Goal: Transaction & Acquisition: Obtain resource

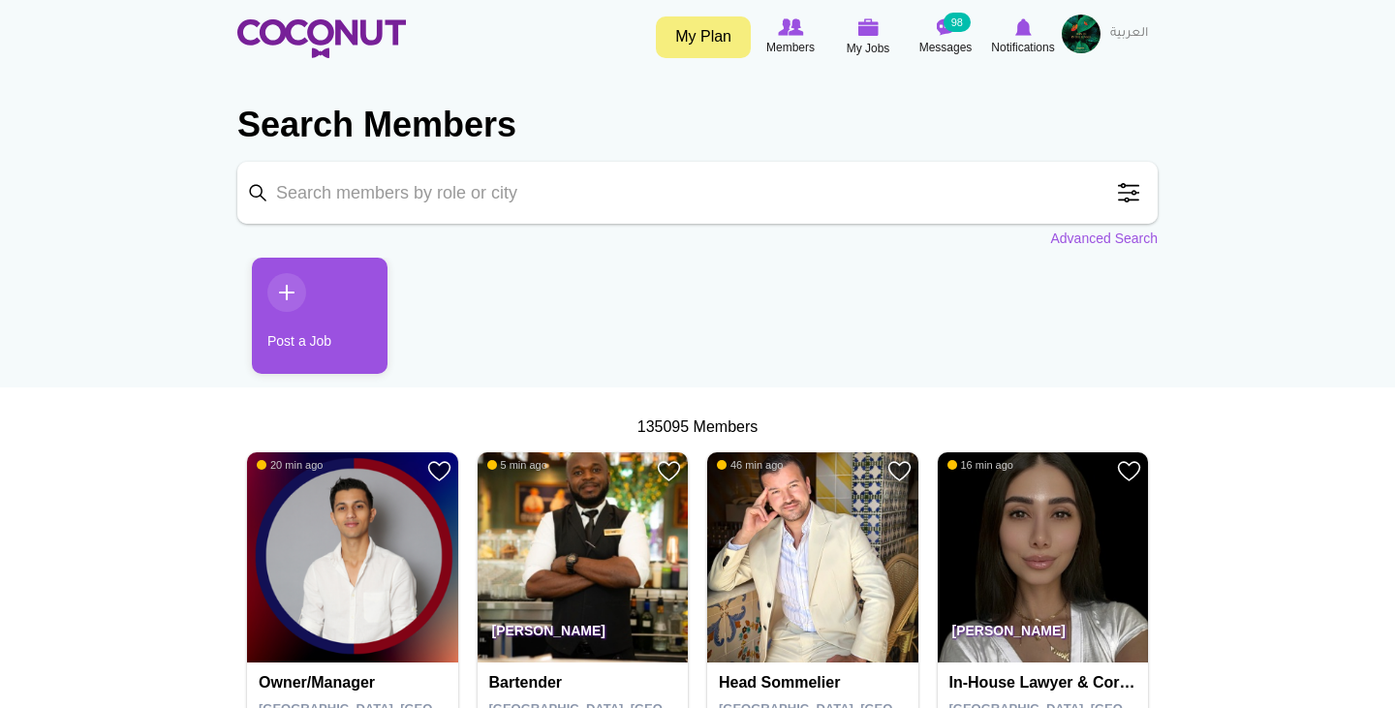
click at [651, 206] on input "Keyword" at bounding box center [697, 193] width 920 height 62
type input "bartender"
click button "Search" at bounding box center [0, 0] width 0 height 0
click at [501, 199] on input "bartender" at bounding box center [697, 193] width 920 height 62
click button "Search" at bounding box center [0, 0] width 0 height 0
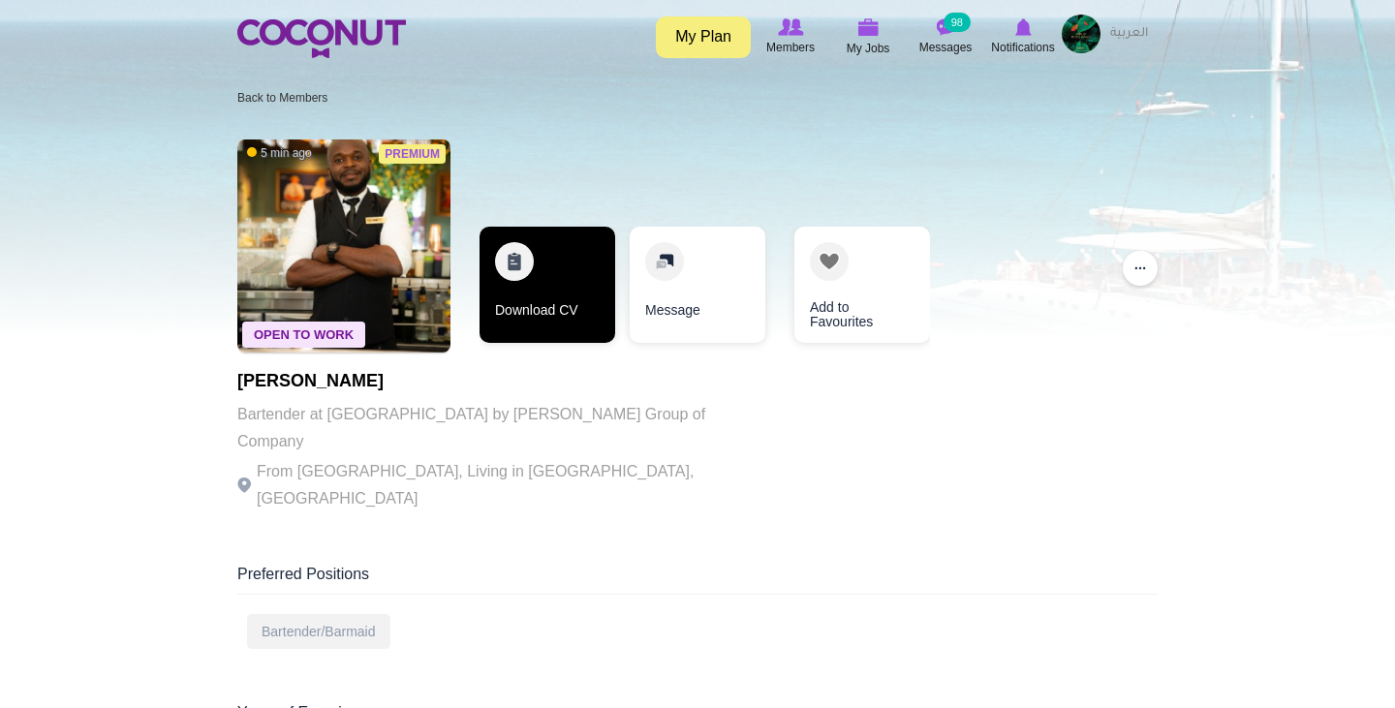
click at [536, 287] on link "Download CV" at bounding box center [547, 285] width 136 height 116
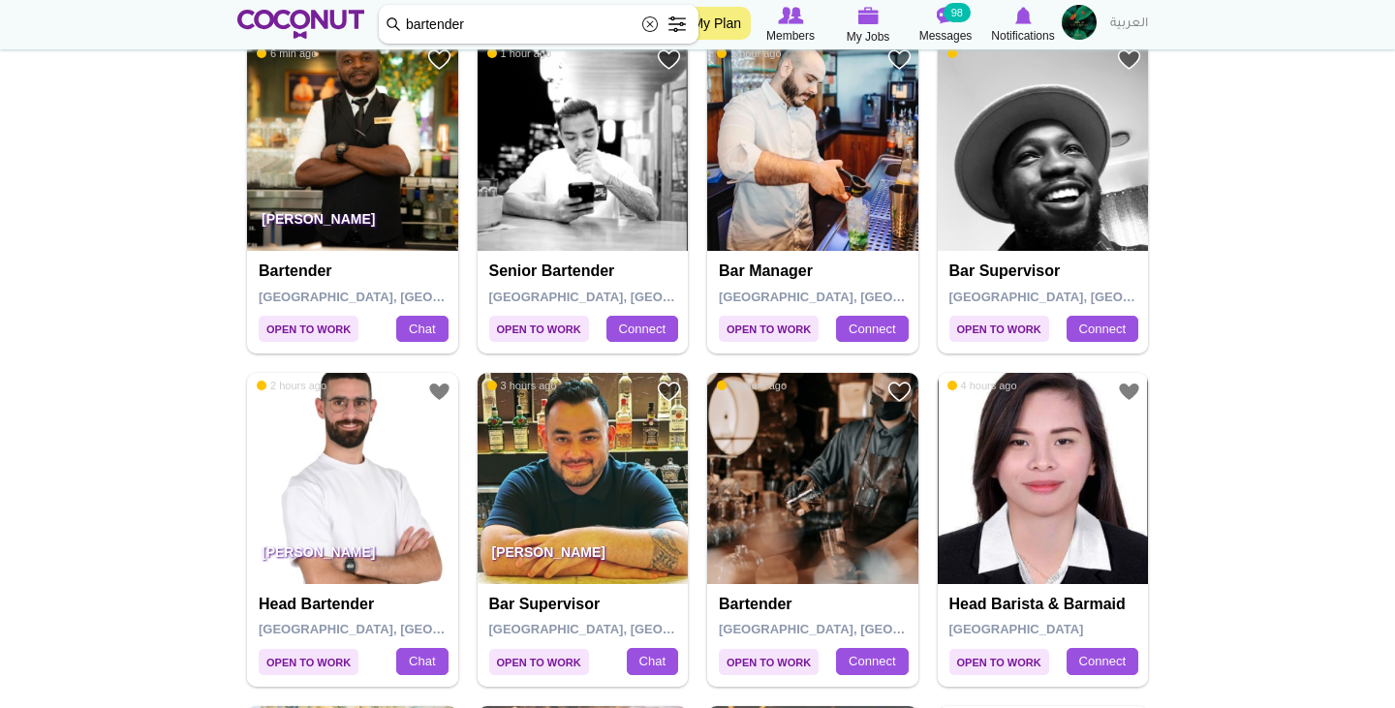
scroll to position [459, 0]
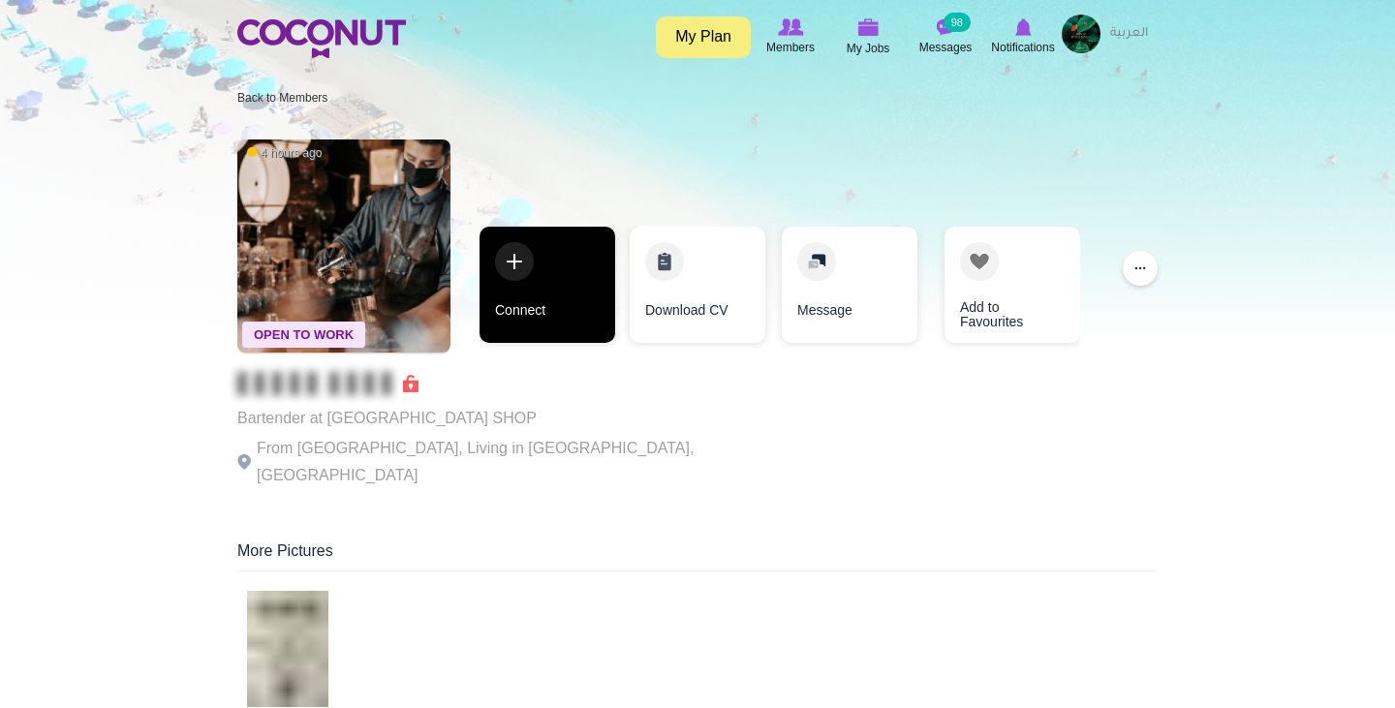
click at [514, 268] on link "Connect" at bounding box center [547, 285] width 136 height 116
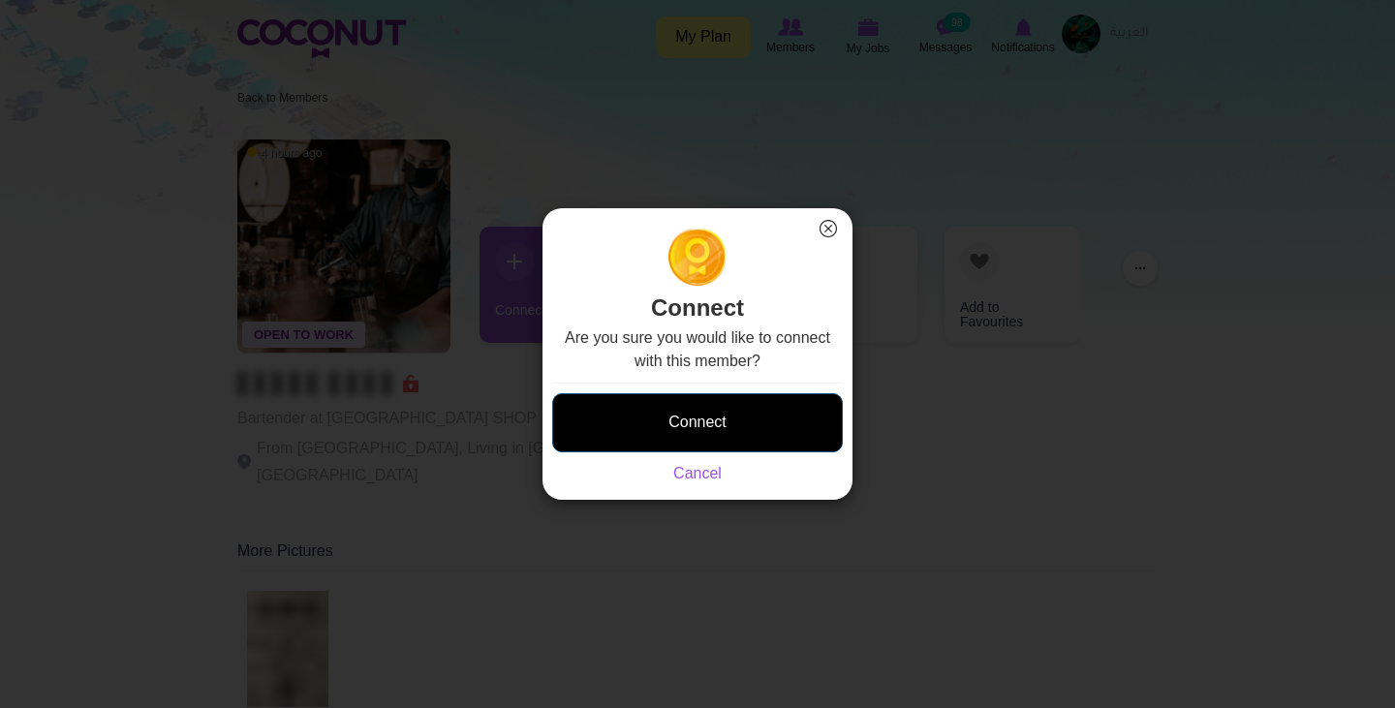
click at [748, 440] on button "Connect" at bounding box center [697, 422] width 291 height 59
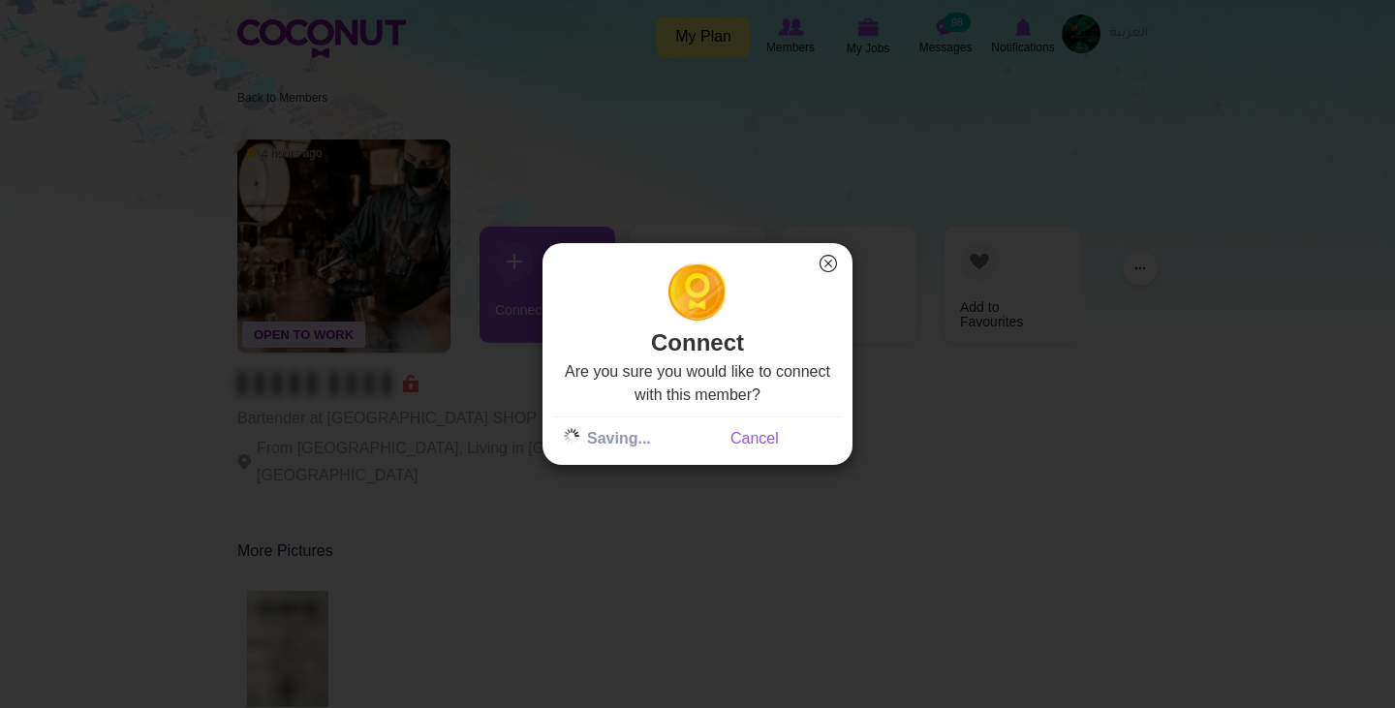
click at [837, 260] on button "×" at bounding box center [827, 263] width 25 height 25
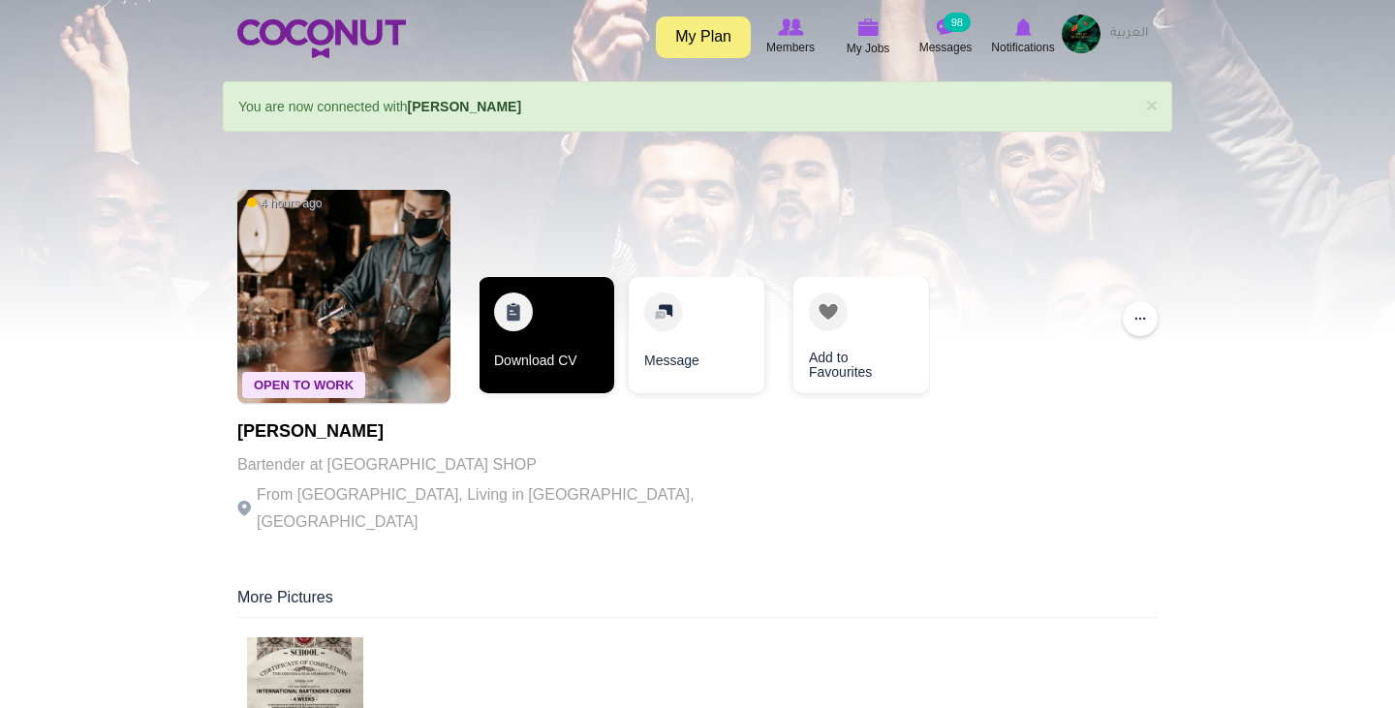
click at [554, 334] on link "Download CV" at bounding box center [546, 335] width 136 height 116
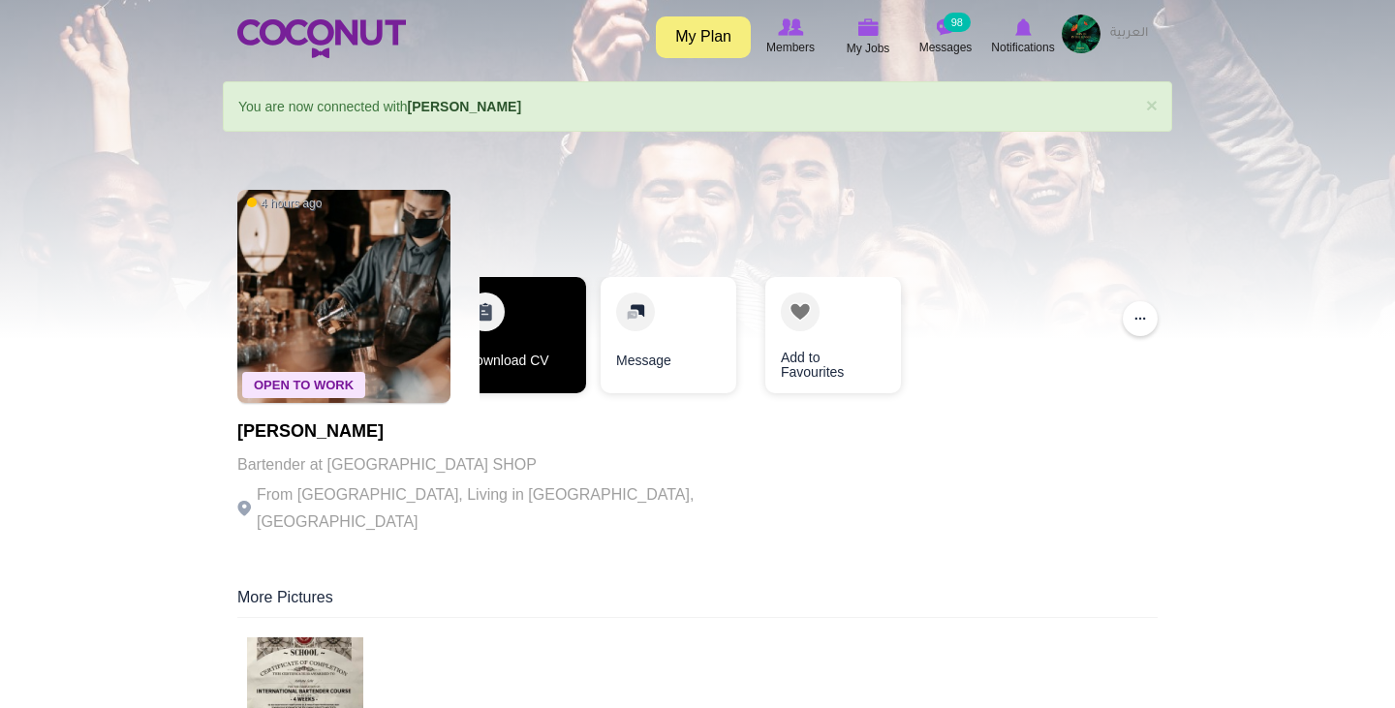
click at [517, 361] on link "Download CV" at bounding box center [518, 335] width 136 height 116
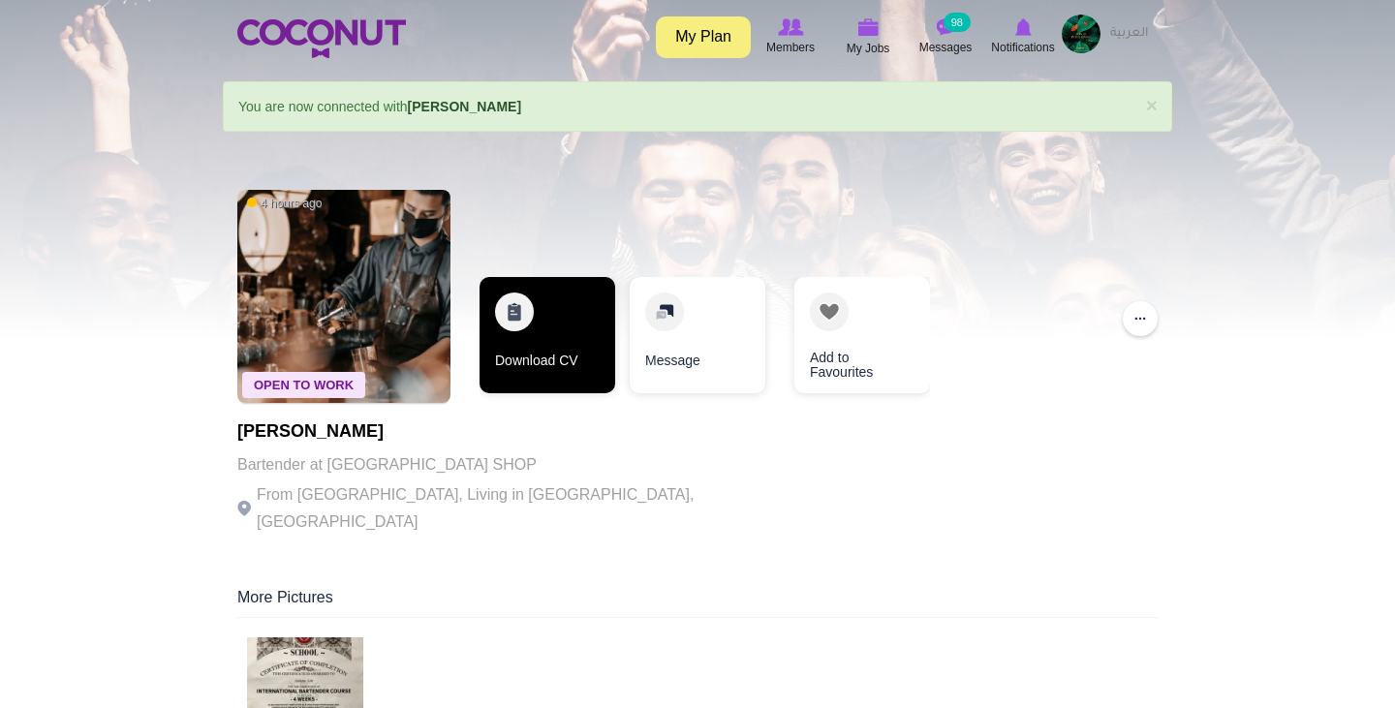
click at [545, 338] on link "Download CV" at bounding box center [547, 335] width 136 height 116
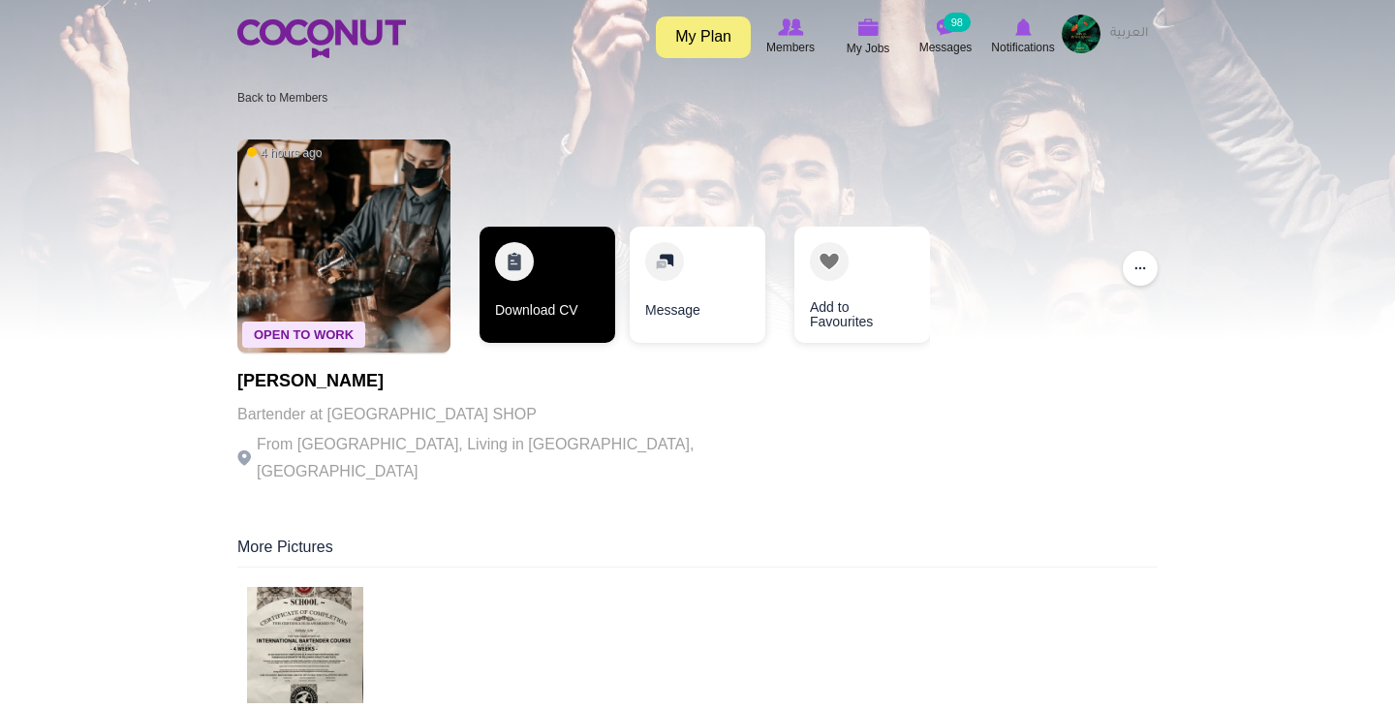
click at [550, 269] on link "Download CV" at bounding box center [547, 285] width 136 height 116
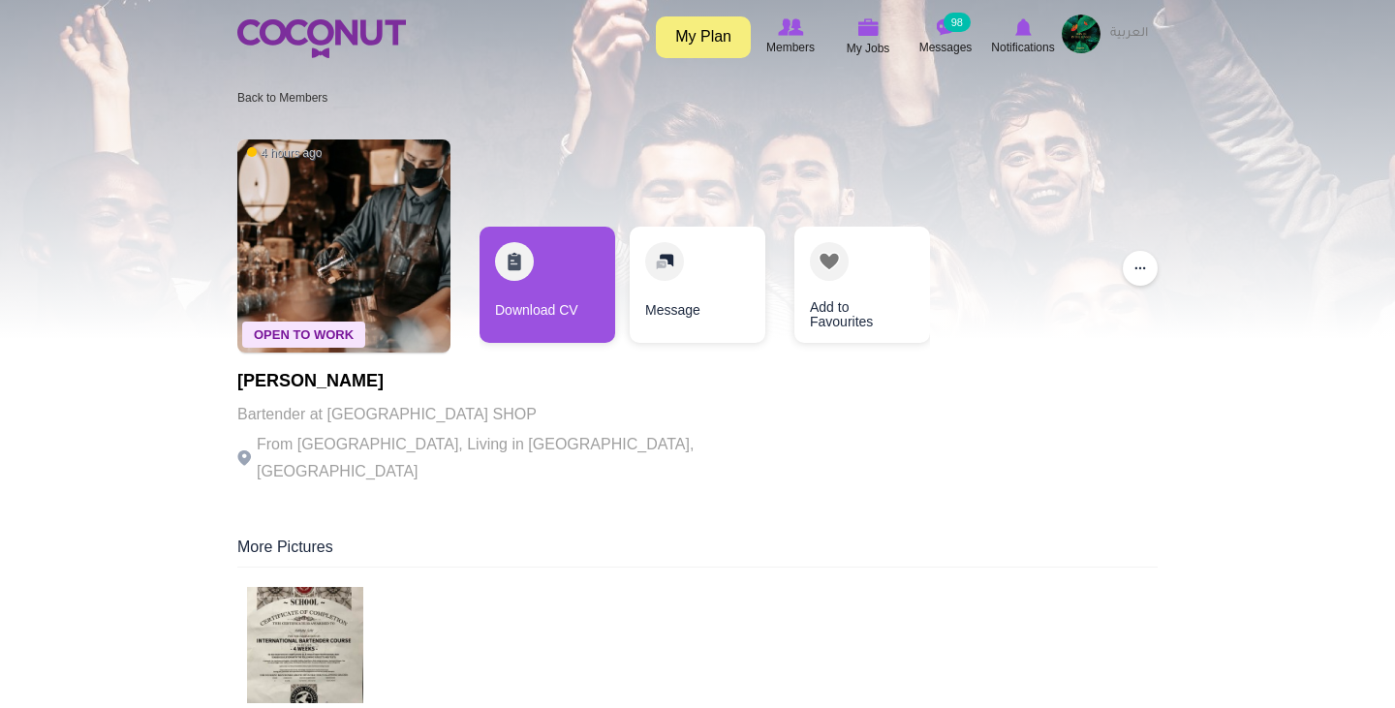
click at [274, 15] on link at bounding box center [321, 39] width 169 height 48
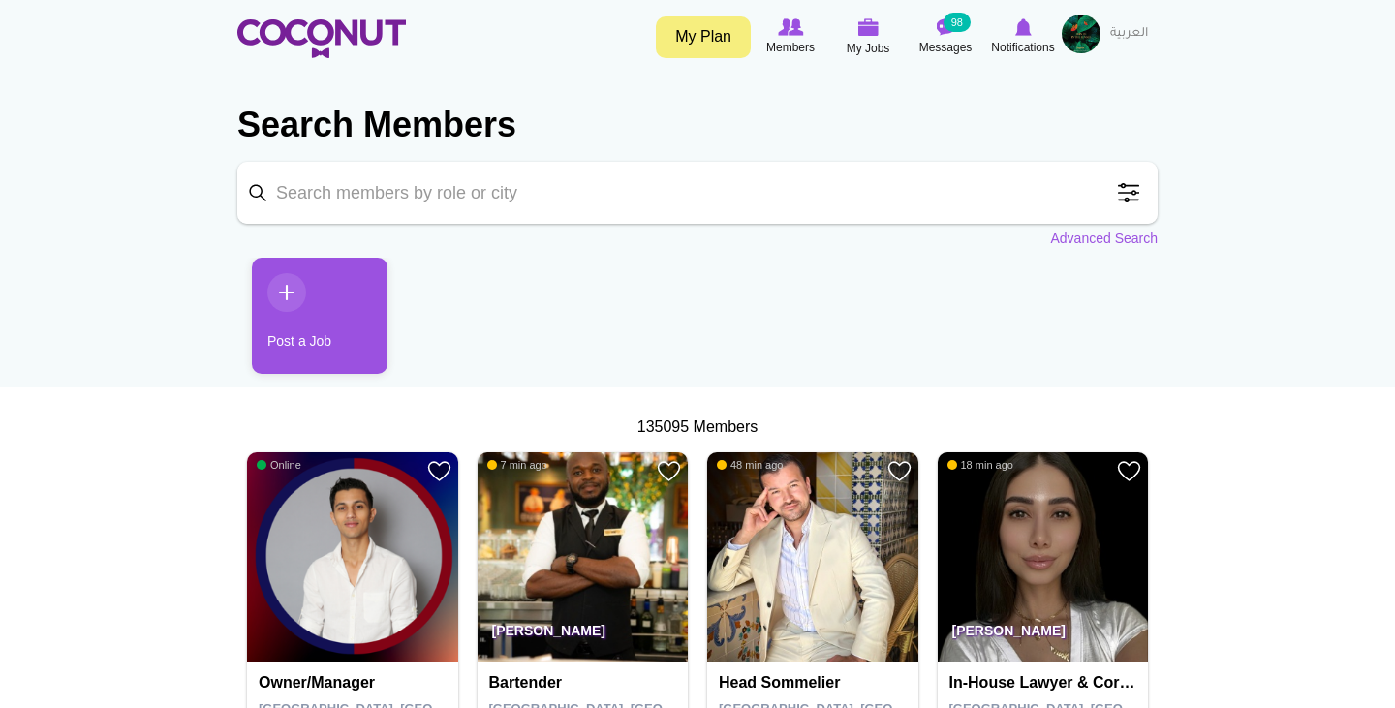
click at [387, 202] on input "Keyword" at bounding box center [697, 193] width 920 height 62
click button "Search" at bounding box center [0, 0] width 0 height 0
click at [533, 215] on input "bartneder" at bounding box center [697, 193] width 920 height 62
type input "bartender"
click button "Search" at bounding box center [0, 0] width 0 height 0
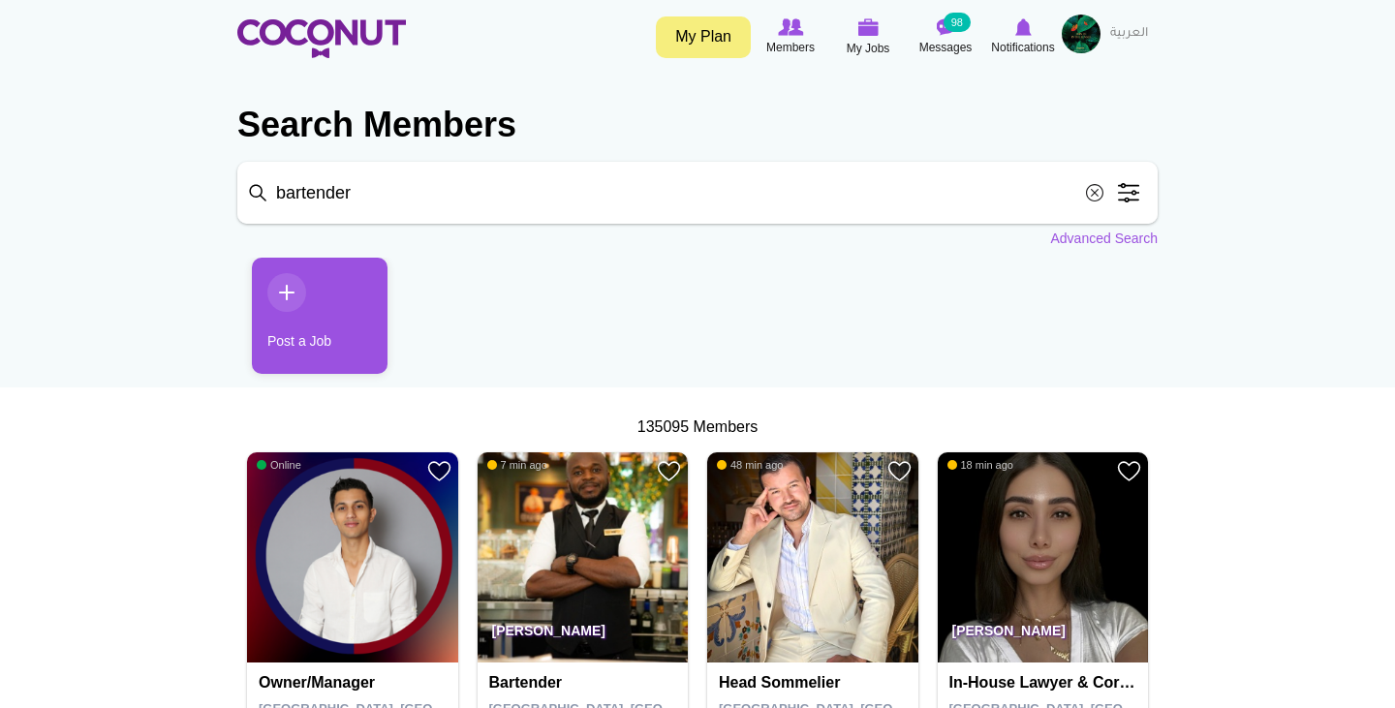
click at [693, 204] on input "bartender" at bounding box center [697, 193] width 920 height 62
click button "Search" at bounding box center [0, 0] width 0 height 0
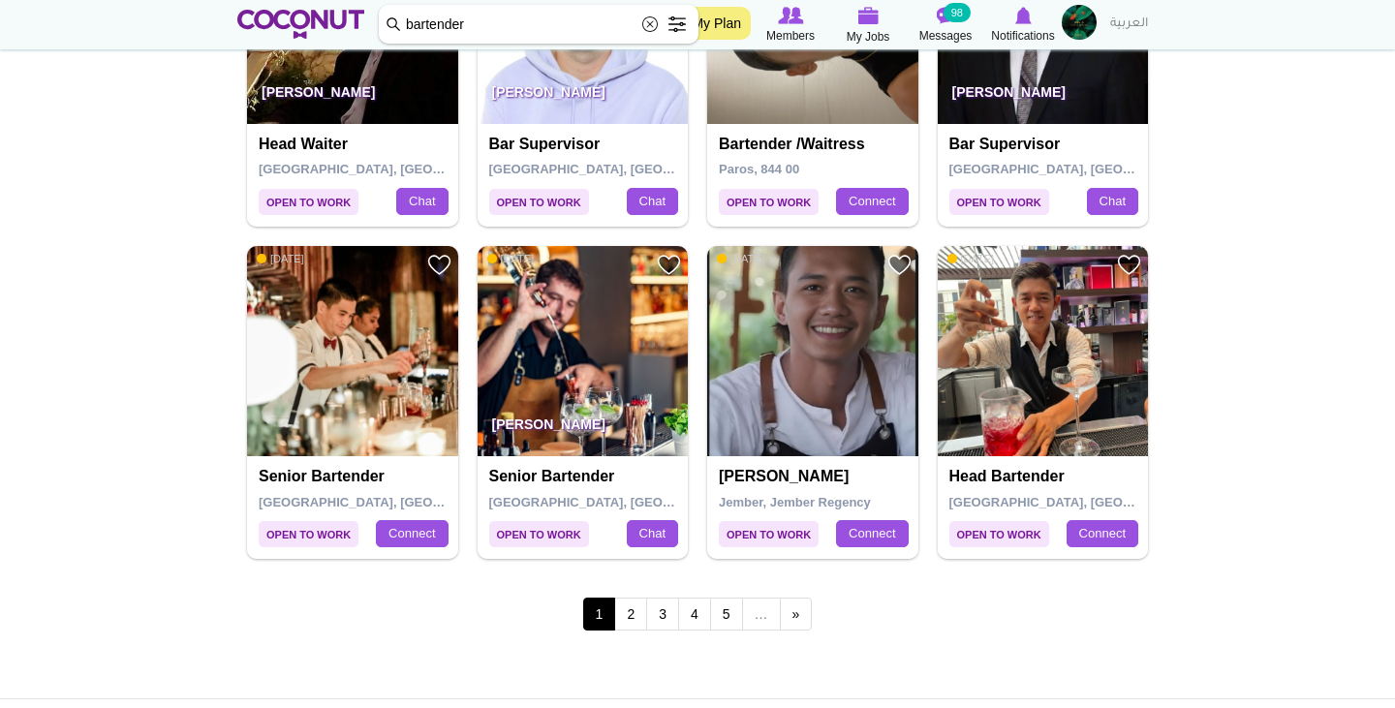
scroll to position [3260, 0]
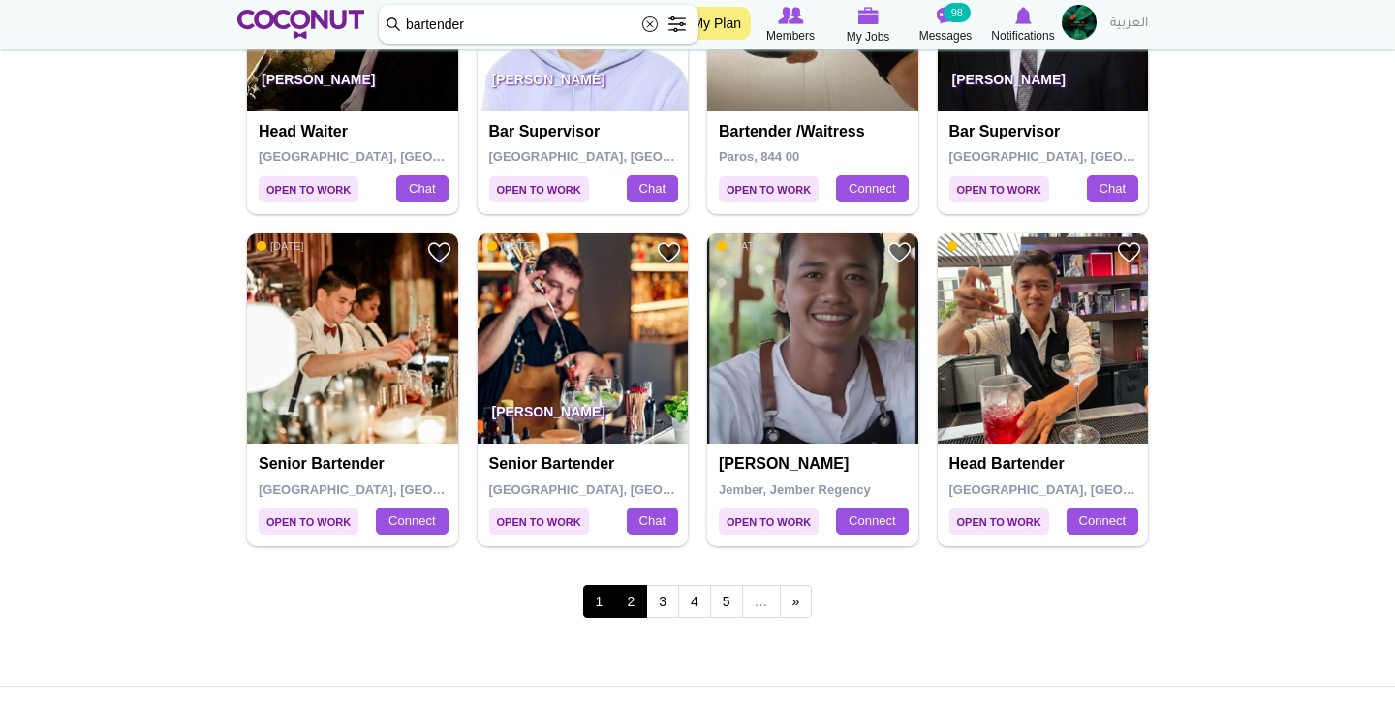
click at [631, 585] on link "2" at bounding box center [630, 601] width 33 height 33
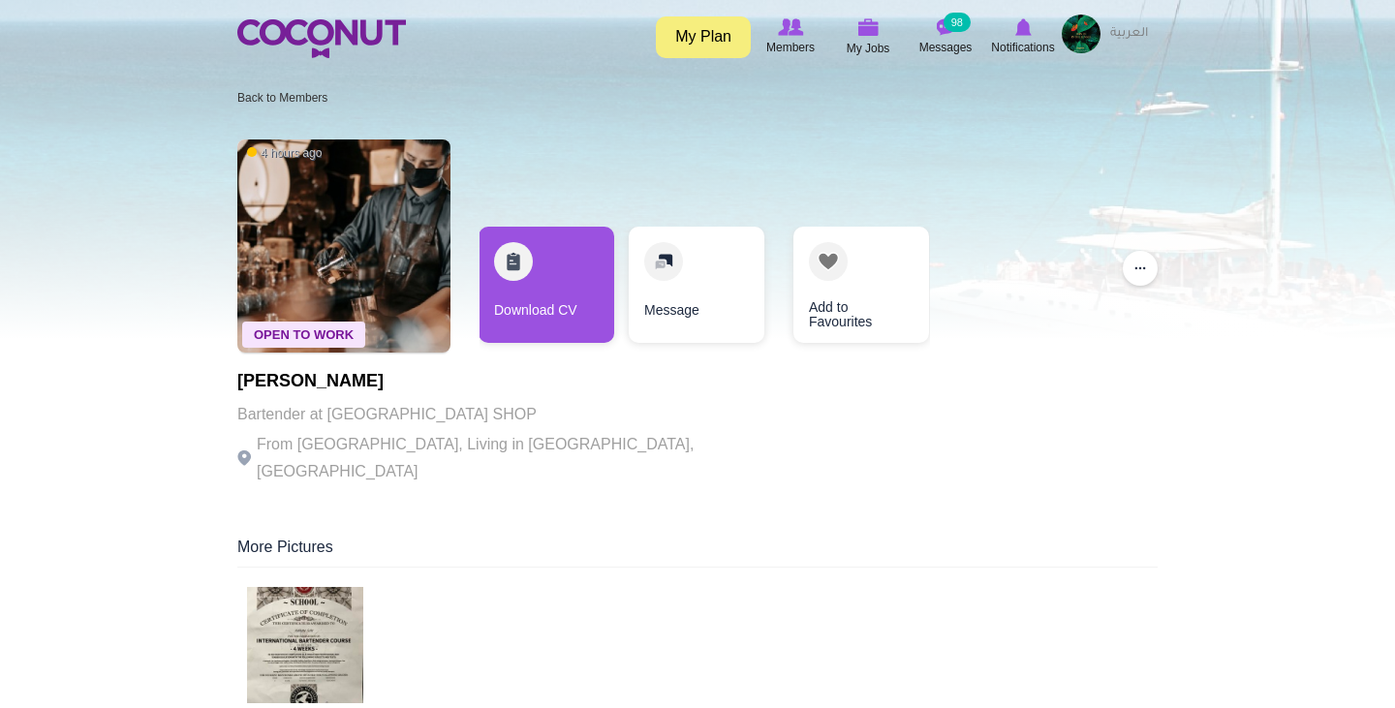
click at [541, 558] on div "More Pictures" at bounding box center [697, 624] width 920 height 174
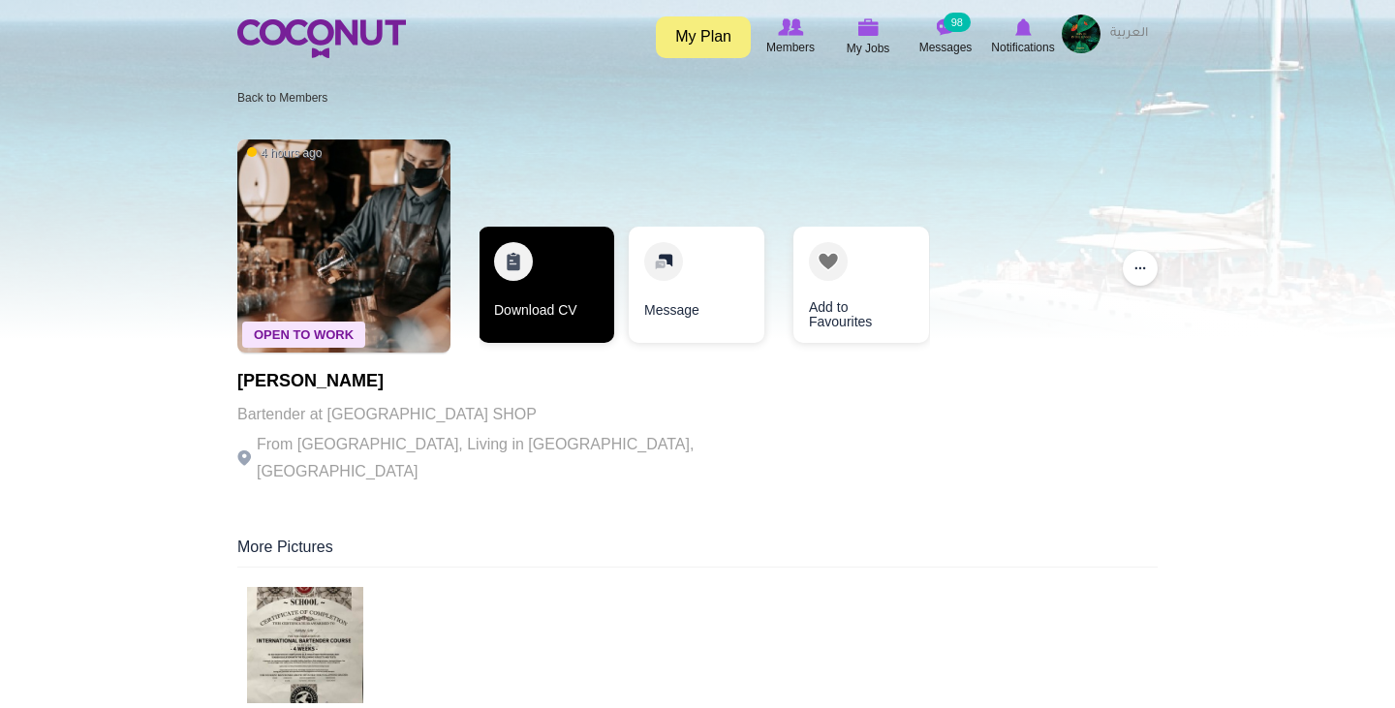
click at [559, 285] on link "Download CV" at bounding box center [546, 285] width 136 height 116
click at [537, 299] on link "Download CV" at bounding box center [546, 285] width 136 height 116
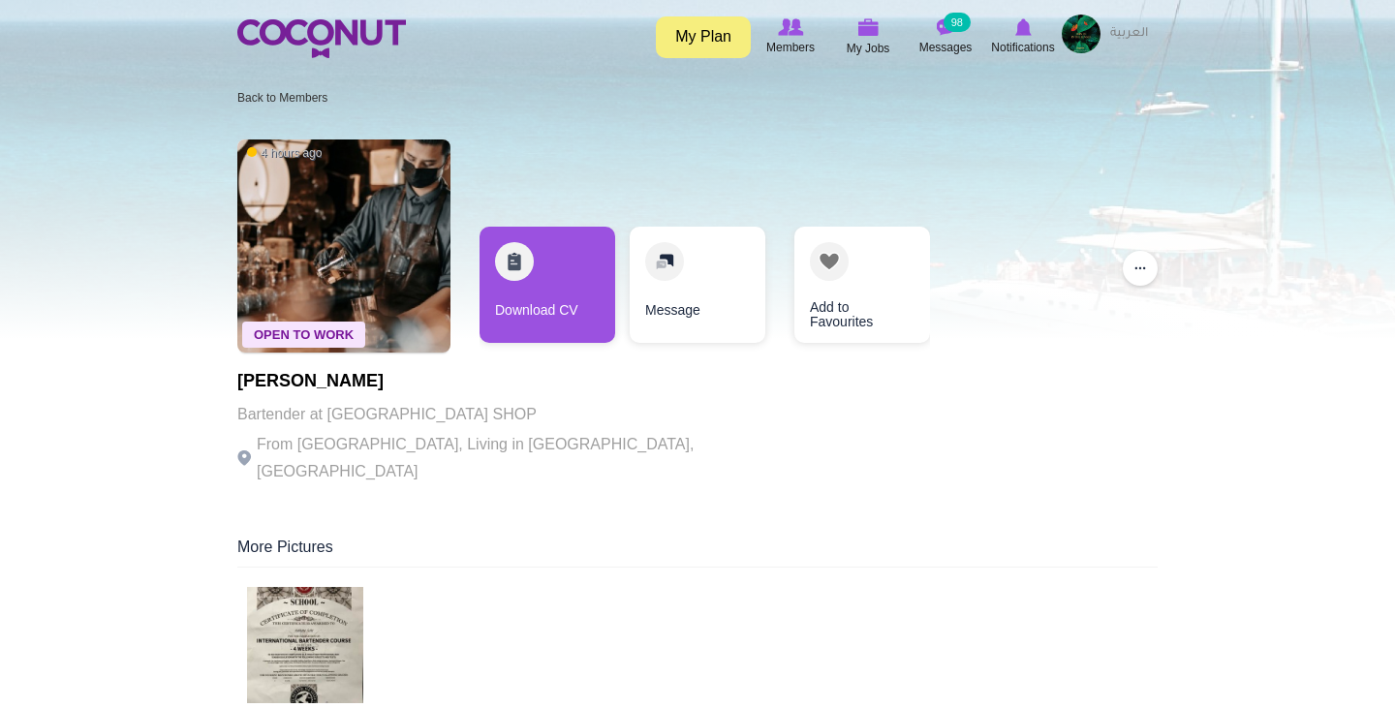
scroll to position [5, 0]
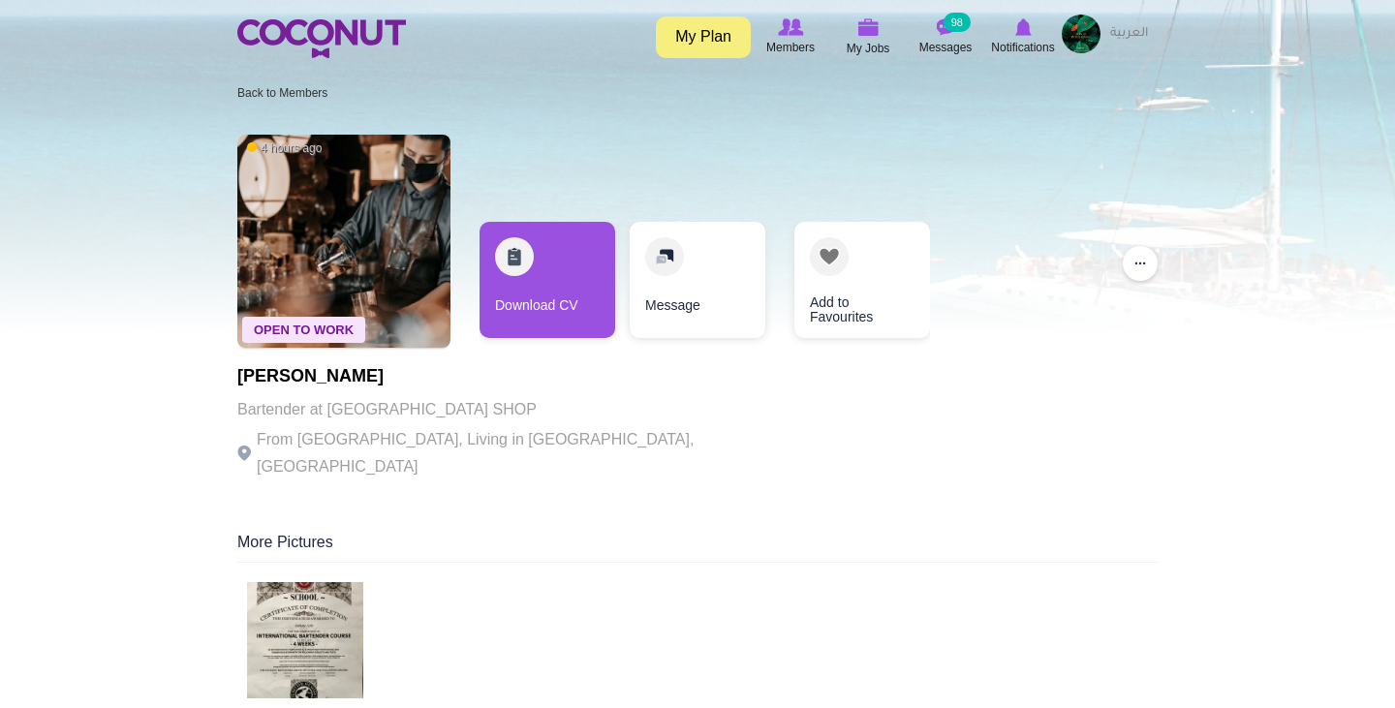
click at [292, 653] on img at bounding box center [305, 640] width 116 height 116
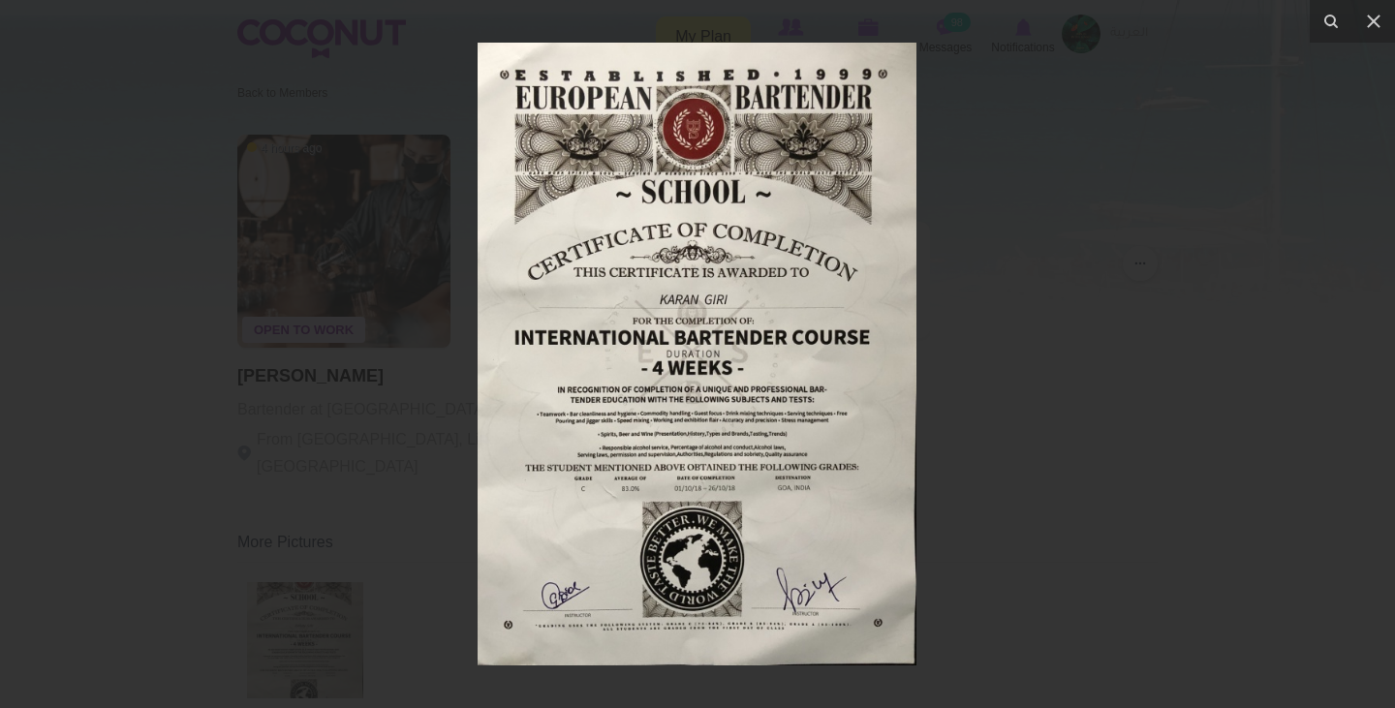
click at [1102, 276] on div at bounding box center [697, 354] width 1395 height 708
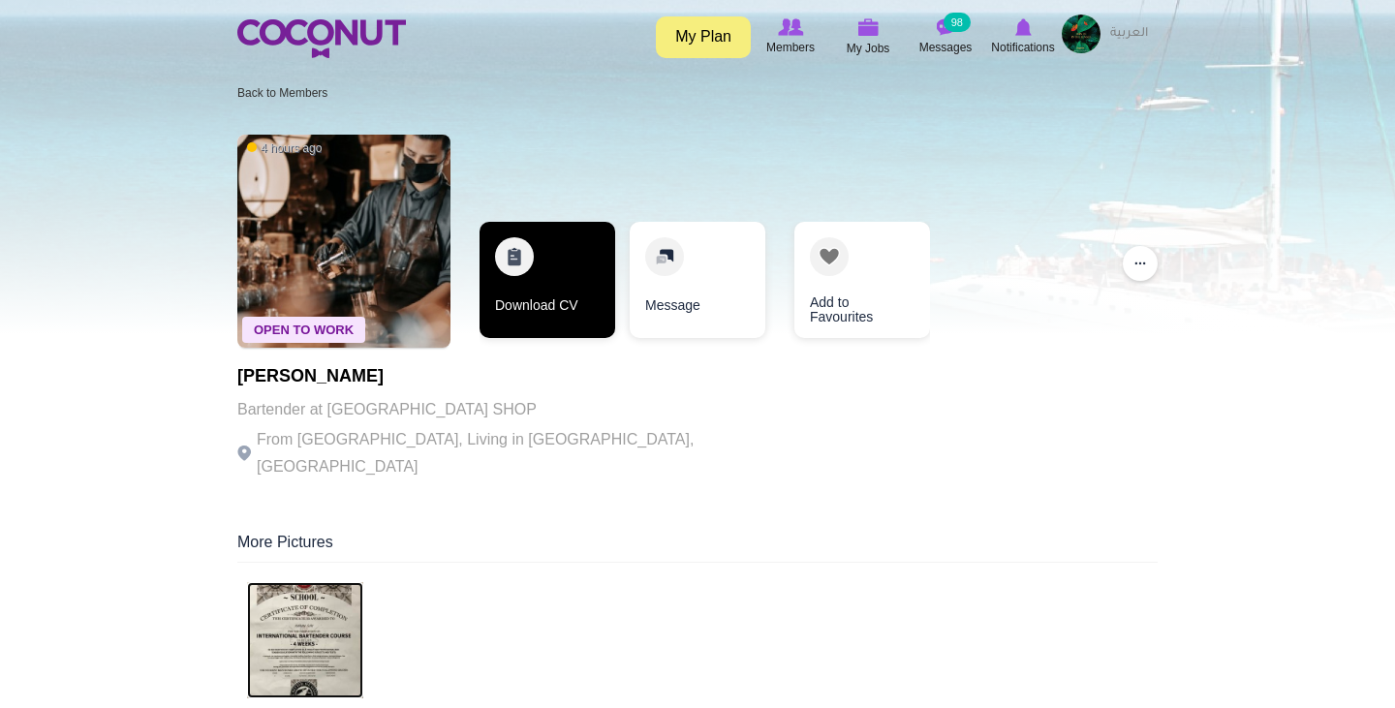
click at [544, 250] on link "Download CV" at bounding box center [547, 280] width 136 height 116
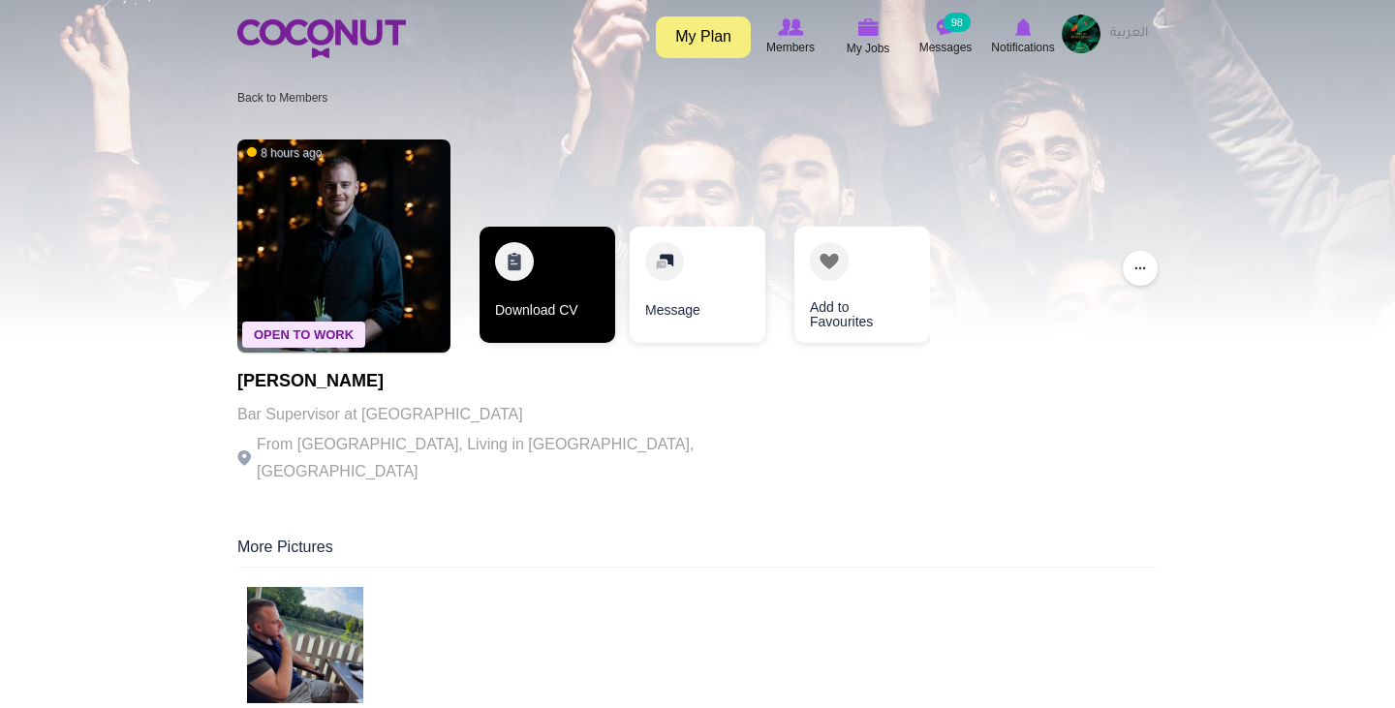
click at [546, 279] on link "Download CV" at bounding box center [547, 285] width 136 height 116
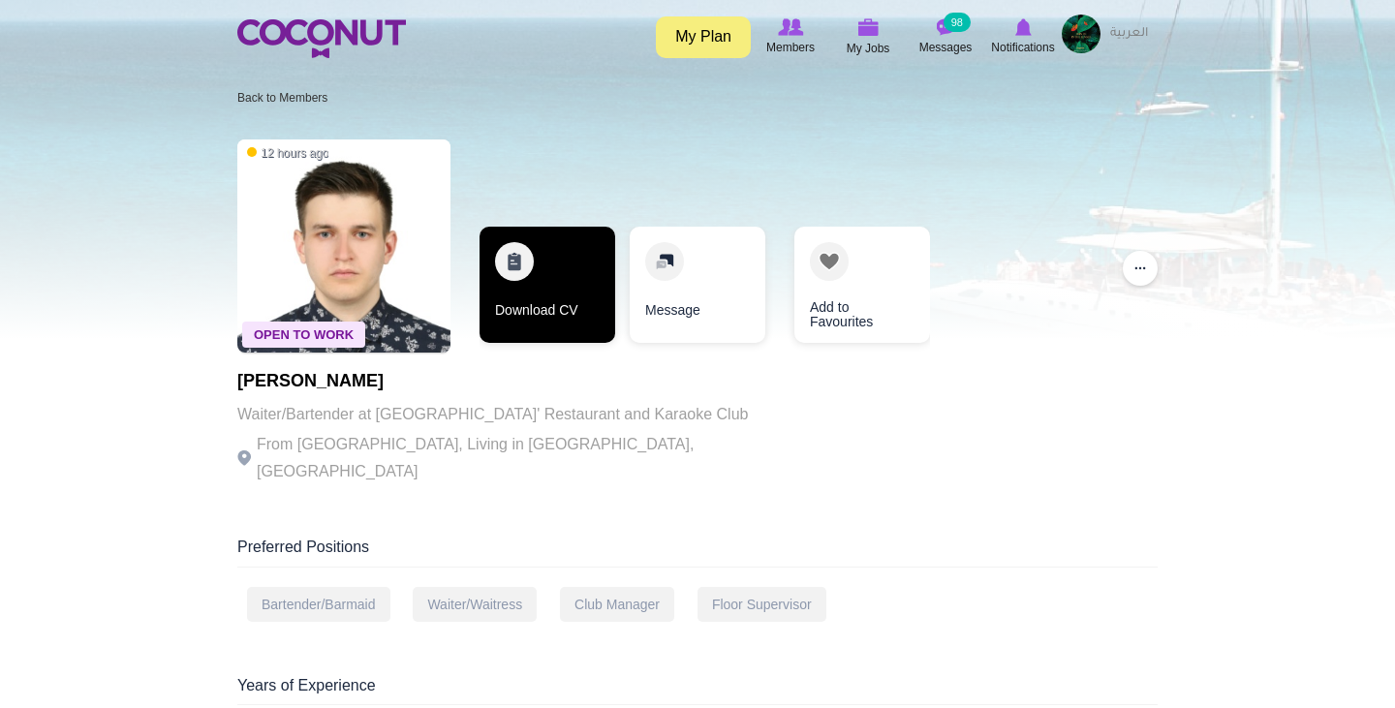
click at [527, 280] on link "Download CV" at bounding box center [547, 285] width 136 height 116
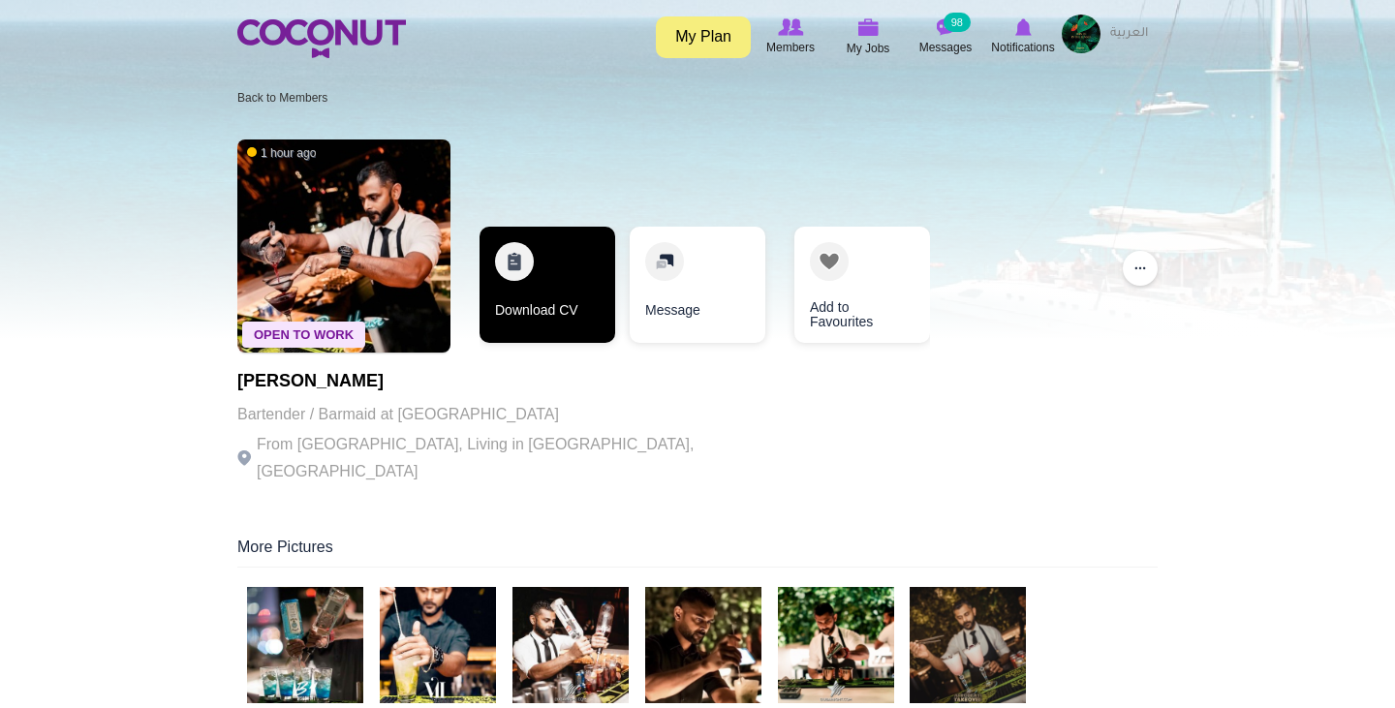
click at [539, 288] on link "Download CV" at bounding box center [547, 285] width 136 height 116
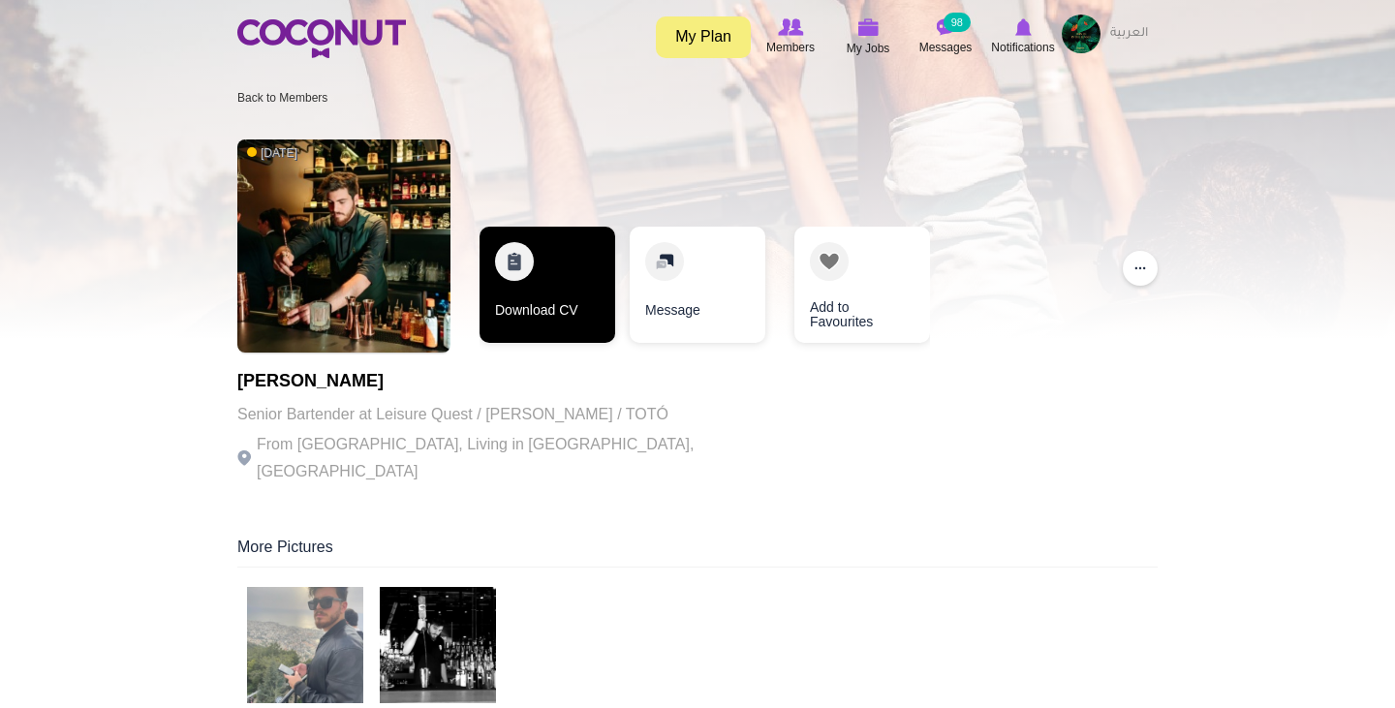
click at [541, 288] on link "Download CV" at bounding box center [547, 285] width 136 height 116
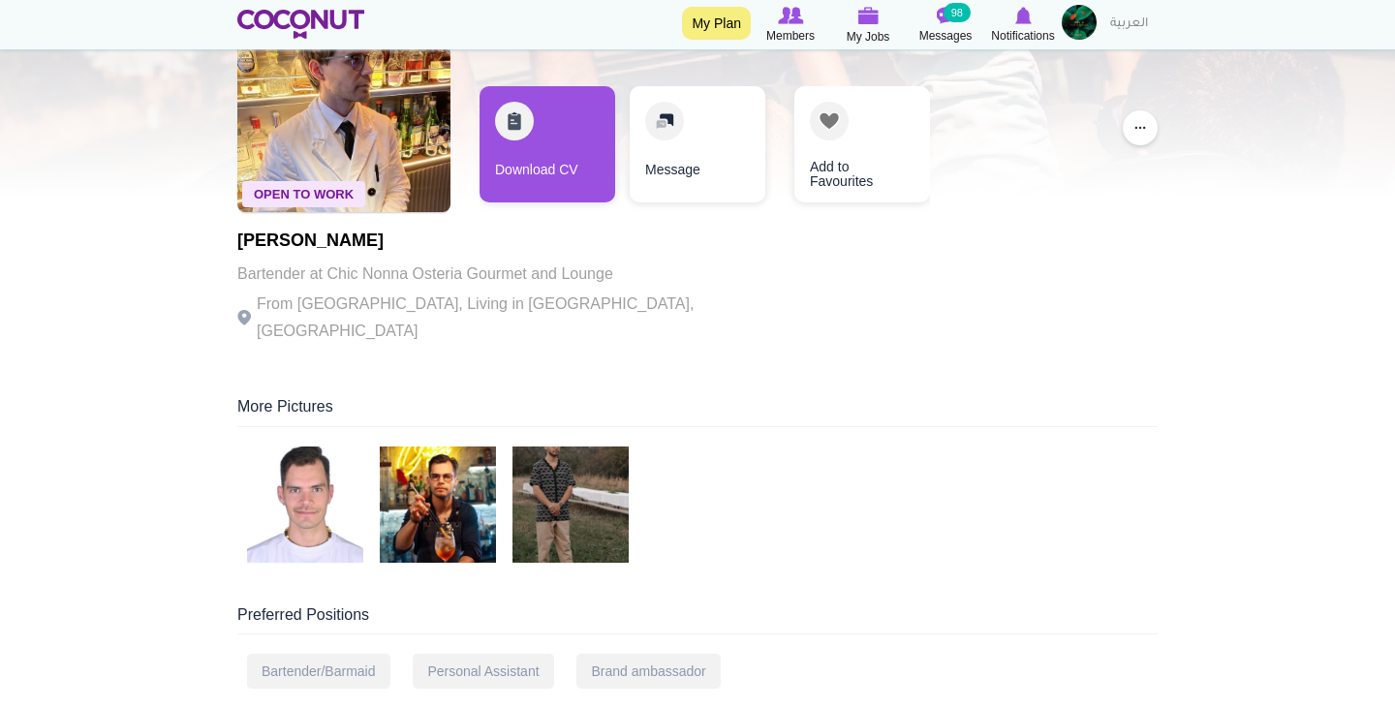
scroll to position [142, 0]
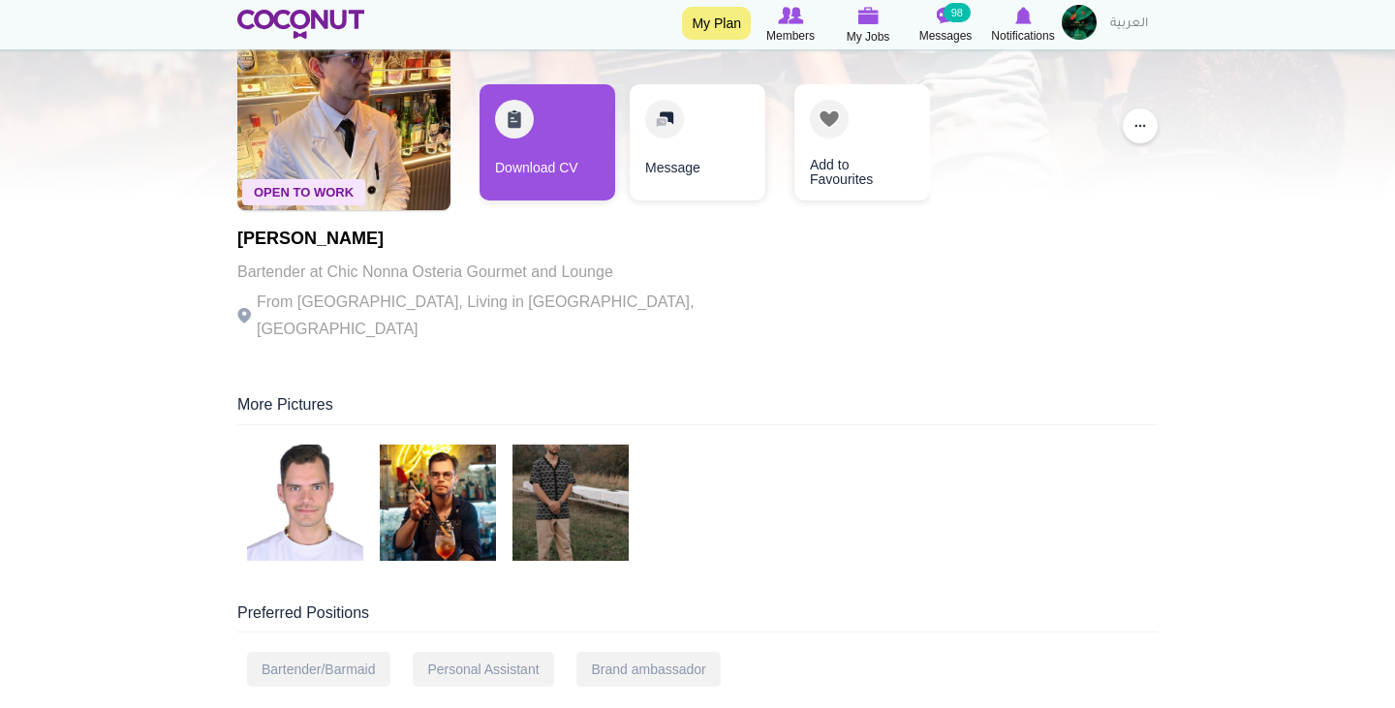
click at [577, 544] on div at bounding box center [570, 505] width 116 height 121
click at [572, 490] on img at bounding box center [570, 503] width 116 height 116
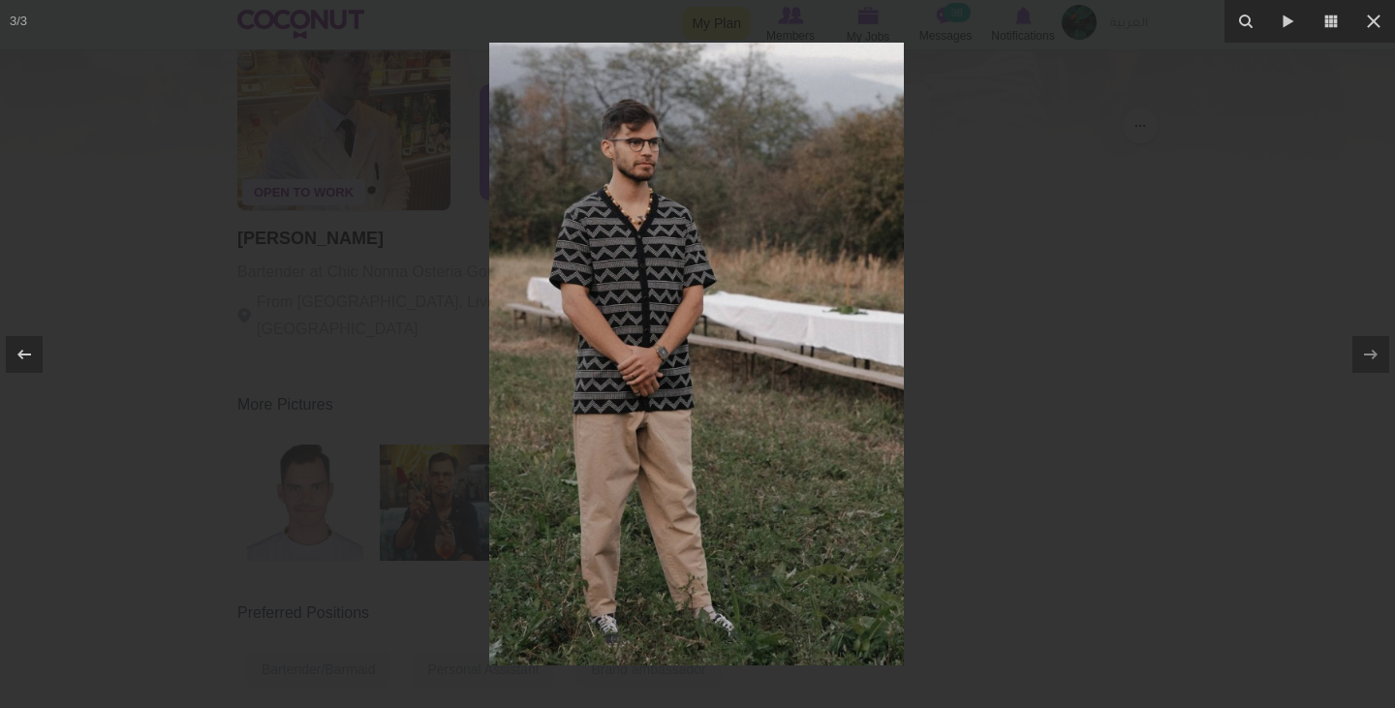
click at [986, 441] on div at bounding box center [697, 354] width 1395 height 708
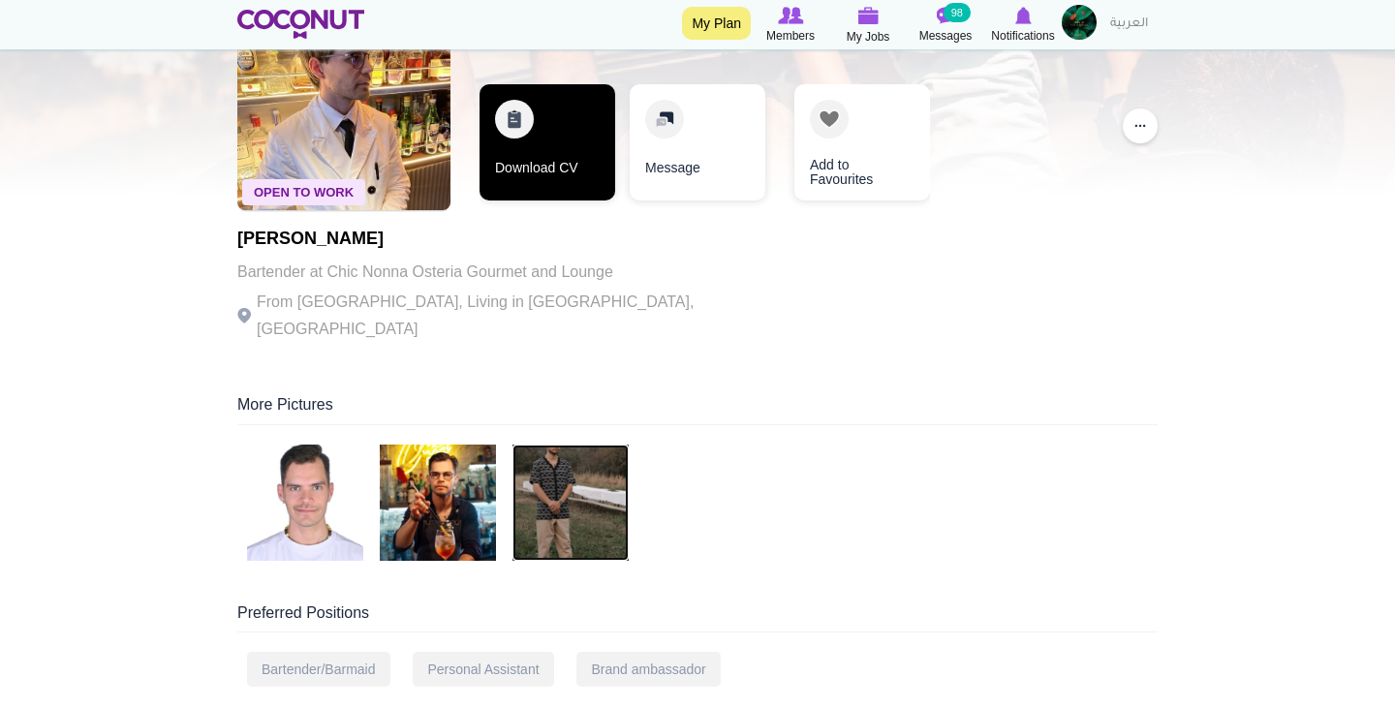
click at [545, 139] on link "Download CV" at bounding box center [547, 142] width 136 height 116
click at [518, 142] on link "Download CV" at bounding box center [547, 142] width 136 height 116
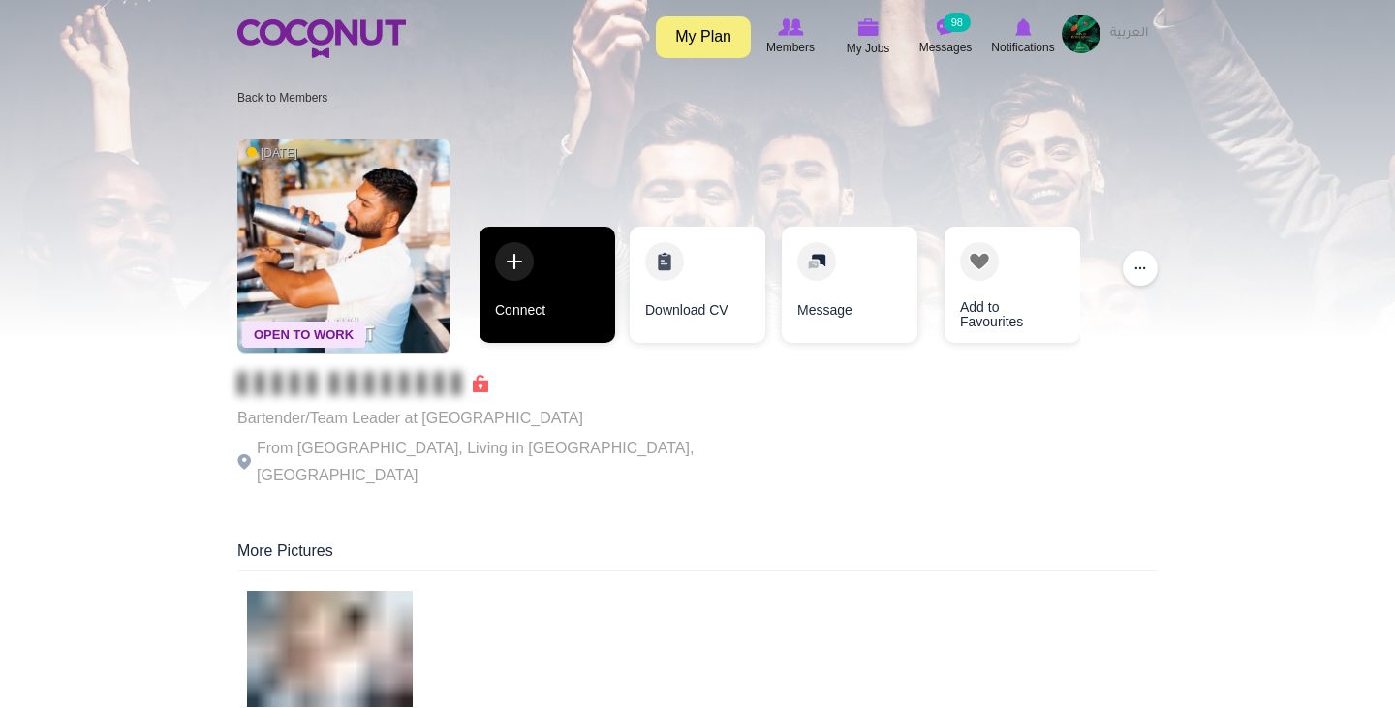
click at [523, 261] on link "Connect" at bounding box center [547, 285] width 136 height 116
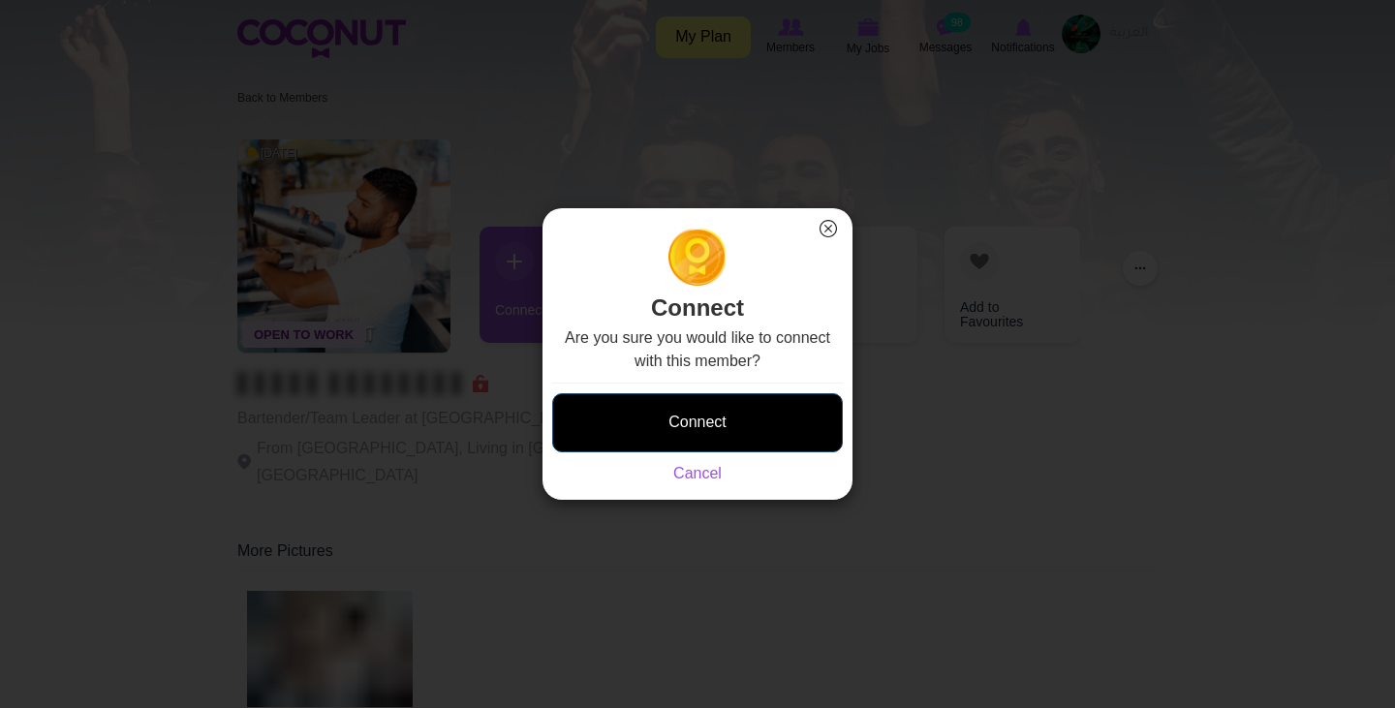
click at [709, 431] on button "Connect" at bounding box center [697, 422] width 291 height 59
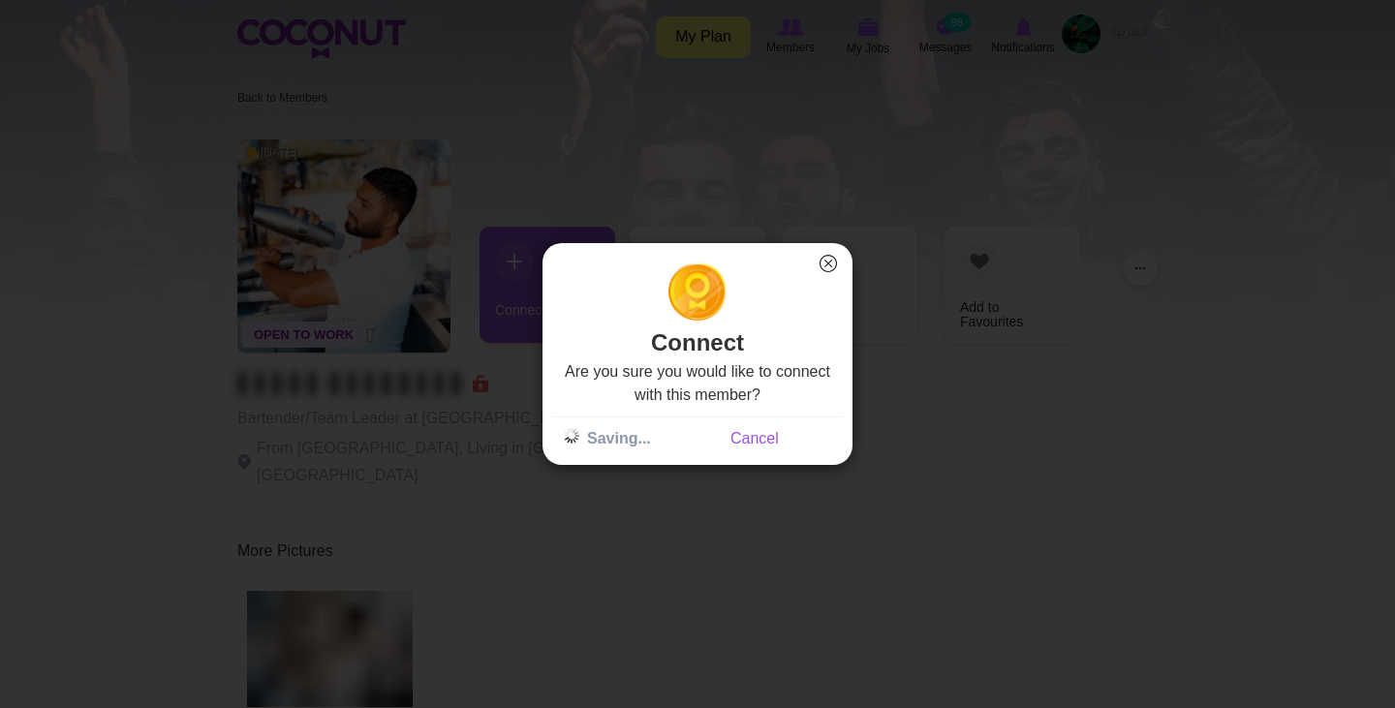
click at [831, 263] on button "×" at bounding box center [827, 263] width 25 height 25
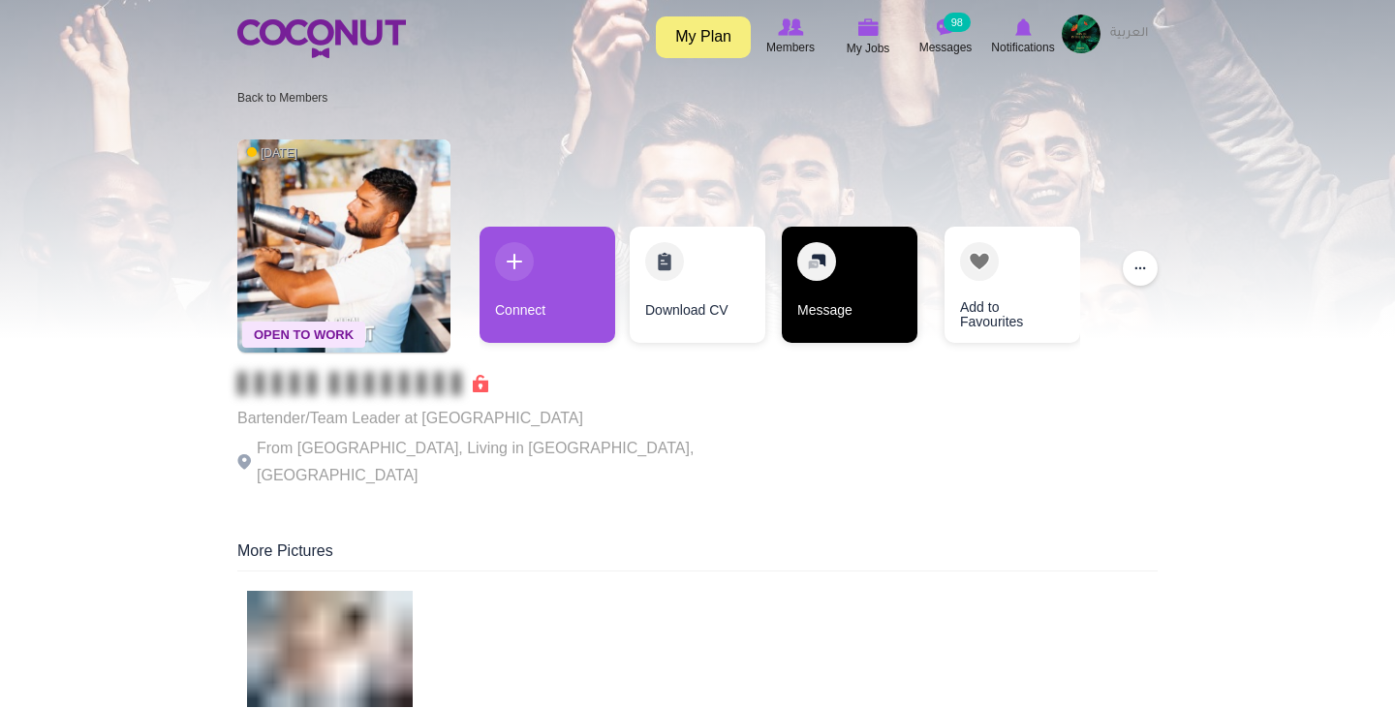
click at [831, 265] on link "Message" at bounding box center [850, 285] width 136 height 116
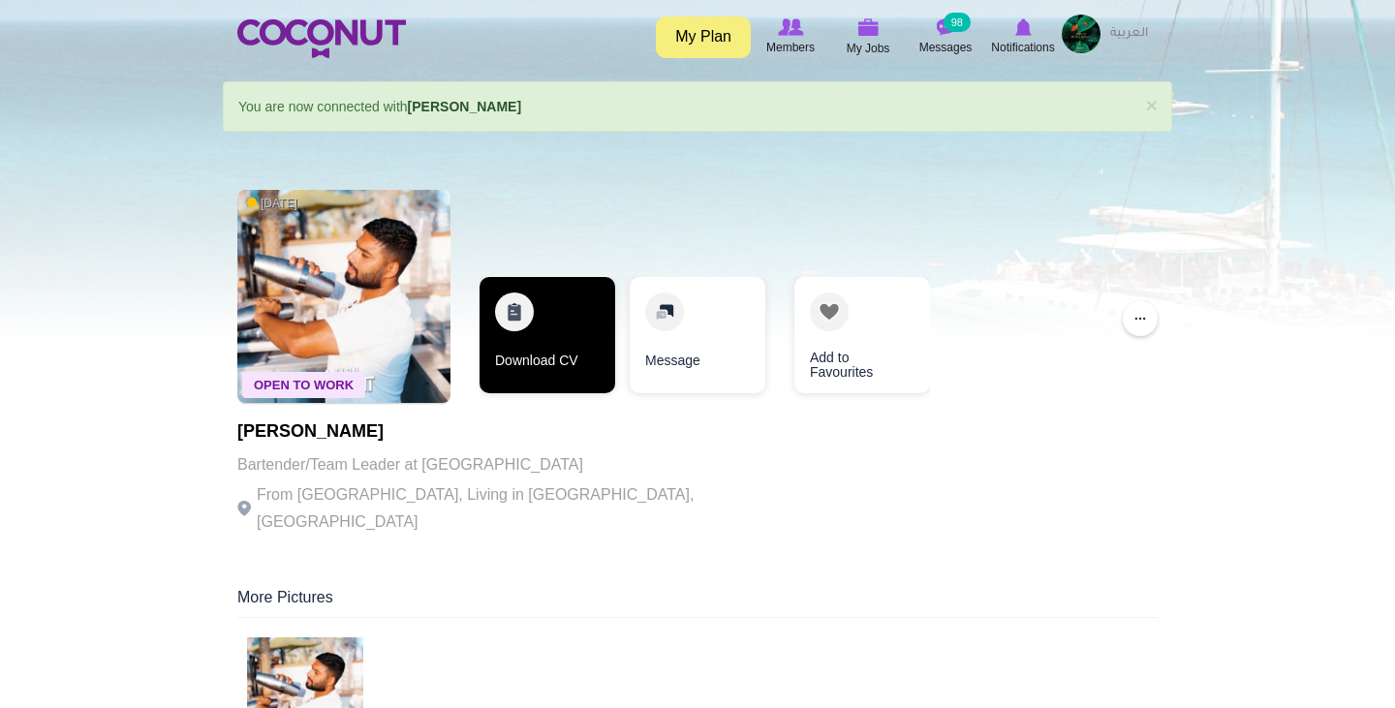
click at [545, 331] on link "Download CV" at bounding box center [547, 335] width 136 height 116
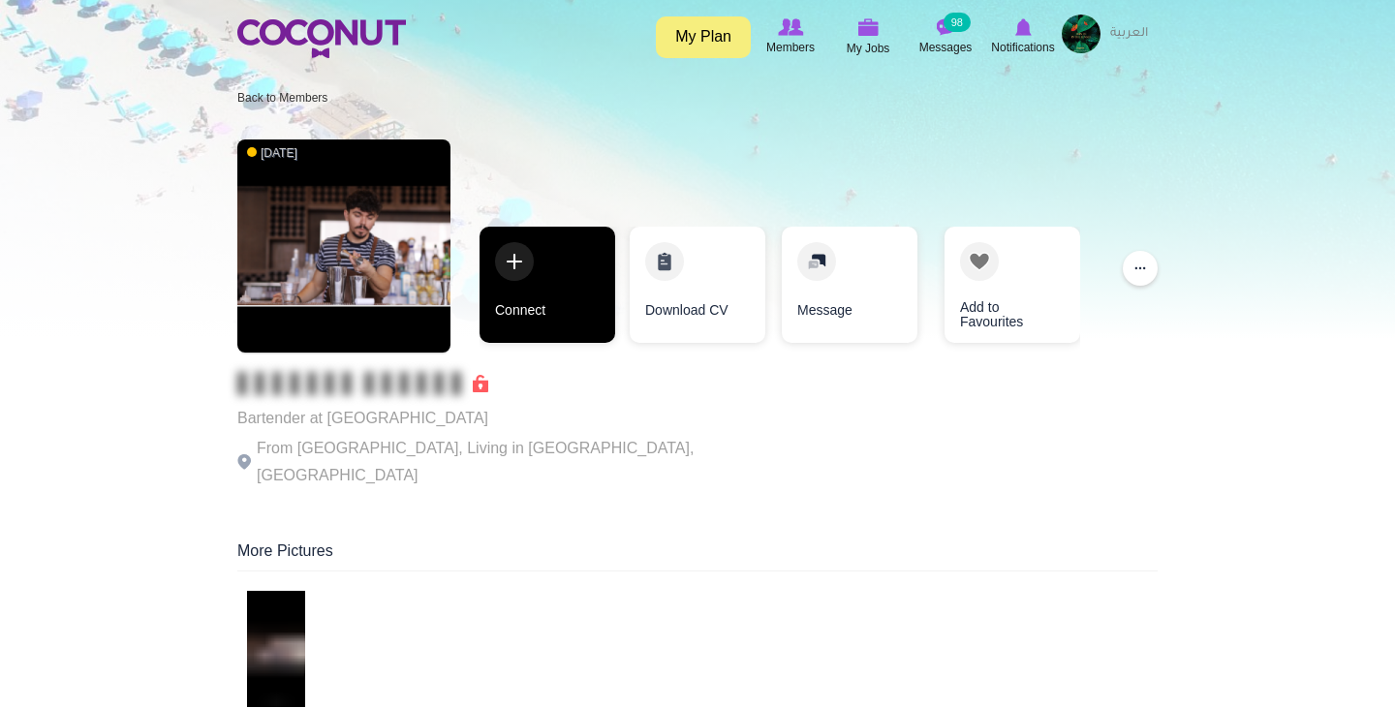
click at [511, 282] on link "Connect" at bounding box center [547, 285] width 136 height 116
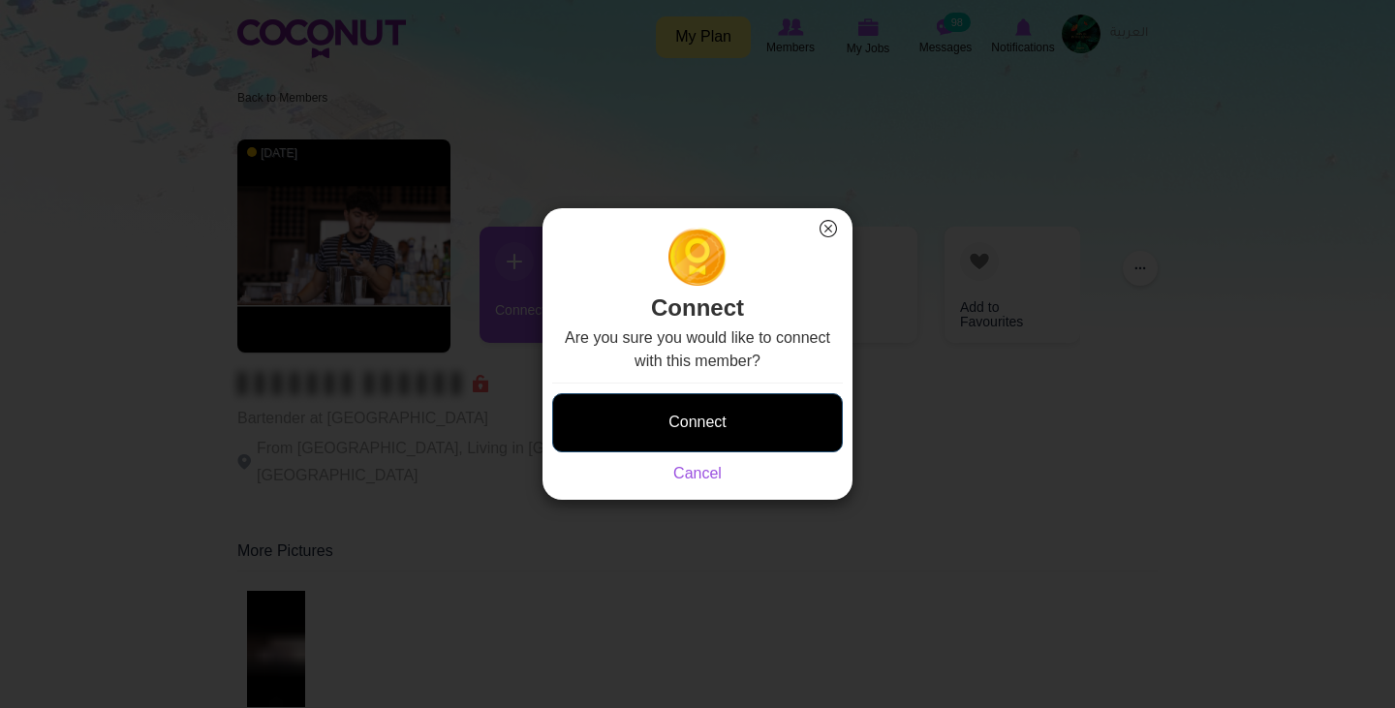
click at [673, 409] on button "Connect" at bounding box center [697, 422] width 291 height 59
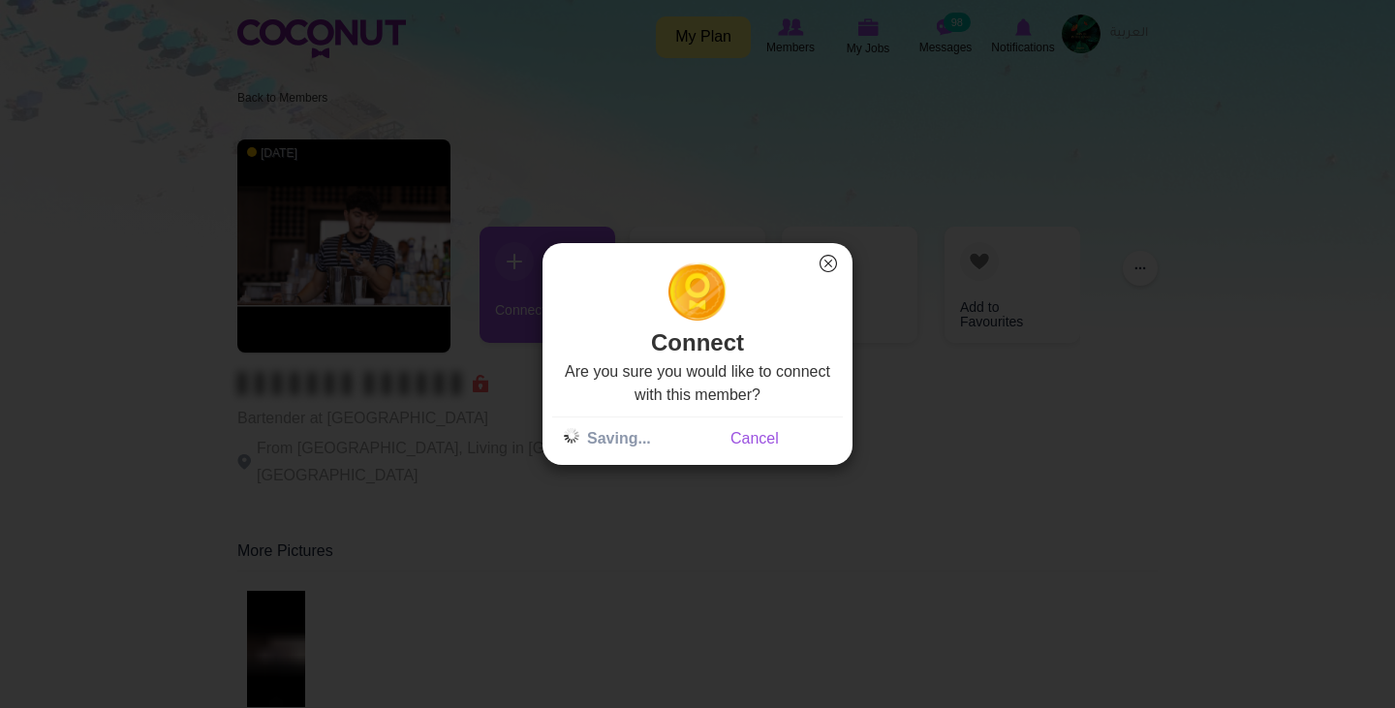
click at [825, 268] on button "×" at bounding box center [827, 263] width 25 height 25
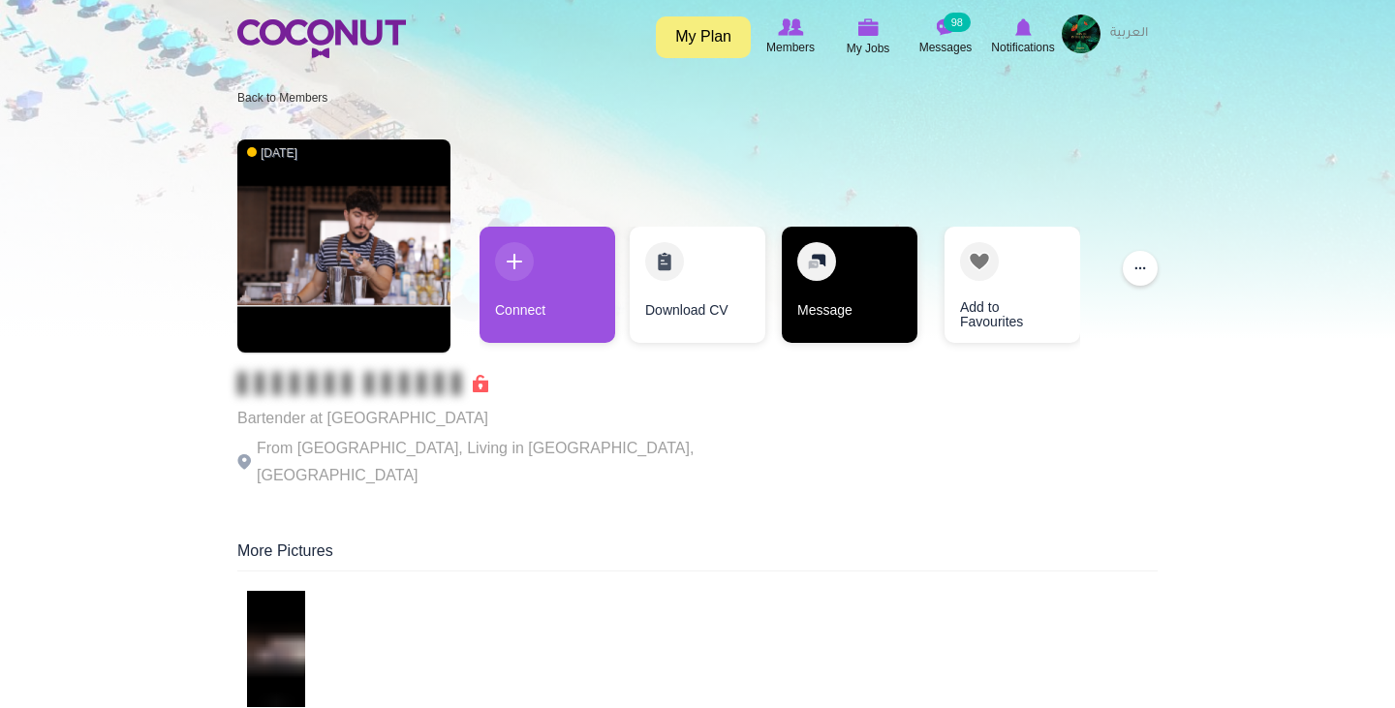
click at [834, 260] on link "Message" at bounding box center [850, 285] width 136 height 116
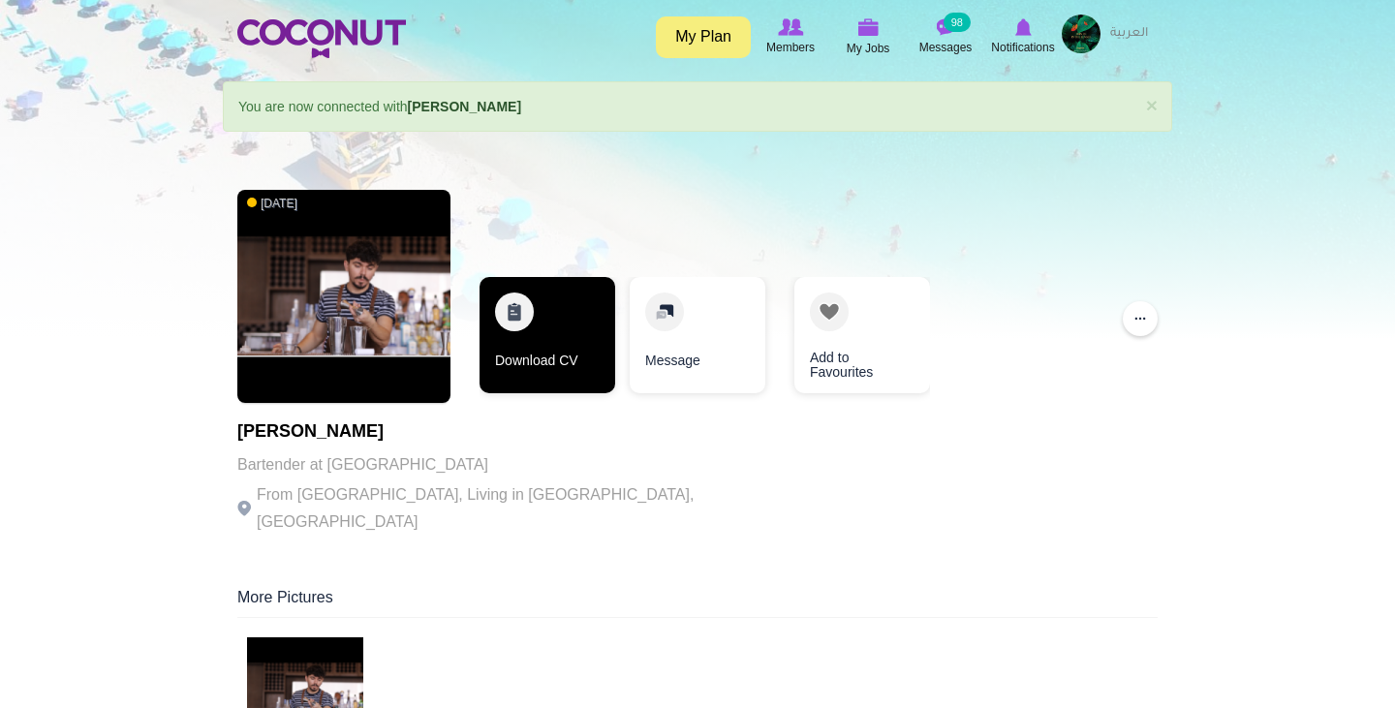
click at [533, 341] on link "Download CV" at bounding box center [547, 335] width 136 height 116
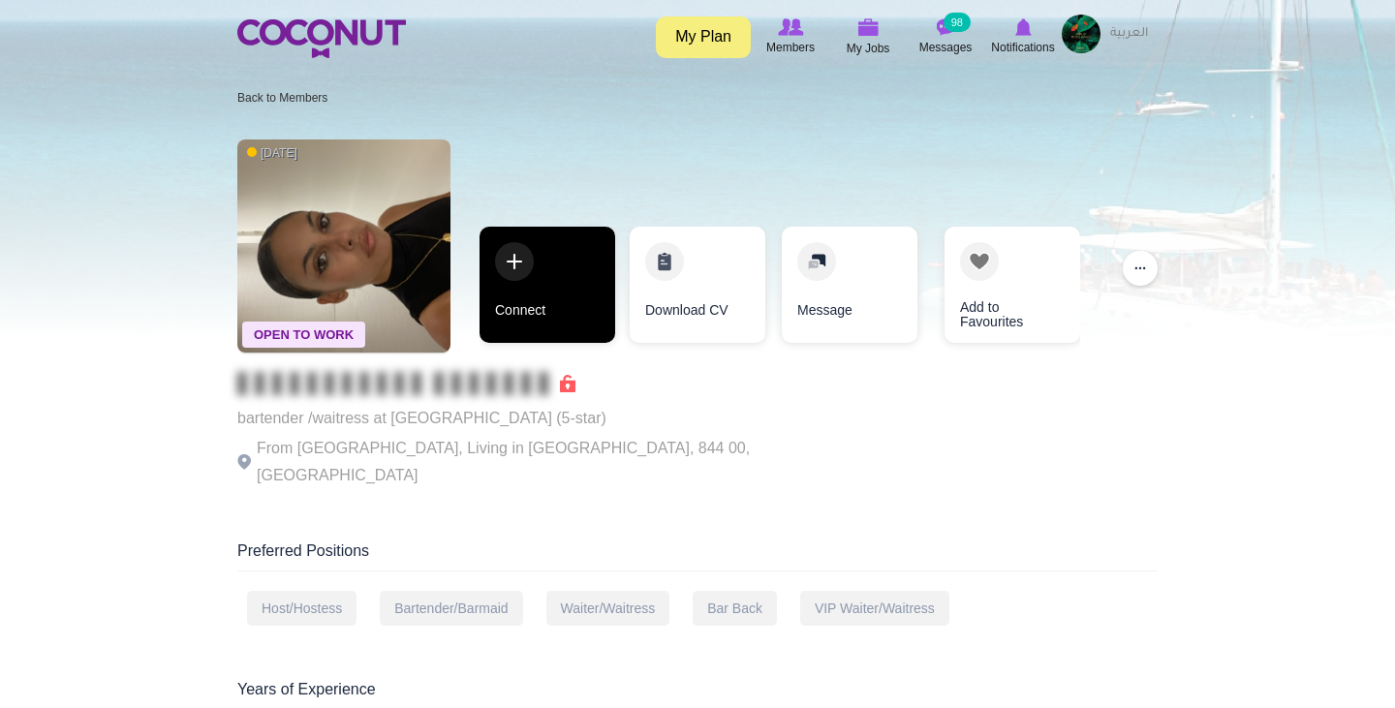
click at [529, 284] on link "Connect" at bounding box center [547, 285] width 136 height 116
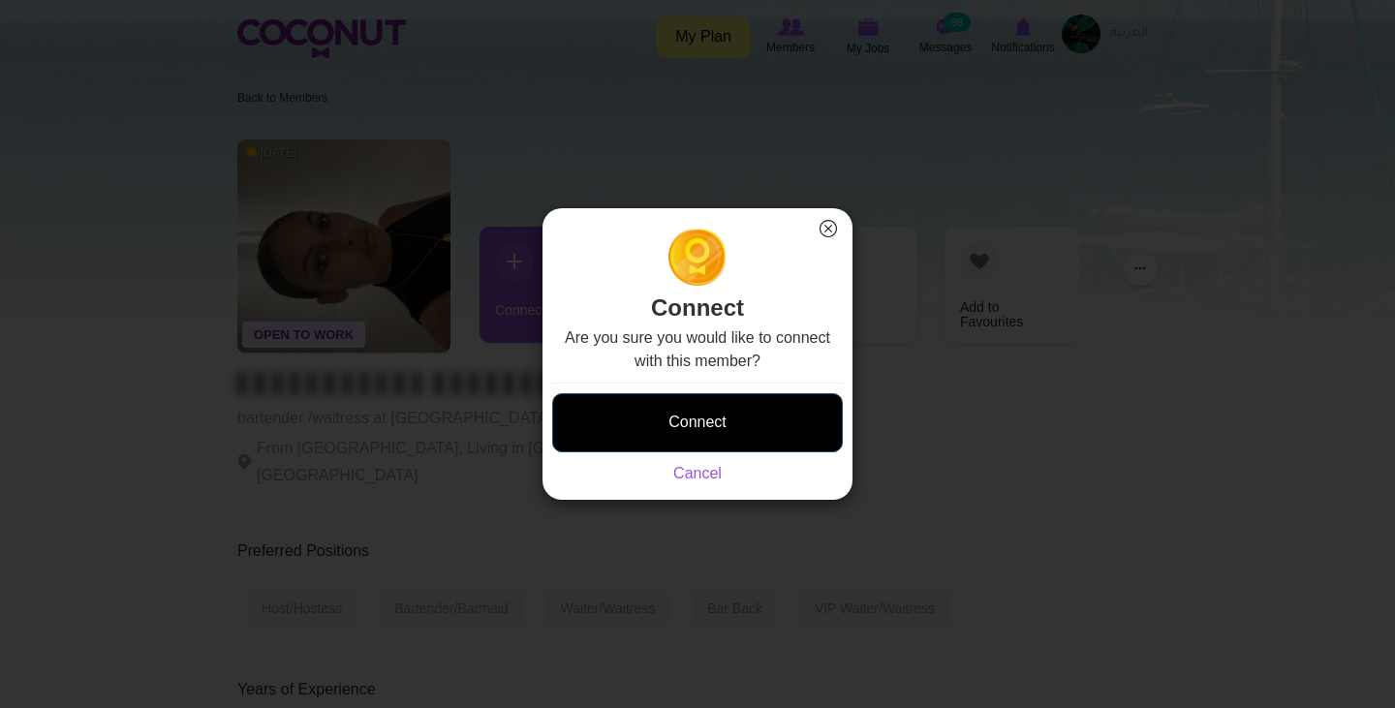
click at [629, 411] on button "Connect" at bounding box center [697, 422] width 291 height 59
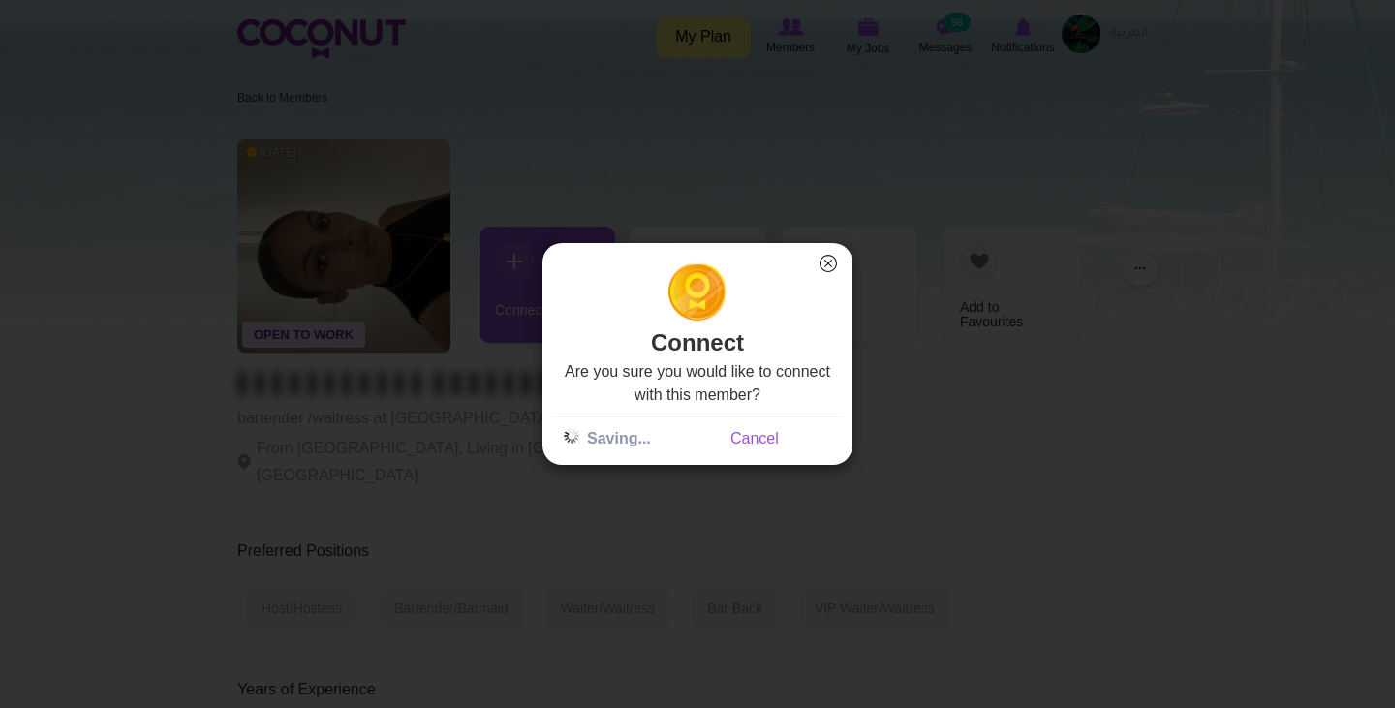
click at [831, 264] on button "×" at bounding box center [827, 263] width 25 height 25
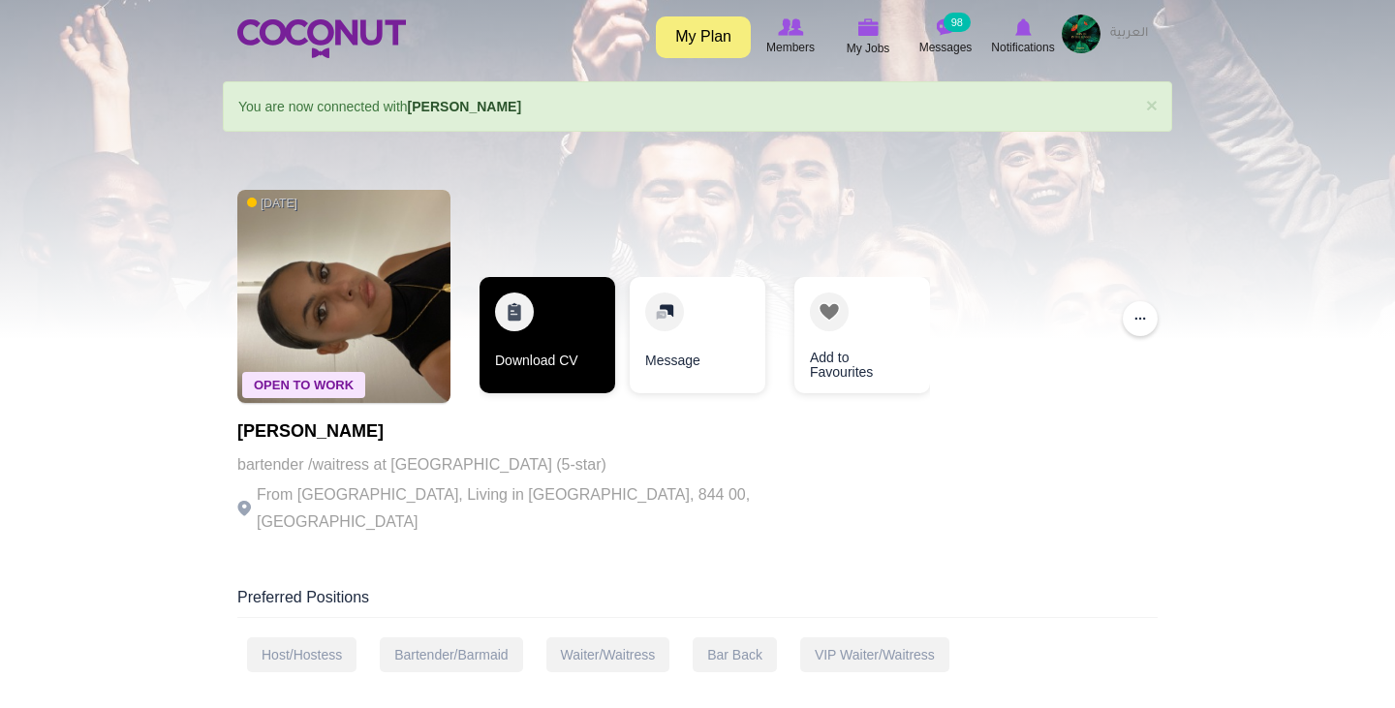
click at [540, 320] on link "Download CV" at bounding box center [547, 335] width 136 height 116
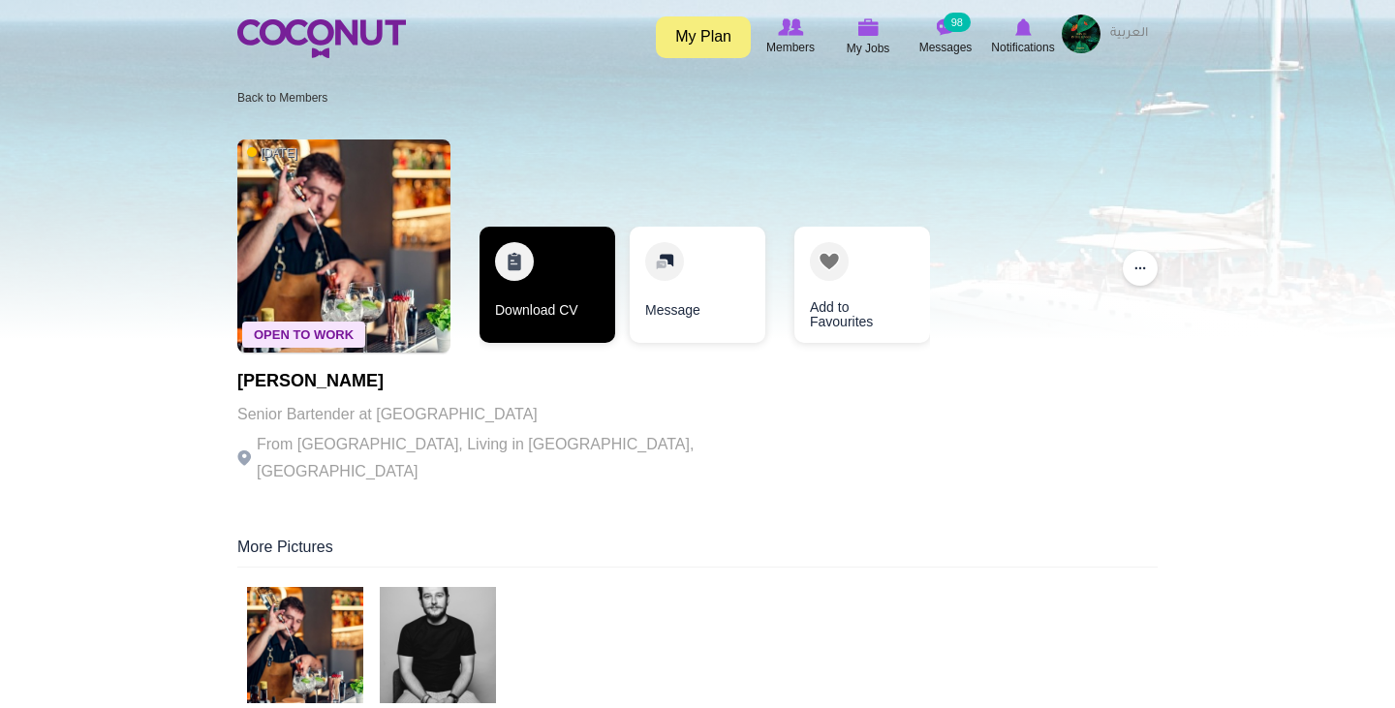
click at [529, 275] on link "Download CV" at bounding box center [547, 285] width 136 height 116
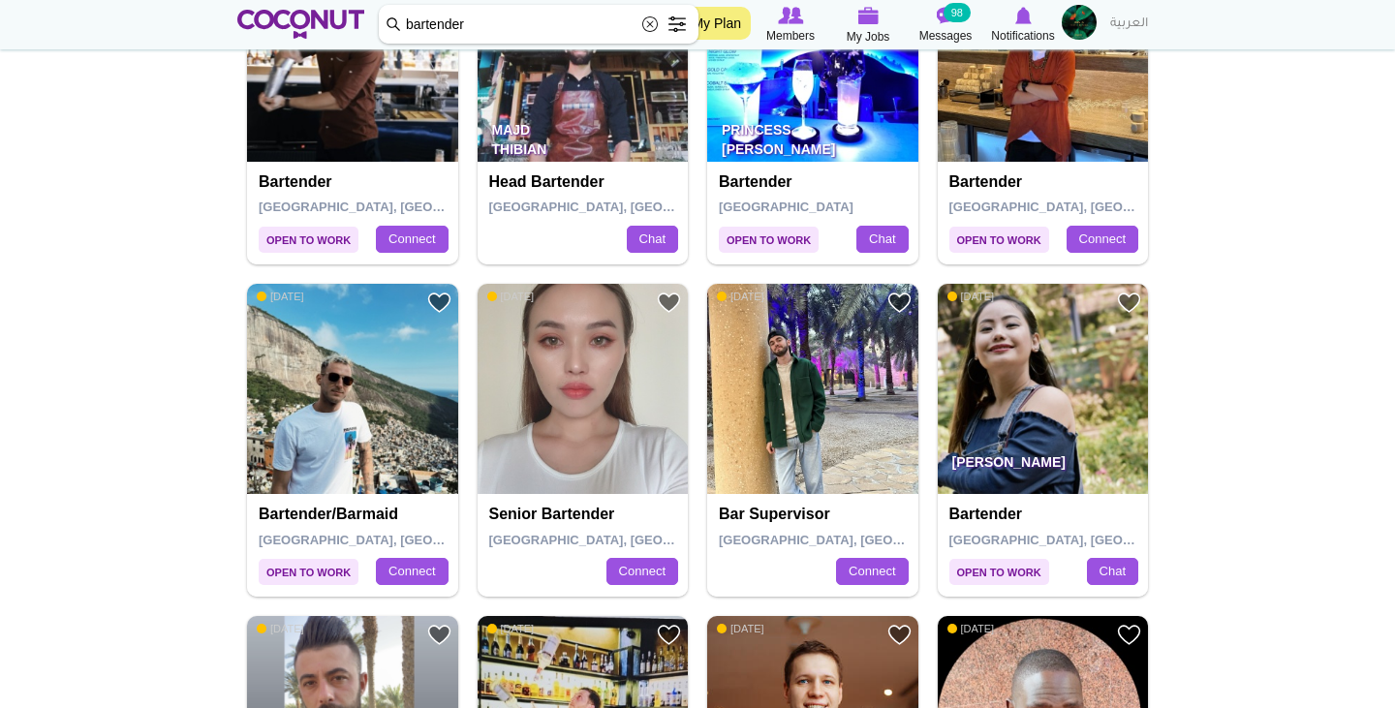
scroll to position [1554, 0]
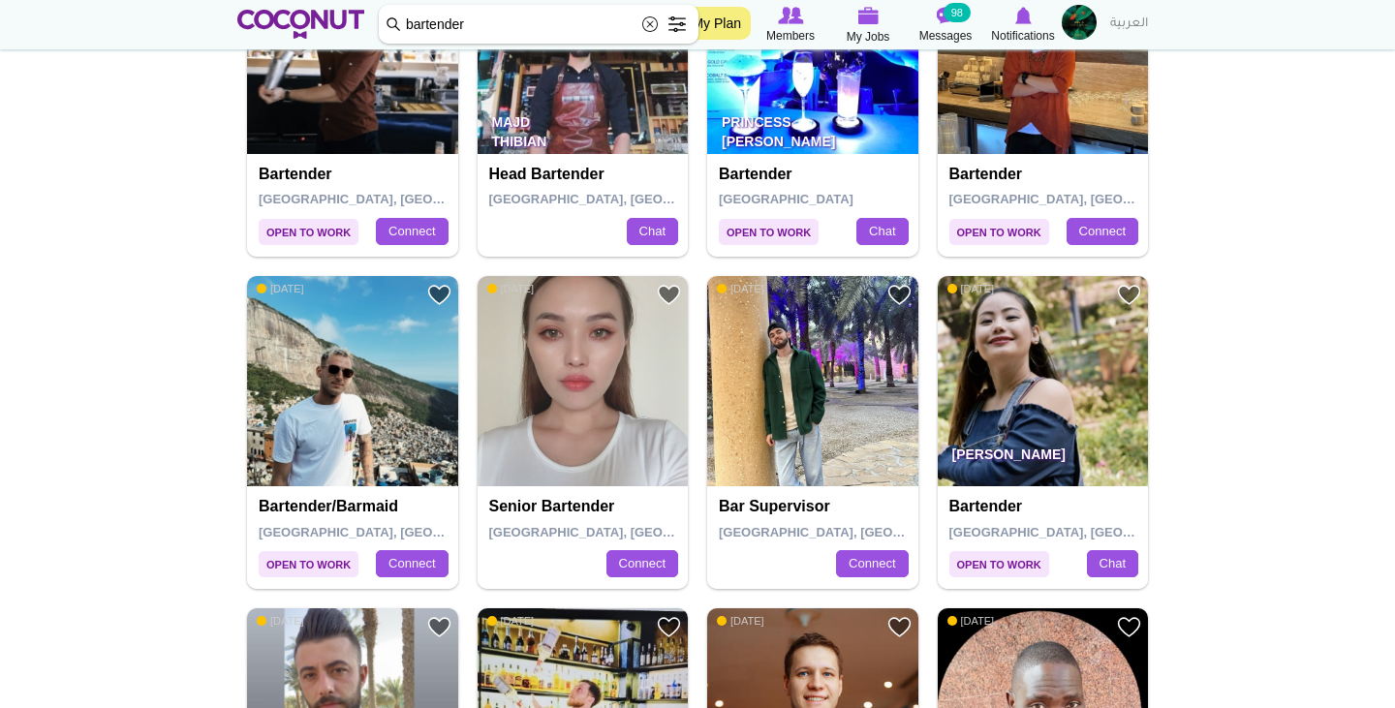
click at [560, 388] on img at bounding box center [582, 381] width 211 height 211
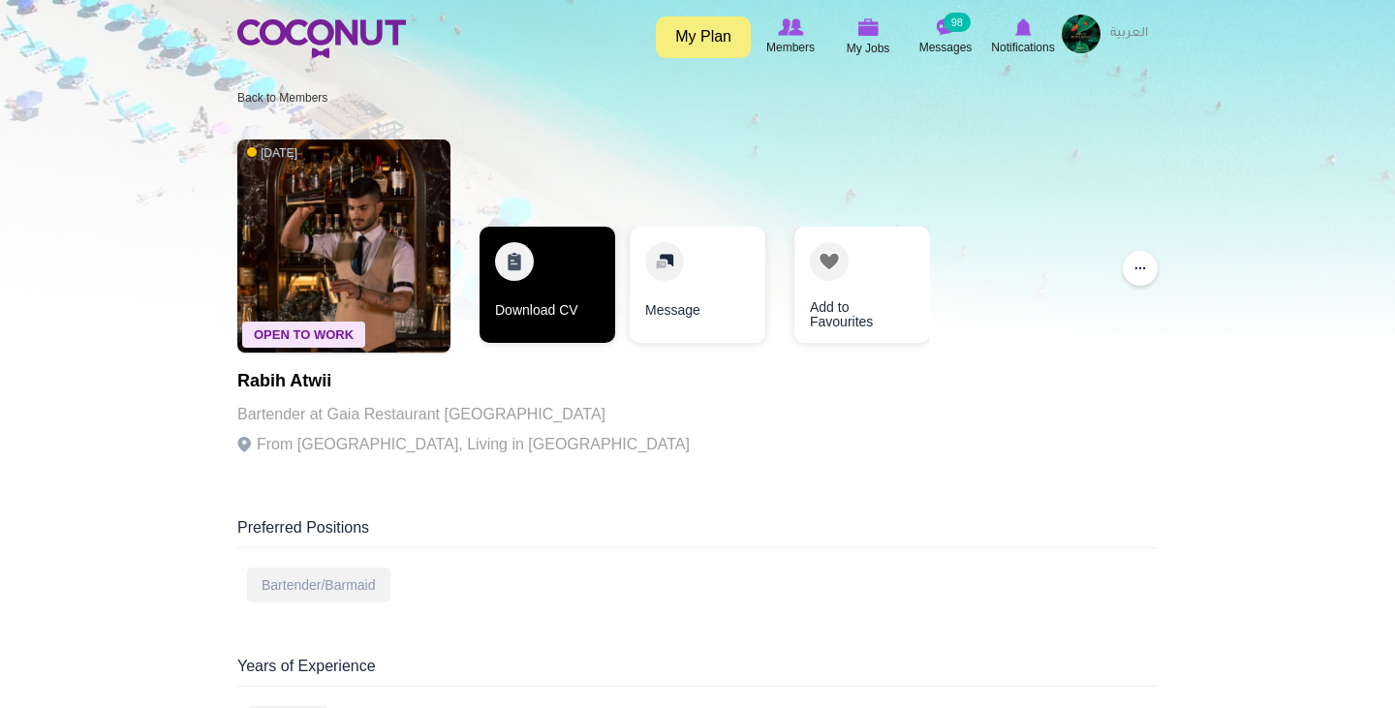
click at [568, 272] on link "Download CV" at bounding box center [547, 285] width 136 height 116
click at [533, 270] on link "Download CV" at bounding box center [547, 285] width 136 height 116
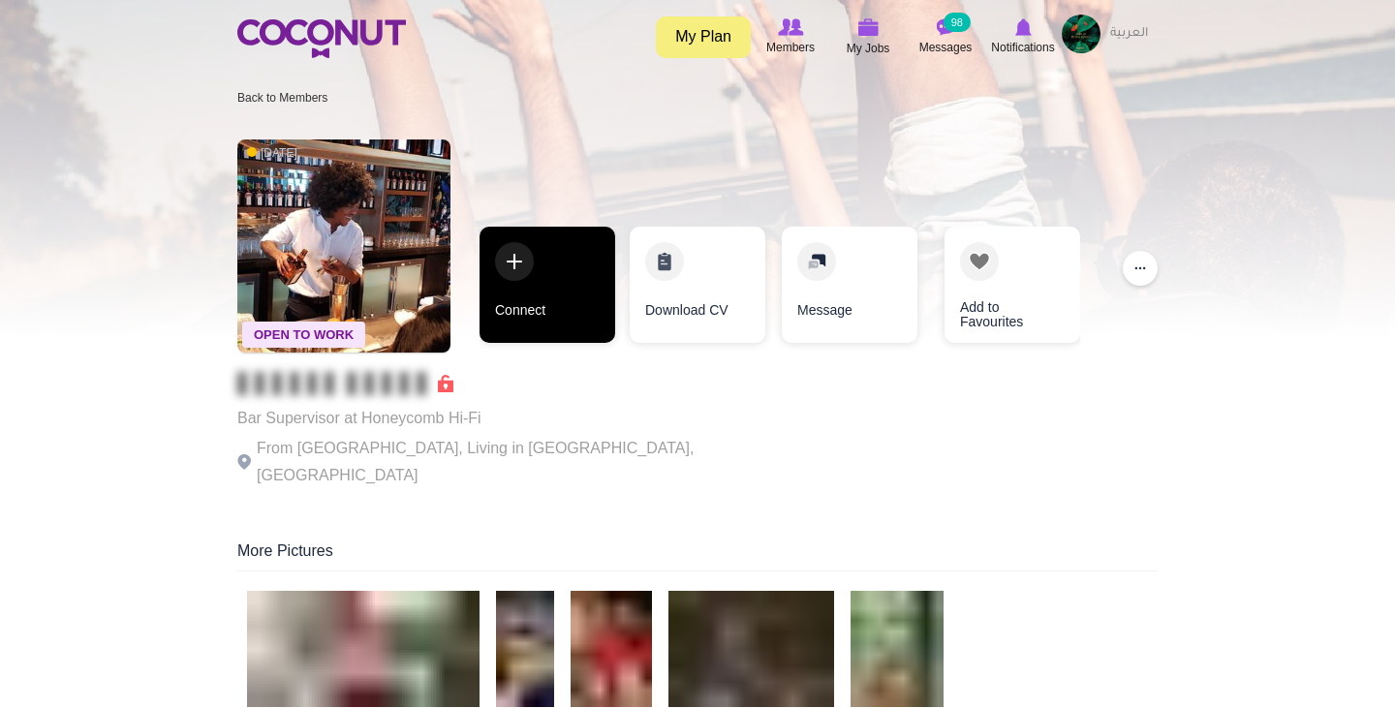
click at [529, 285] on link "Connect" at bounding box center [547, 285] width 136 height 116
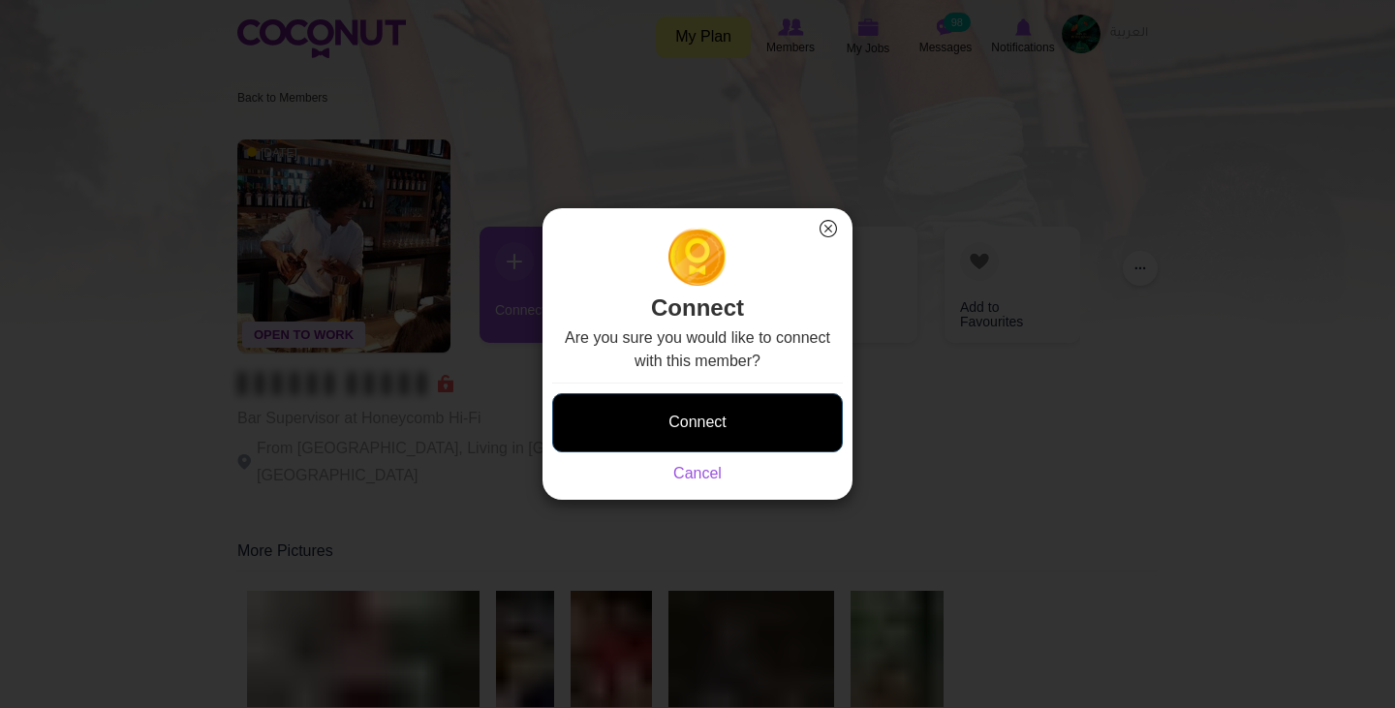
click at [677, 421] on button "Connect" at bounding box center [697, 422] width 291 height 59
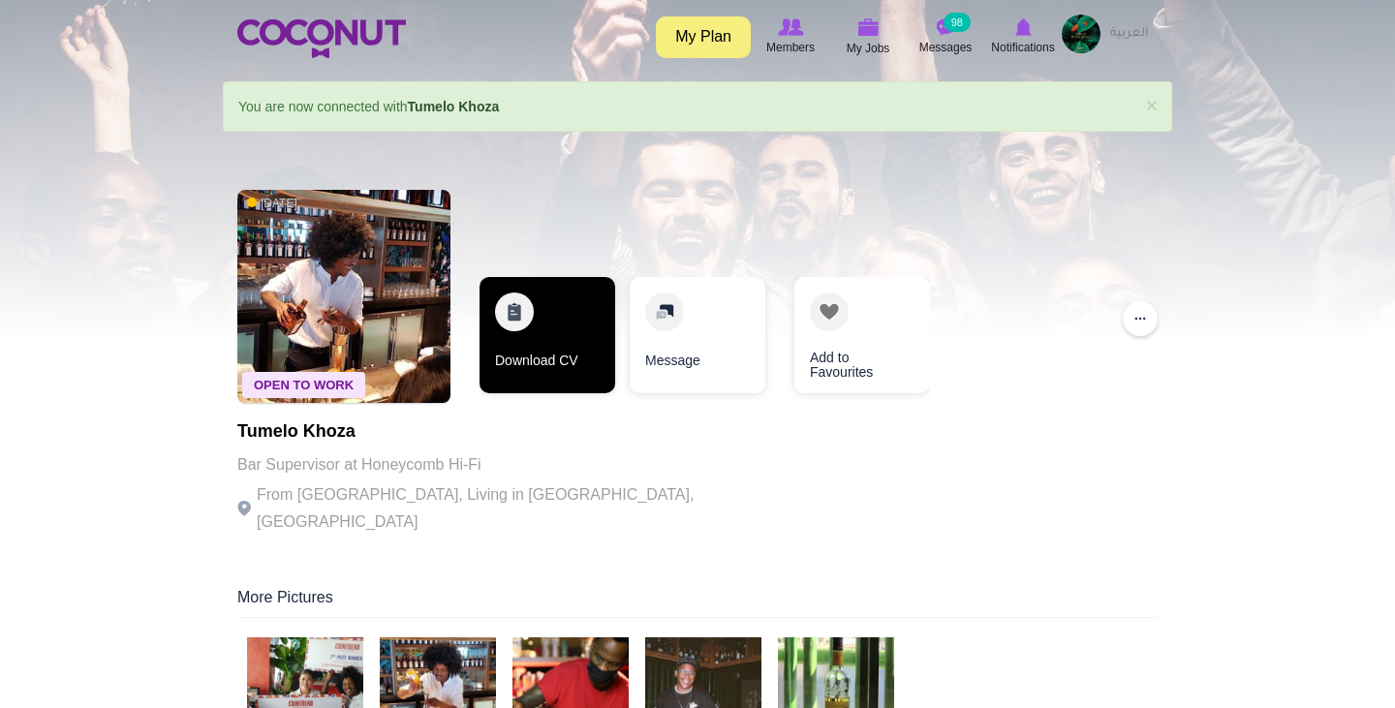
click at [538, 335] on link "Download CV" at bounding box center [547, 335] width 136 height 116
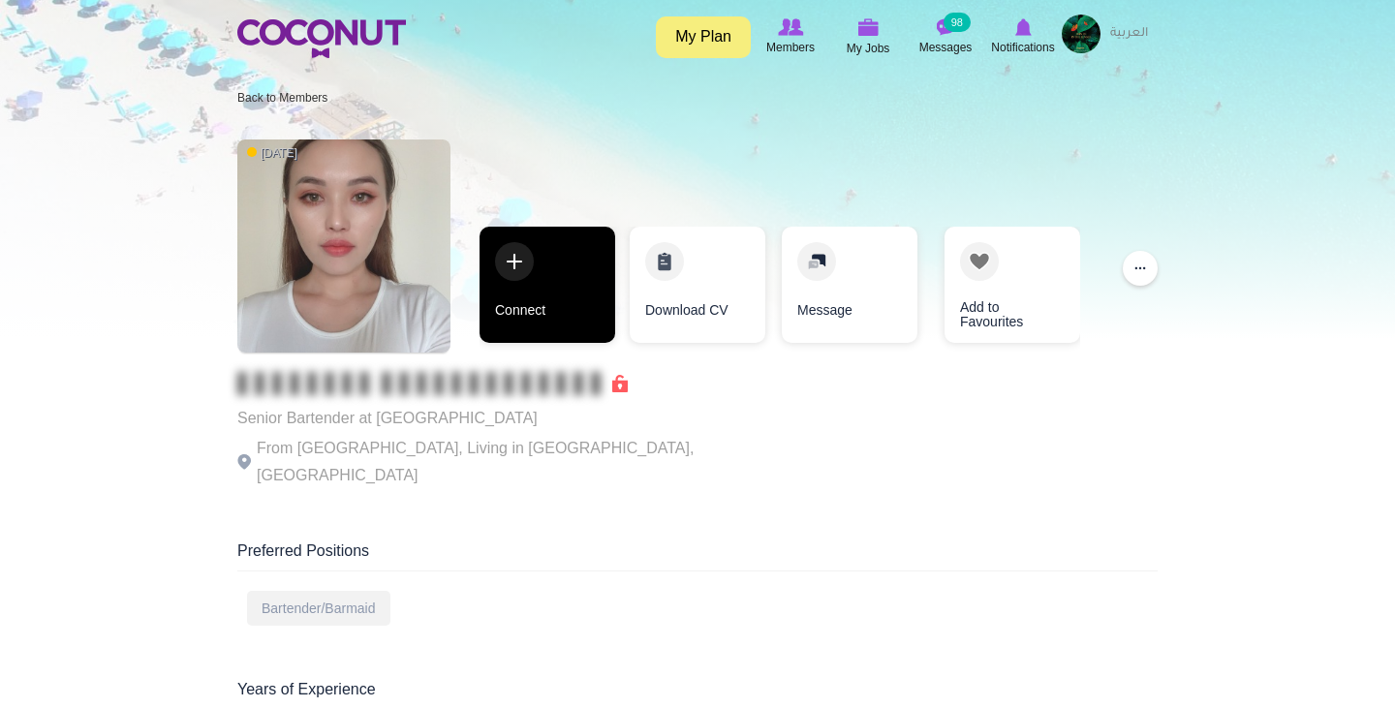
click at [547, 283] on link "Connect" at bounding box center [547, 285] width 136 height 116
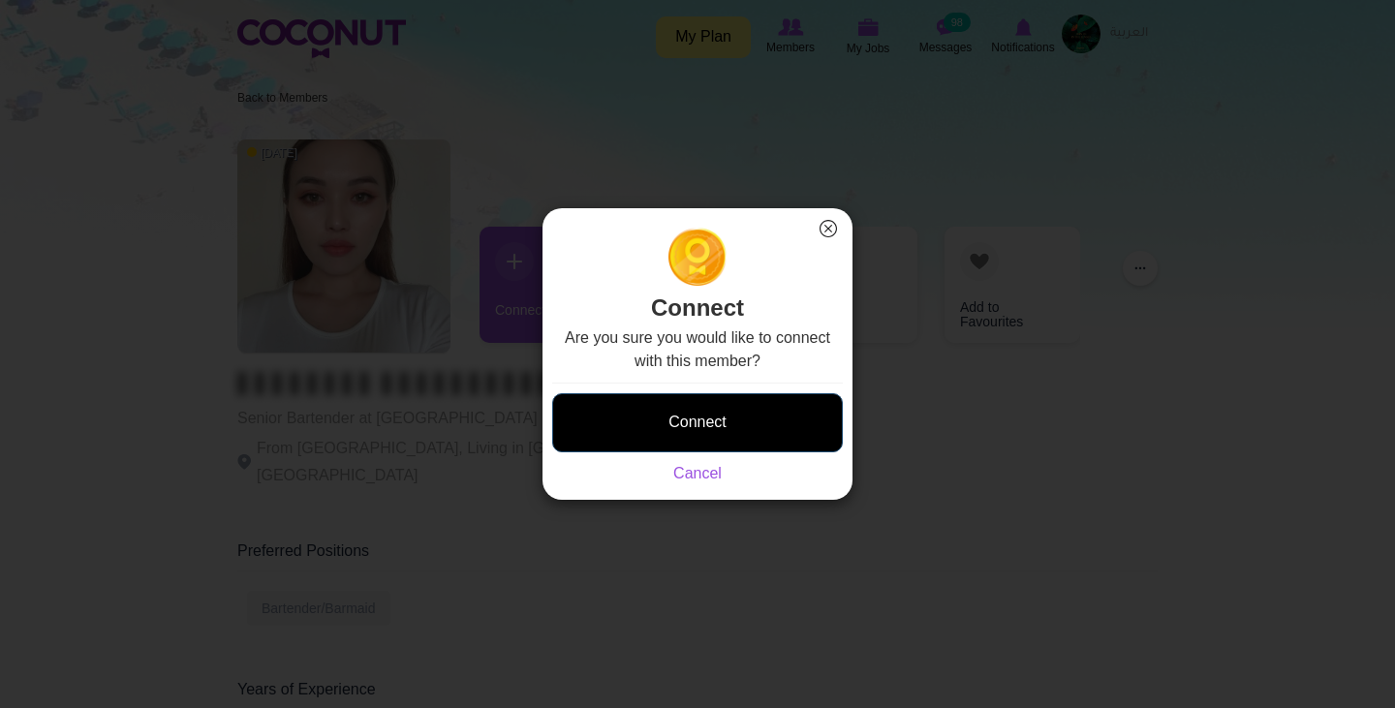
click at [765, 427] on button "Connect" at bounding box center [697, 422] width 291 height 59
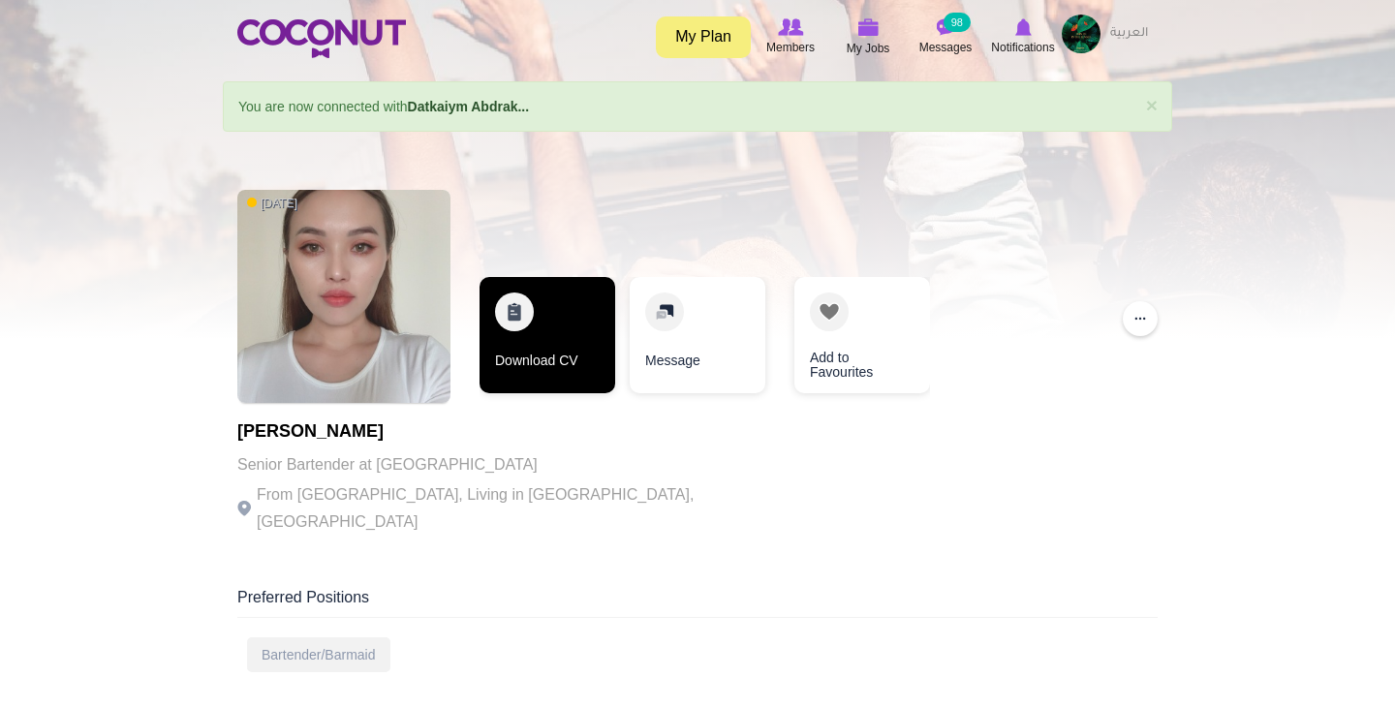
click at [508, 330] on link "Download CV" at bounding box center [547, 335] width 136 height 116
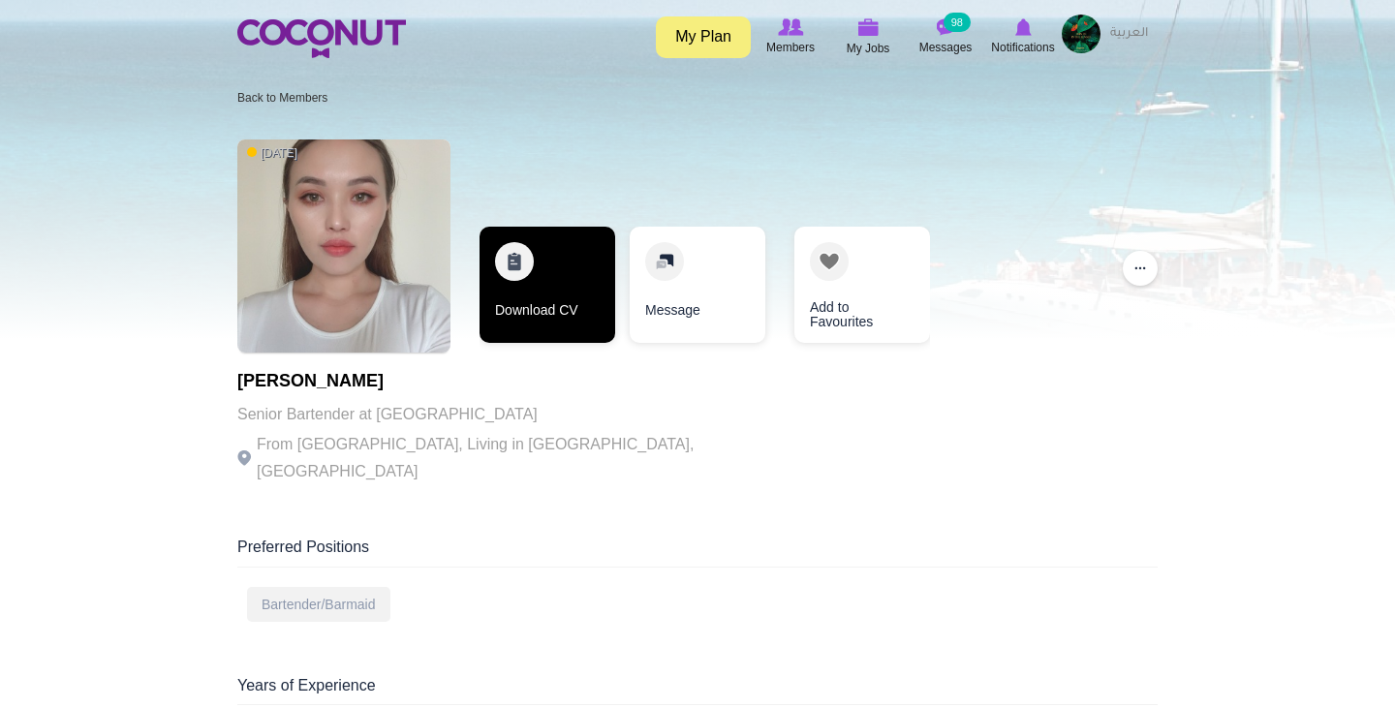
click at [552, 310] on link "Download CV" at bounding box center [547, 285] width 136 height 116
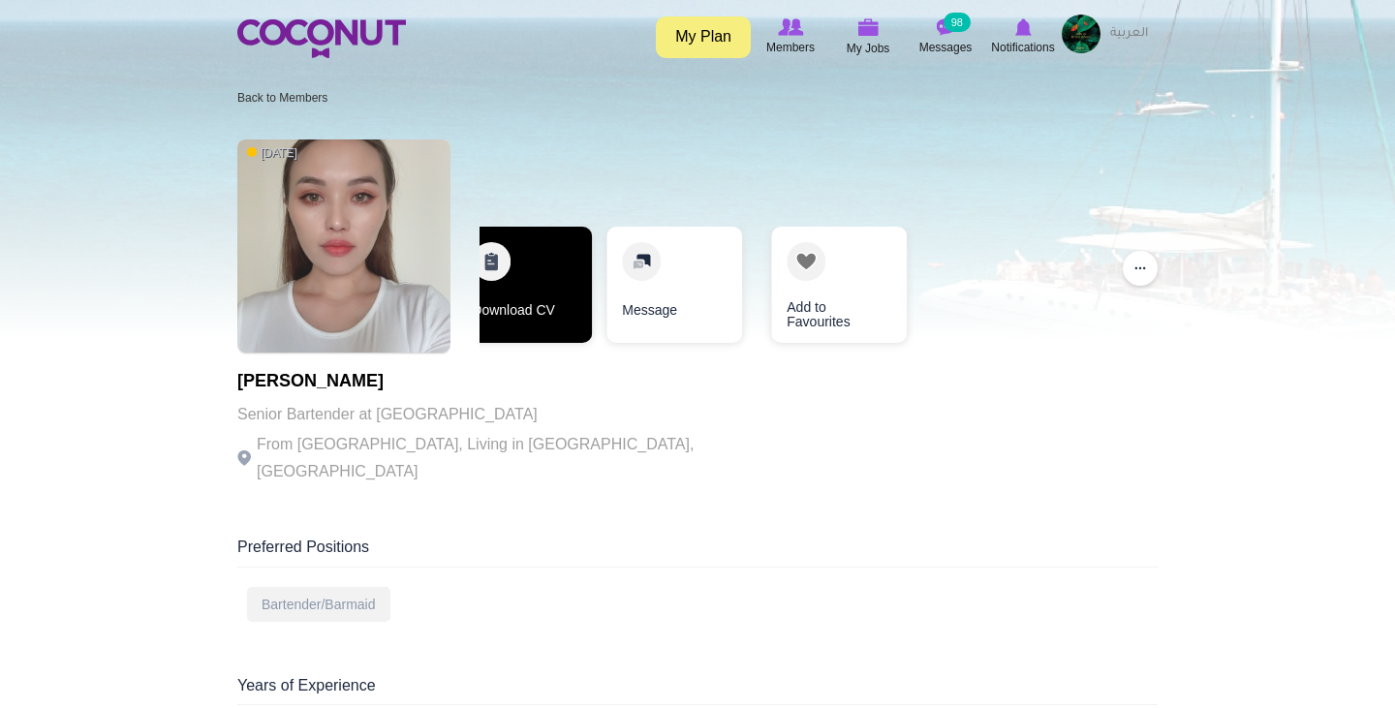
click at [534, 258] on link "Download CV" at bounding box center [524, 285] width 136 height 116
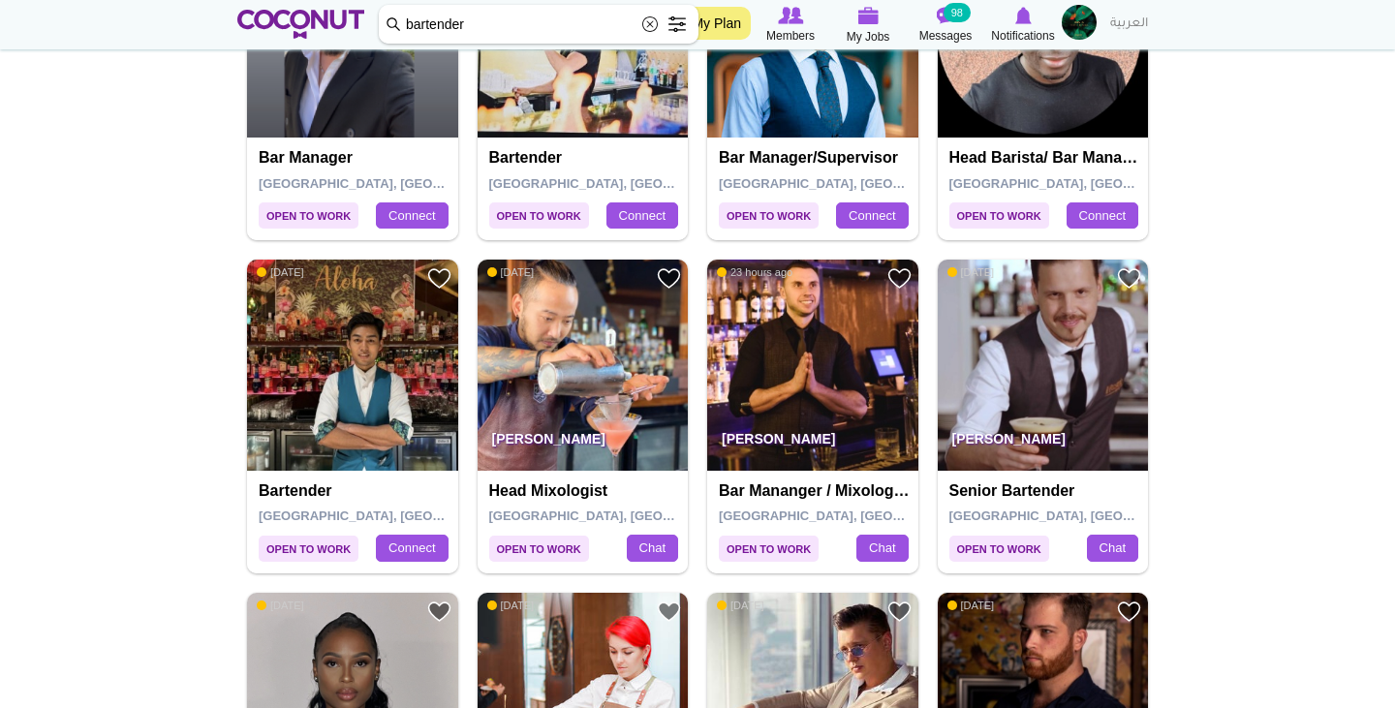
scroll to position [2237, 0]
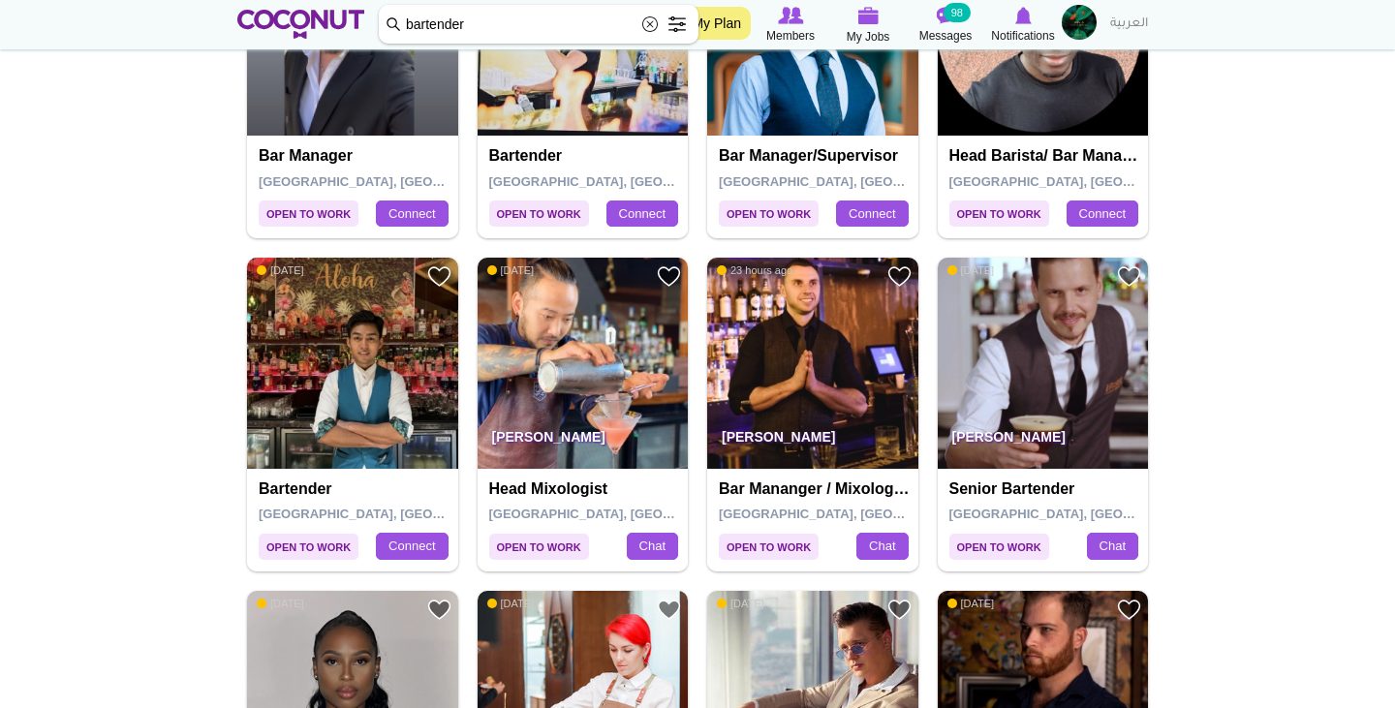
click at [1317, 3] on div "Toggle navigation My Plan Members My Jobs Post a Job Messages 98 Notifications …" at bounding box center [697, 24] width 1395 height 49
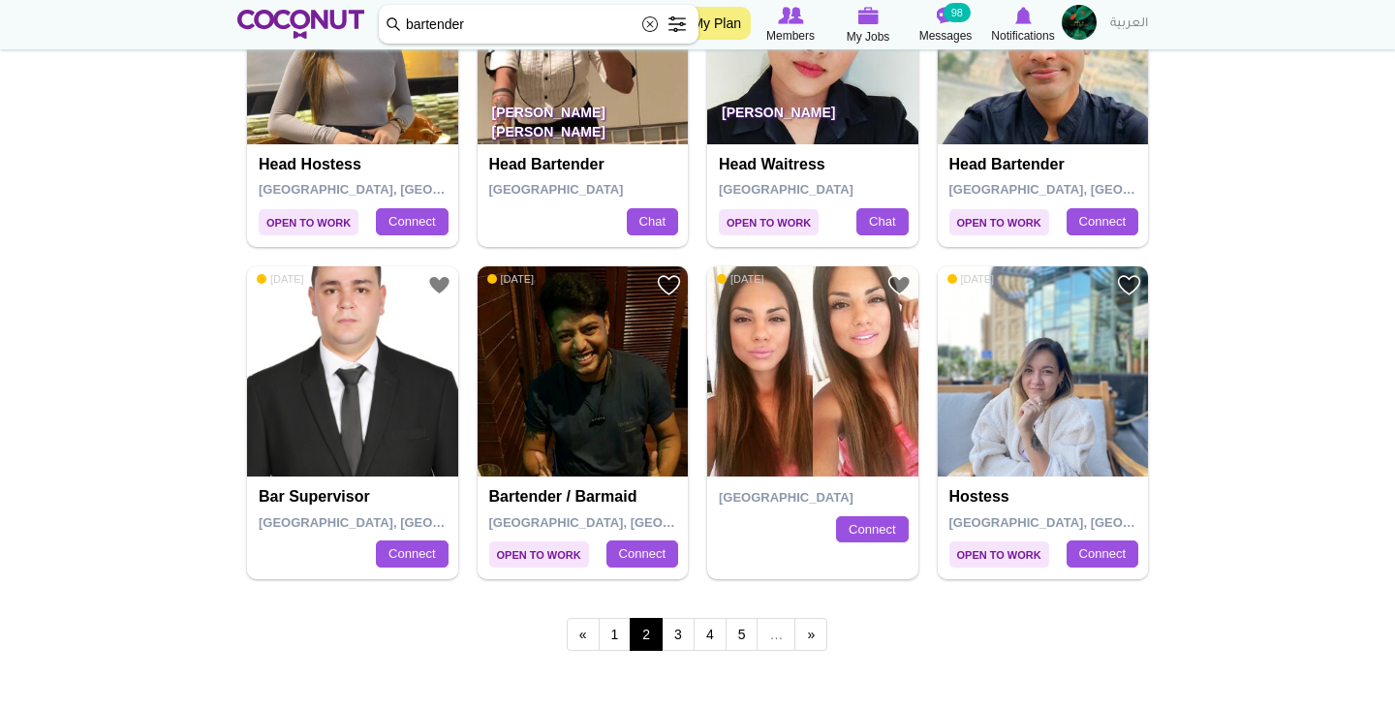
scroll to position [3229, 0]
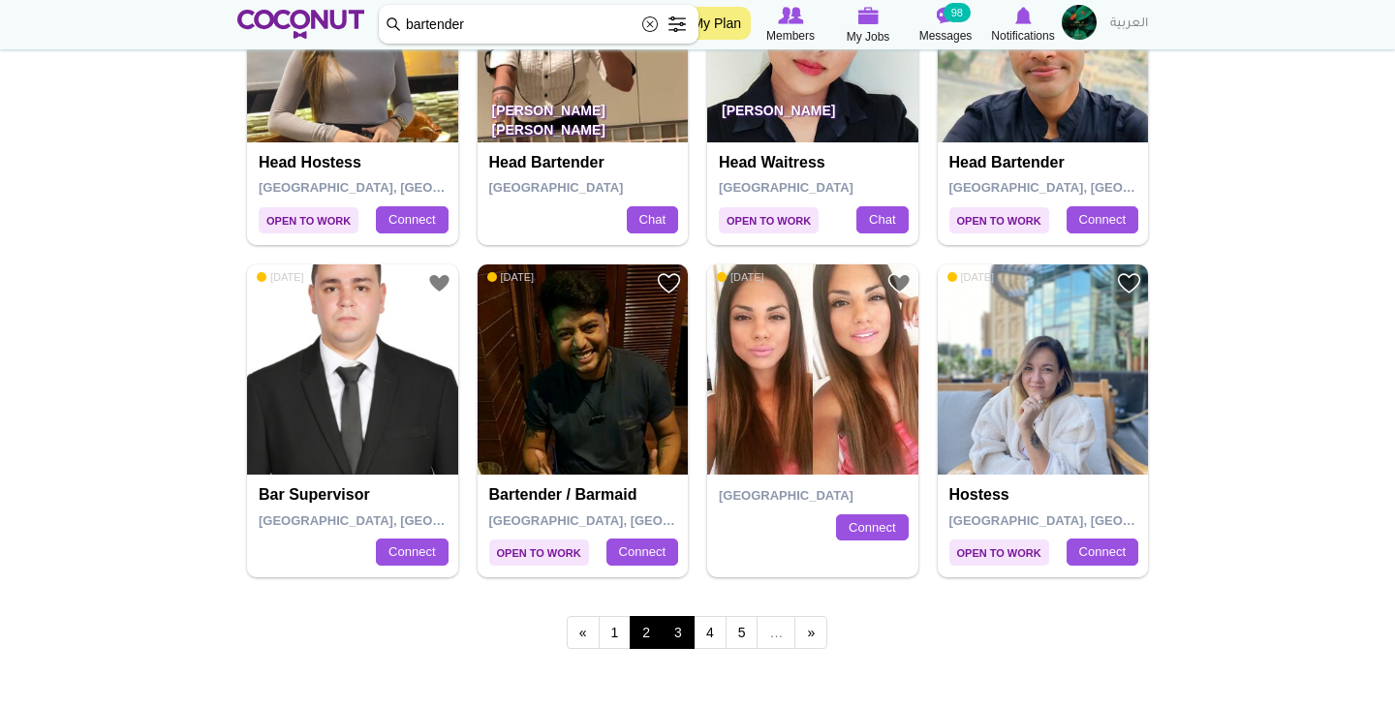
click at [678, 616] on link "3" at bounding box center [677, 632] width 33 height 33
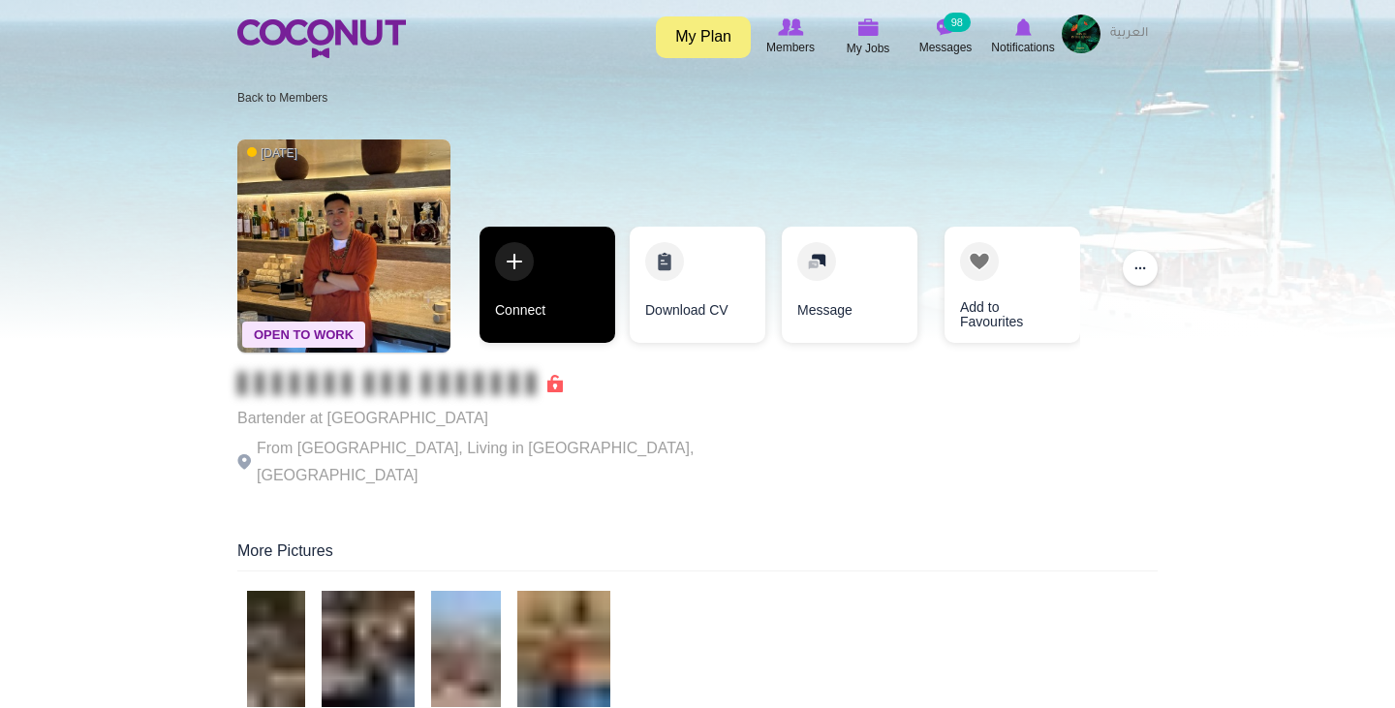
click at [512, 295] on link "Connect" at bounding box center [547, 285] width 136 height 116
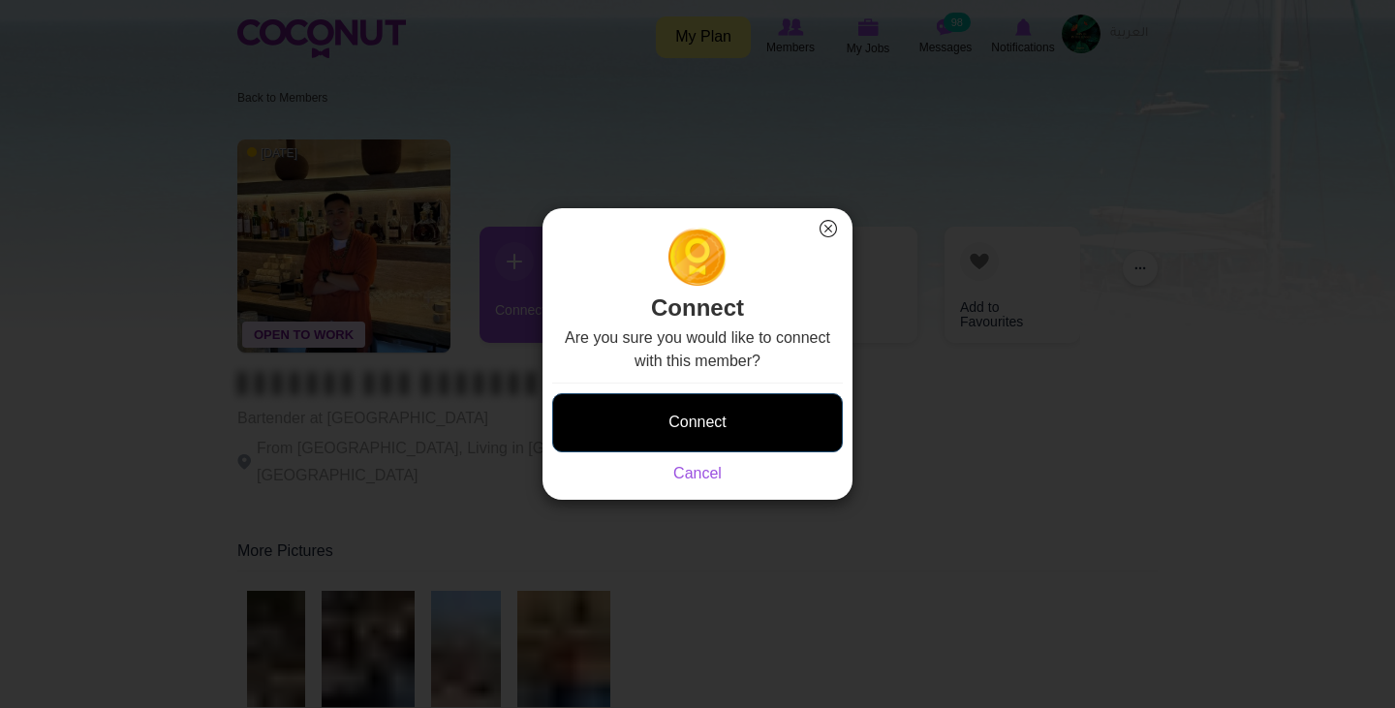
click at [641, 423] on button "Connect" at bounding box center [697, 422] width 291 height 59
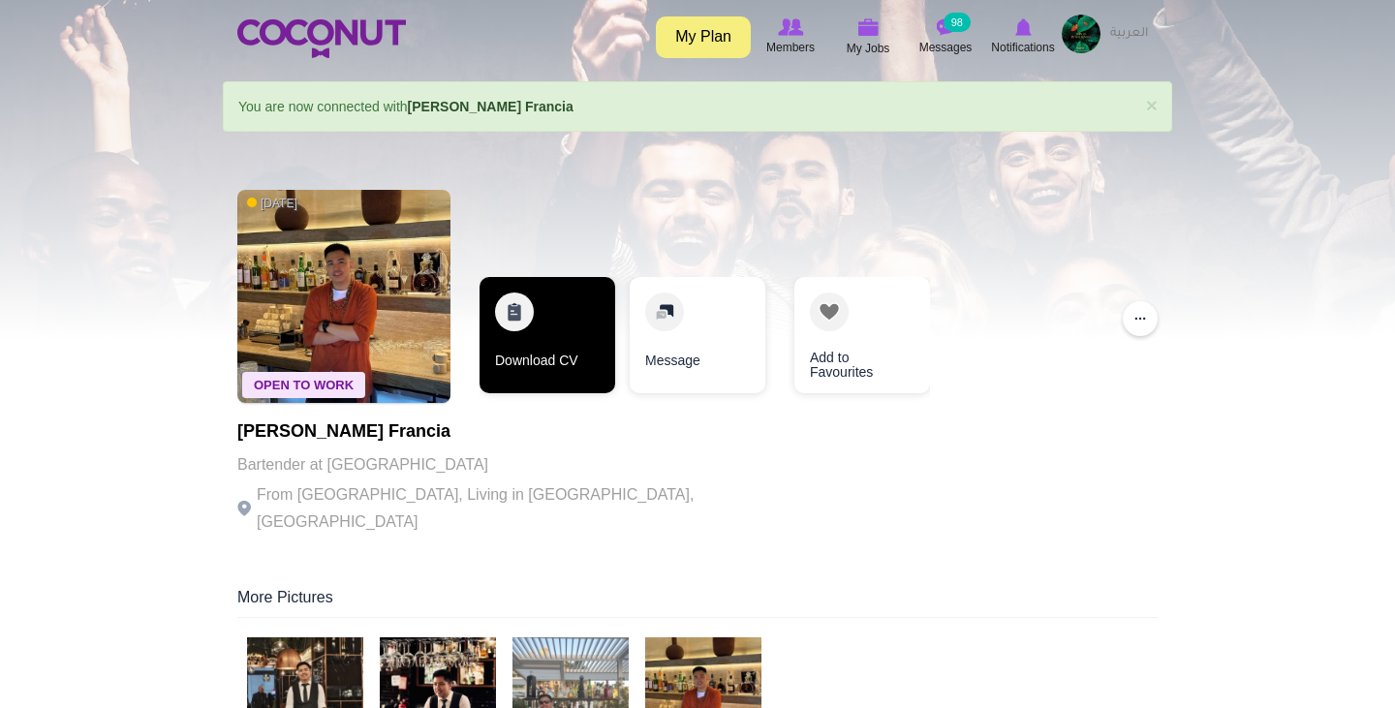
click at [555, 318] on link "Download CV" at bounding box center [547, 335] width 136 height 116
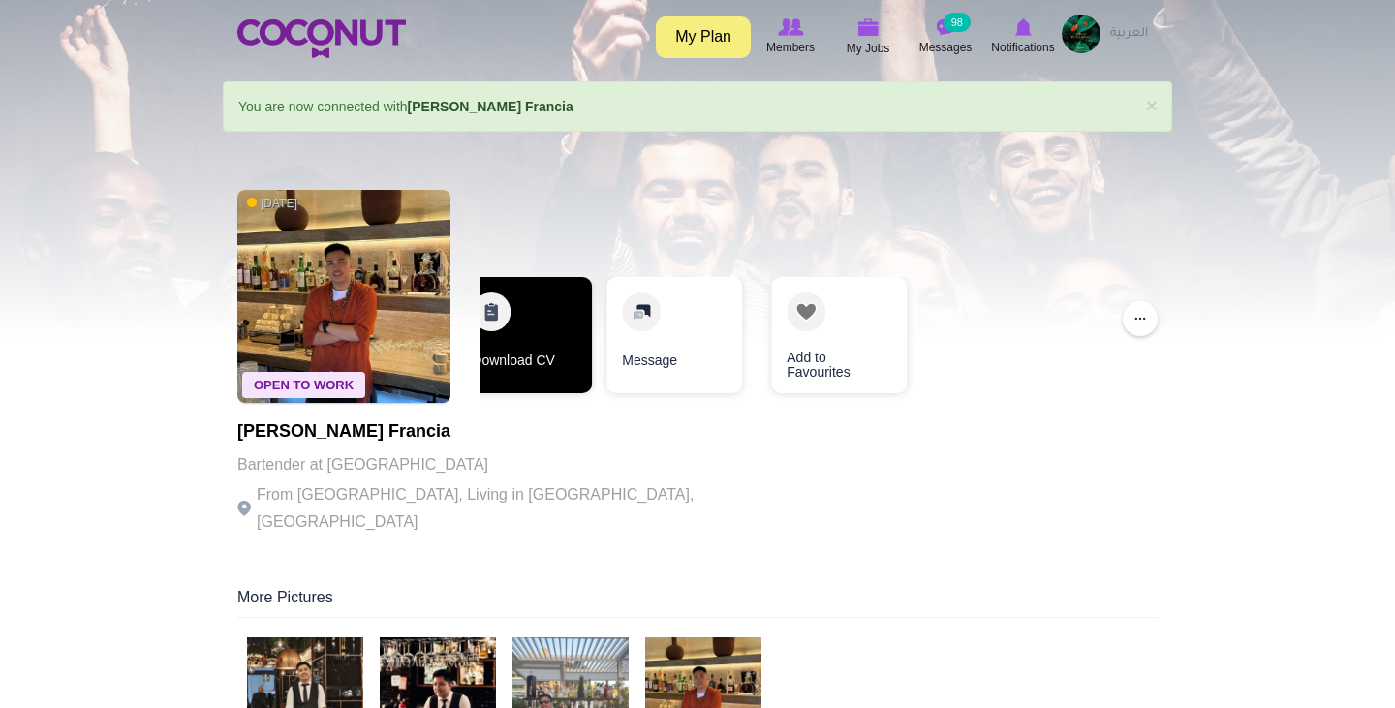
click at [530, 308] on link "Download CV" at bounding box center [524, 335] width 136 height 116
click at [518, 353] on link "Download CV" at bounding box center [524, 335] width 136 height 116
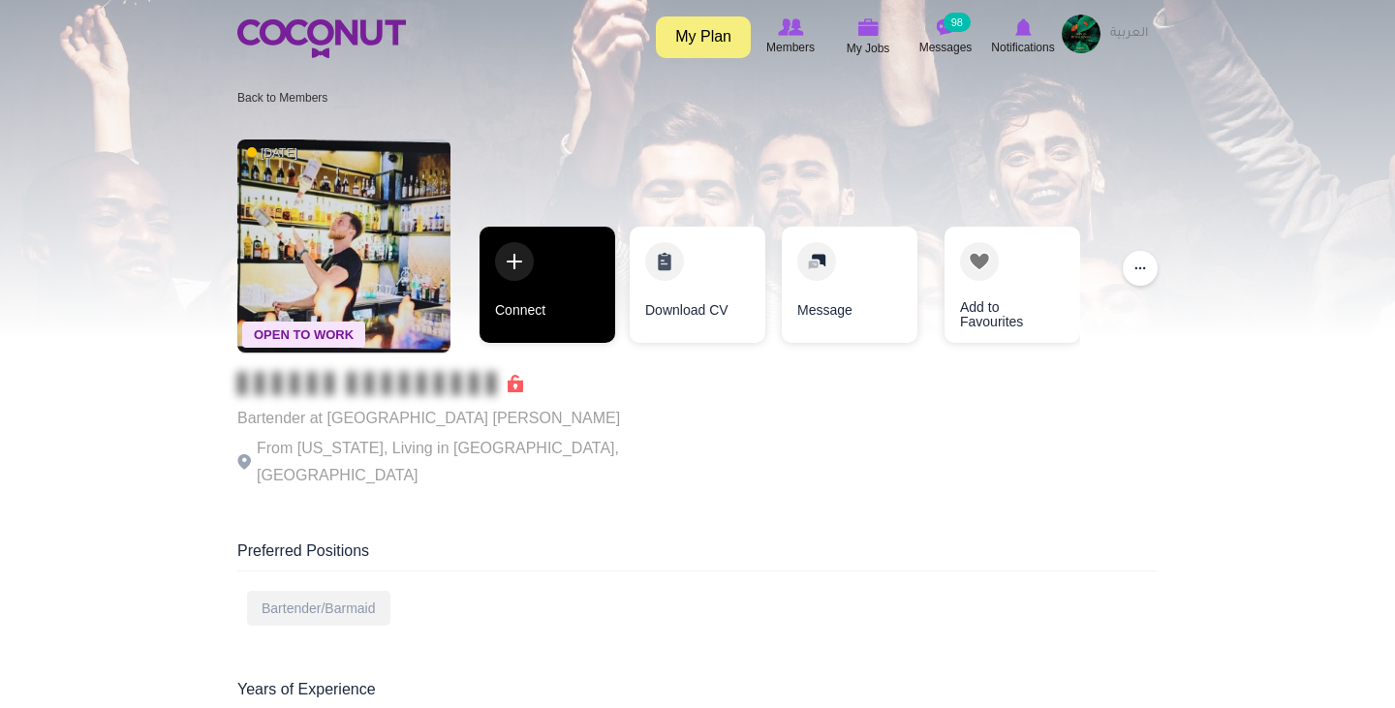
click at [524, 278] on link "Connect" at bounding box center [547, 285] width 136 height 116
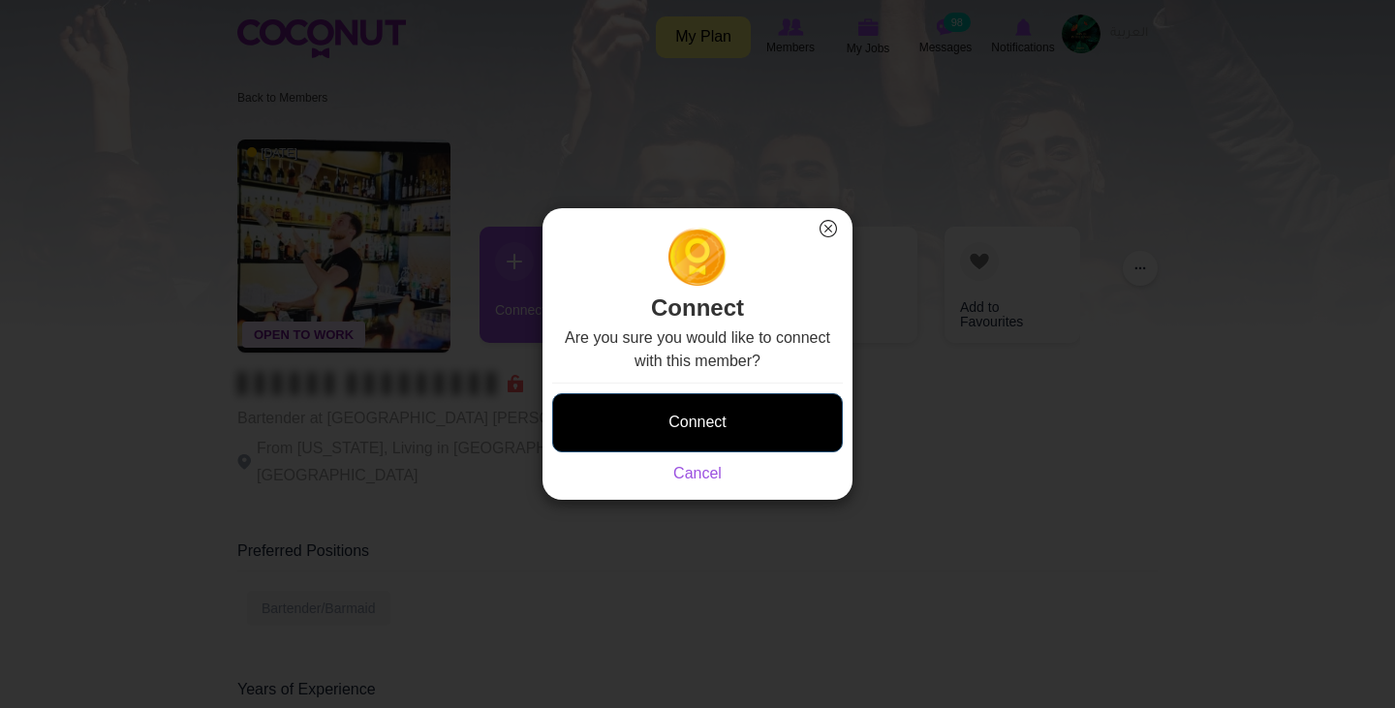
click at [709, 428] on button "Connect" at bounding box center [697, 422] width 291 height 59
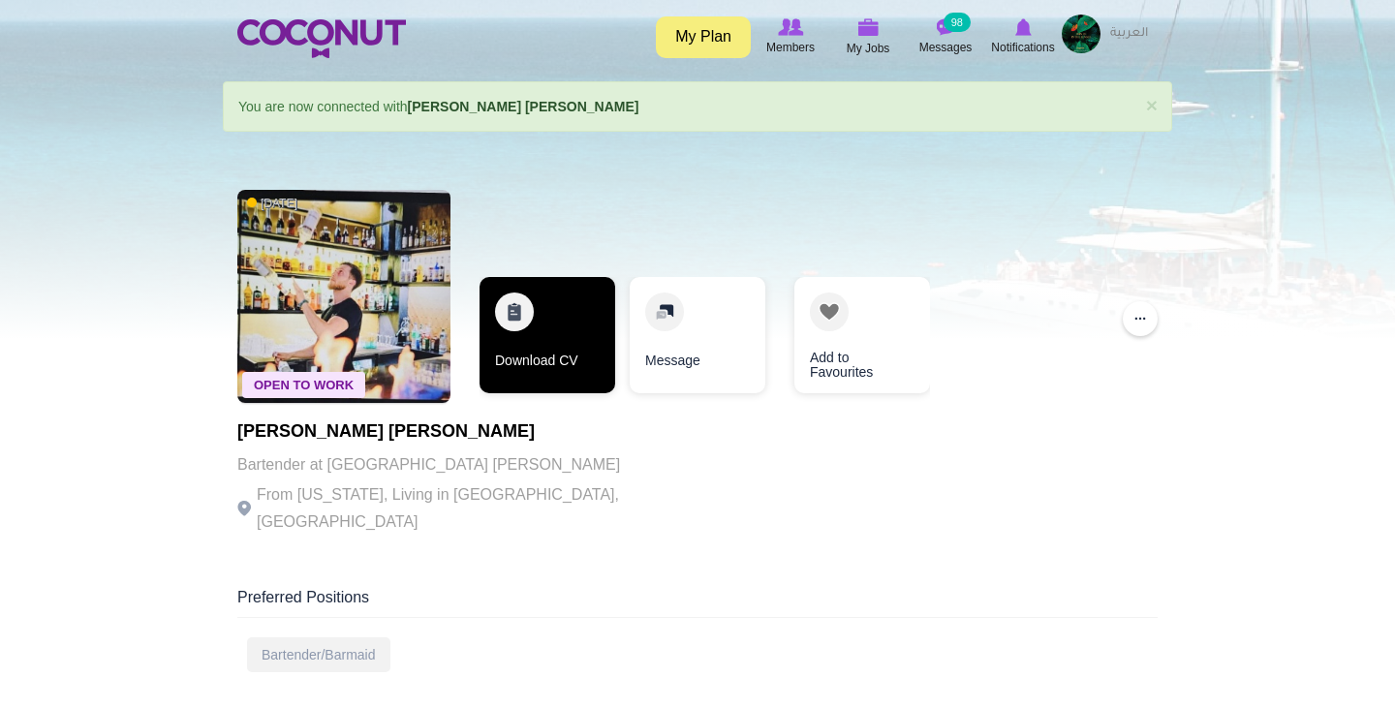
click at [547, 353] on link "Download CV" at bounding box center [547, 335] width 136 height 116
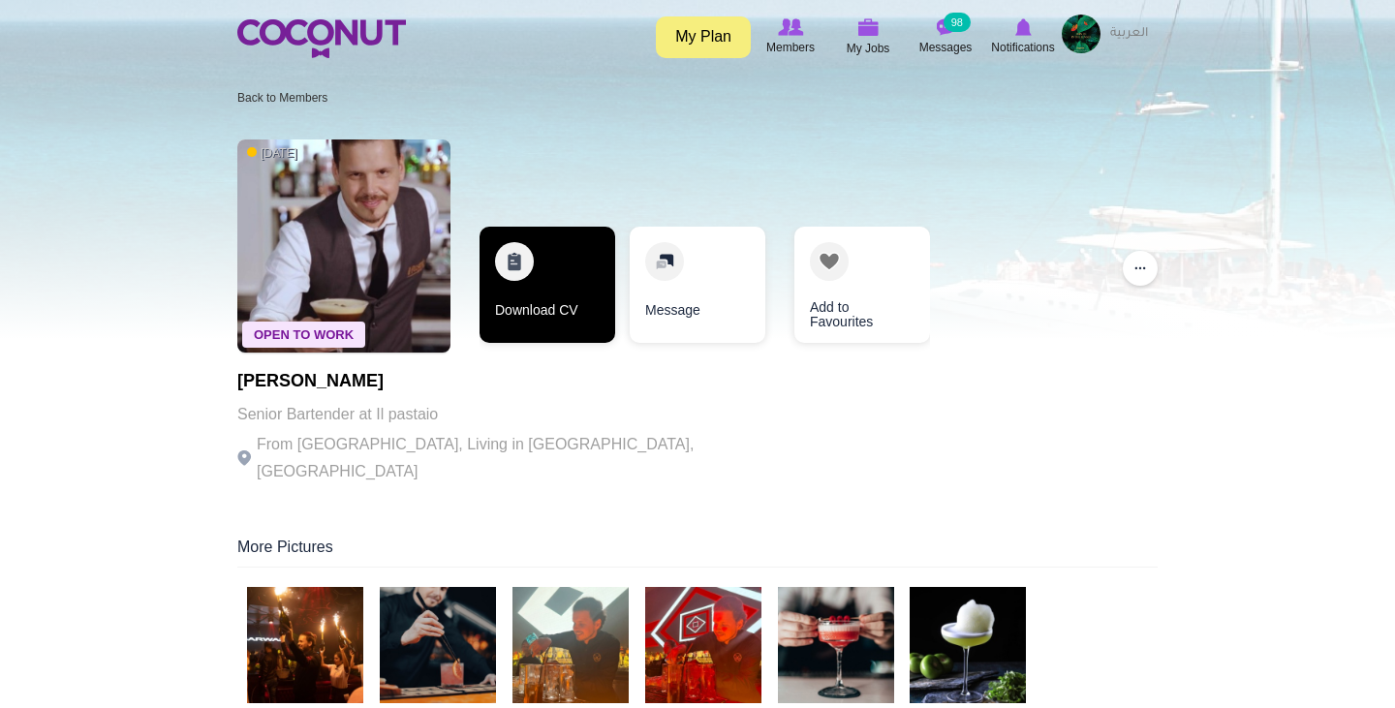
click at [514, 276] on link "Download CV" at bounding box center [547, 285] width 136 height 116
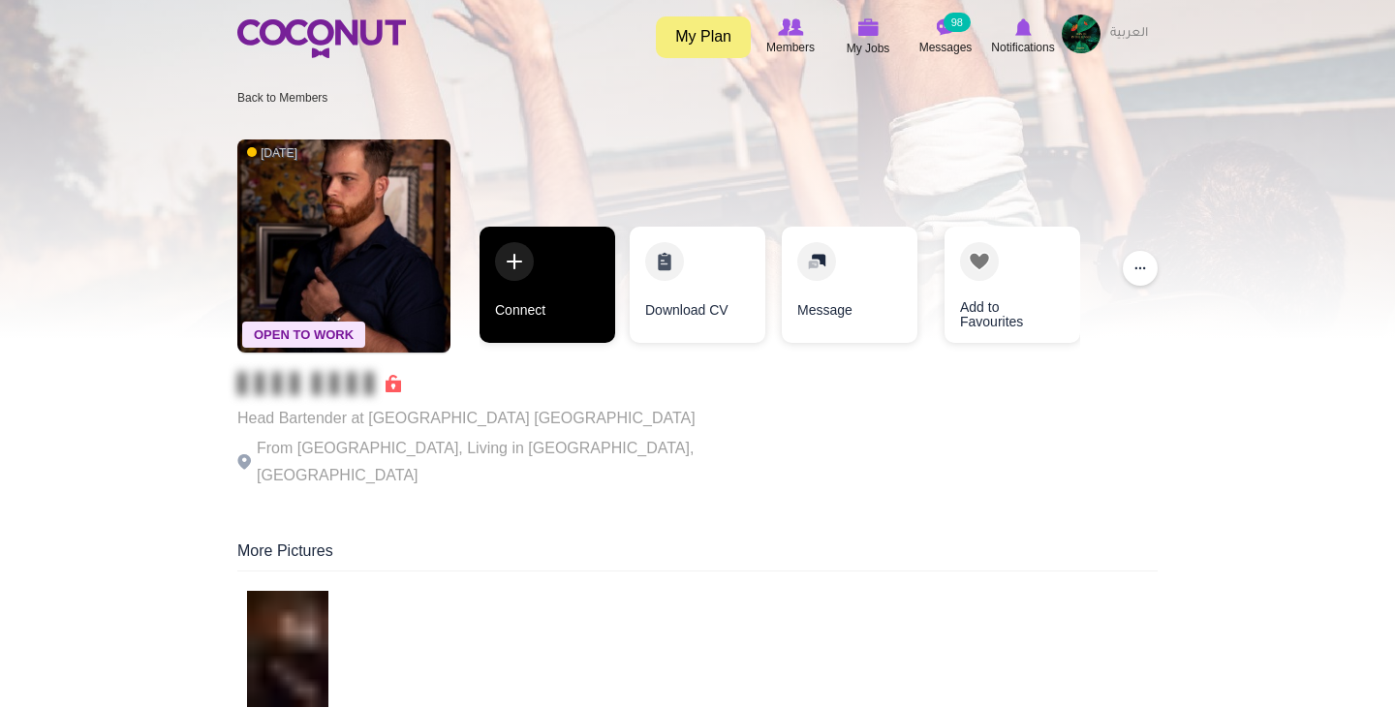
click at [537, 286] on link "Connect" at bounding box center [547, 285] width 136 height 116
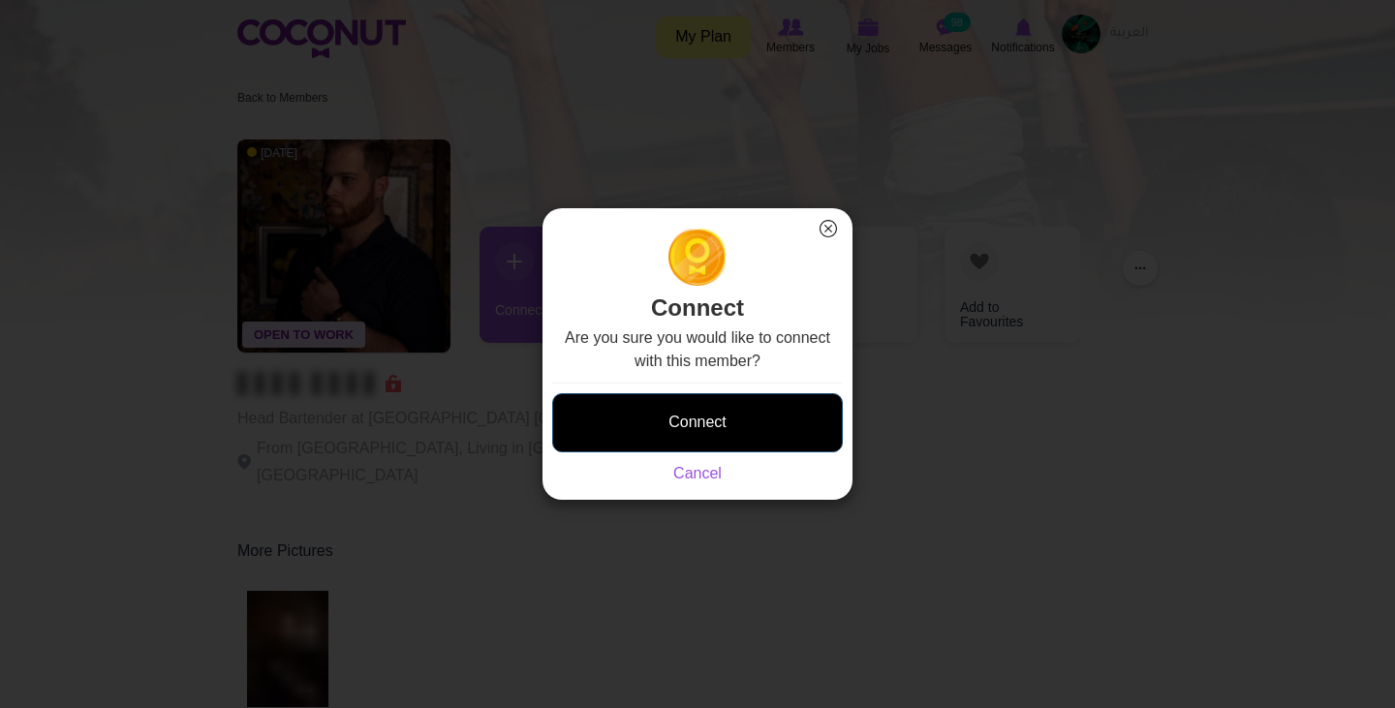
click at [785, 419] on button "Connect" at bounding box center [697, 422] width 291 height 59
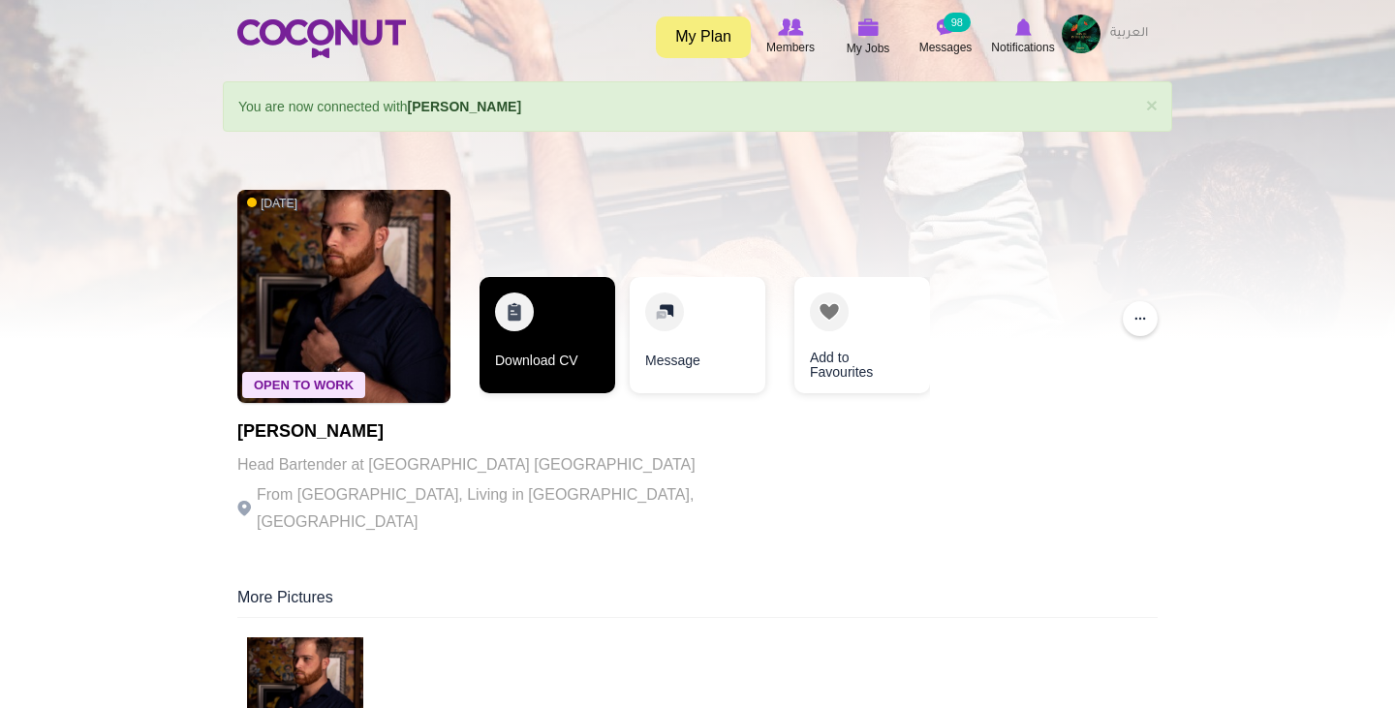
click at [572, 329] on link "Download CV" at bounding box center [547, 335] width 136 height 116
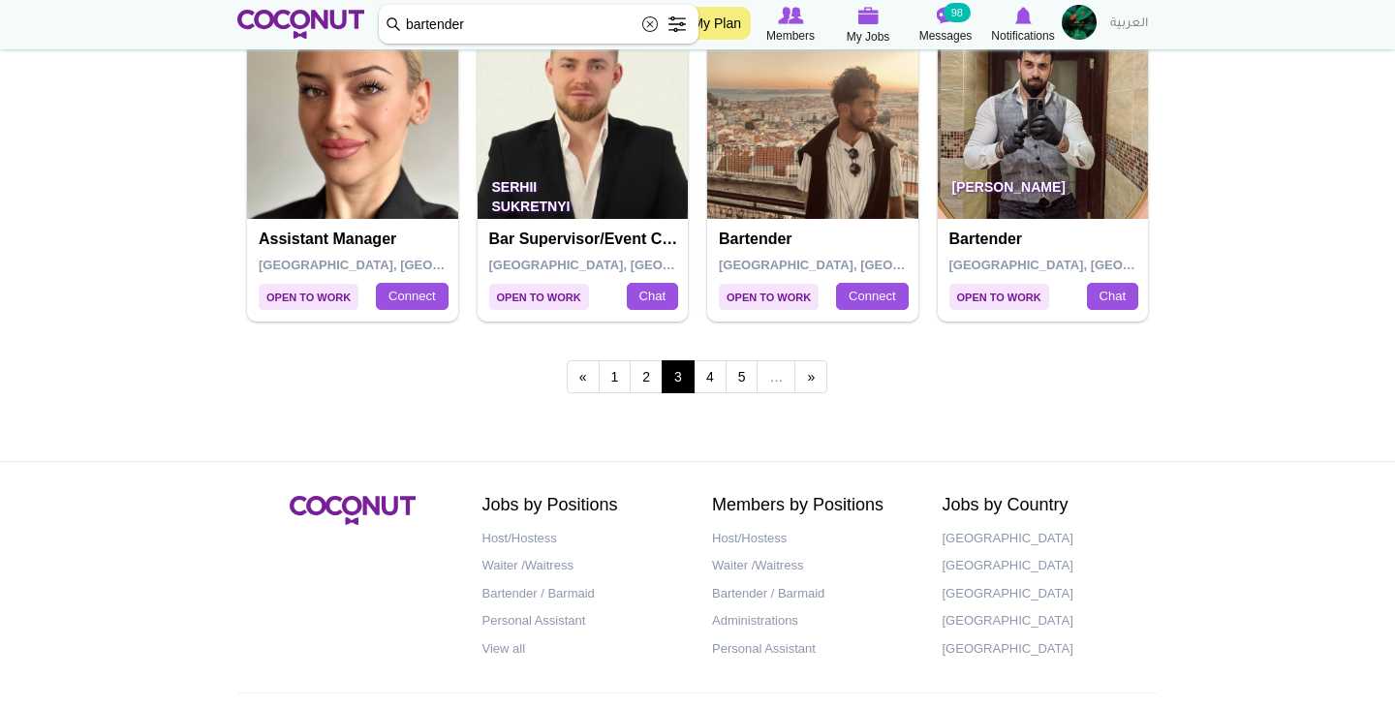
scroll to position [3527, 0]
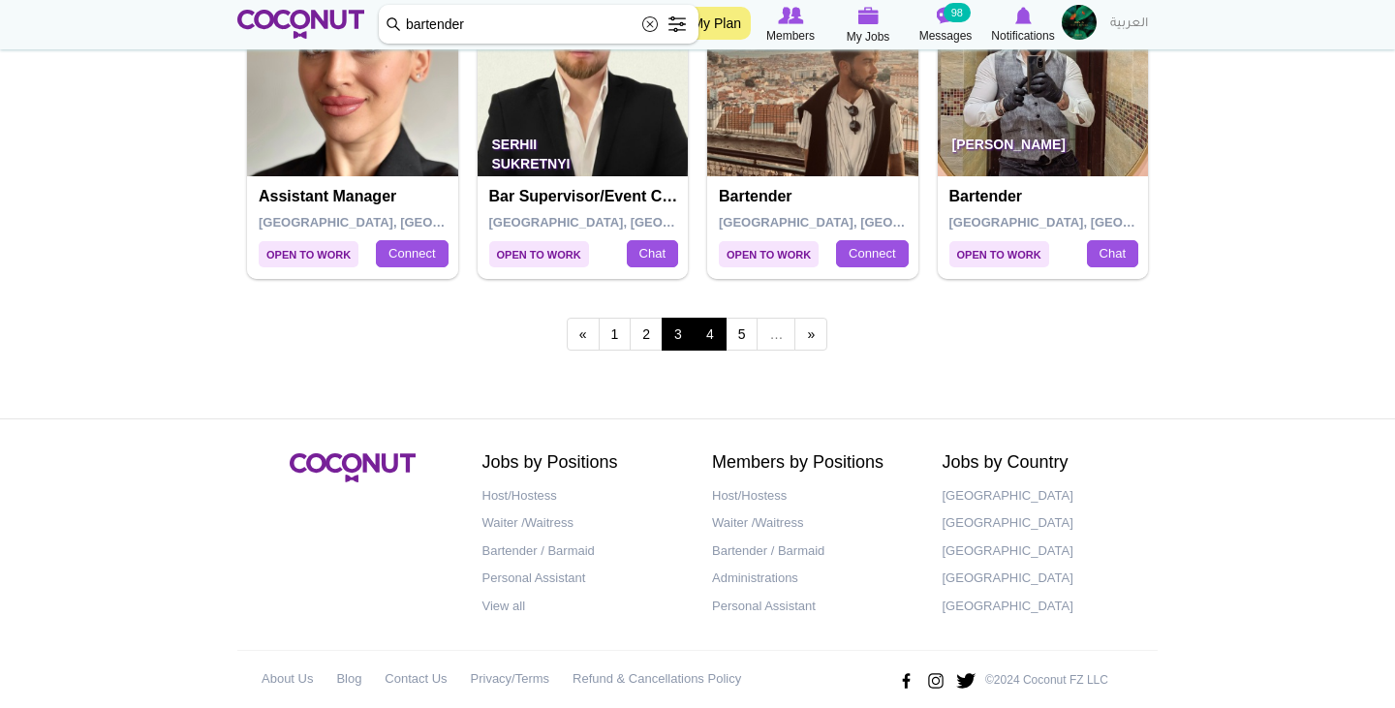
click at [708, 323] on link "4" at bounding box center [709, 334] width 33 height 33
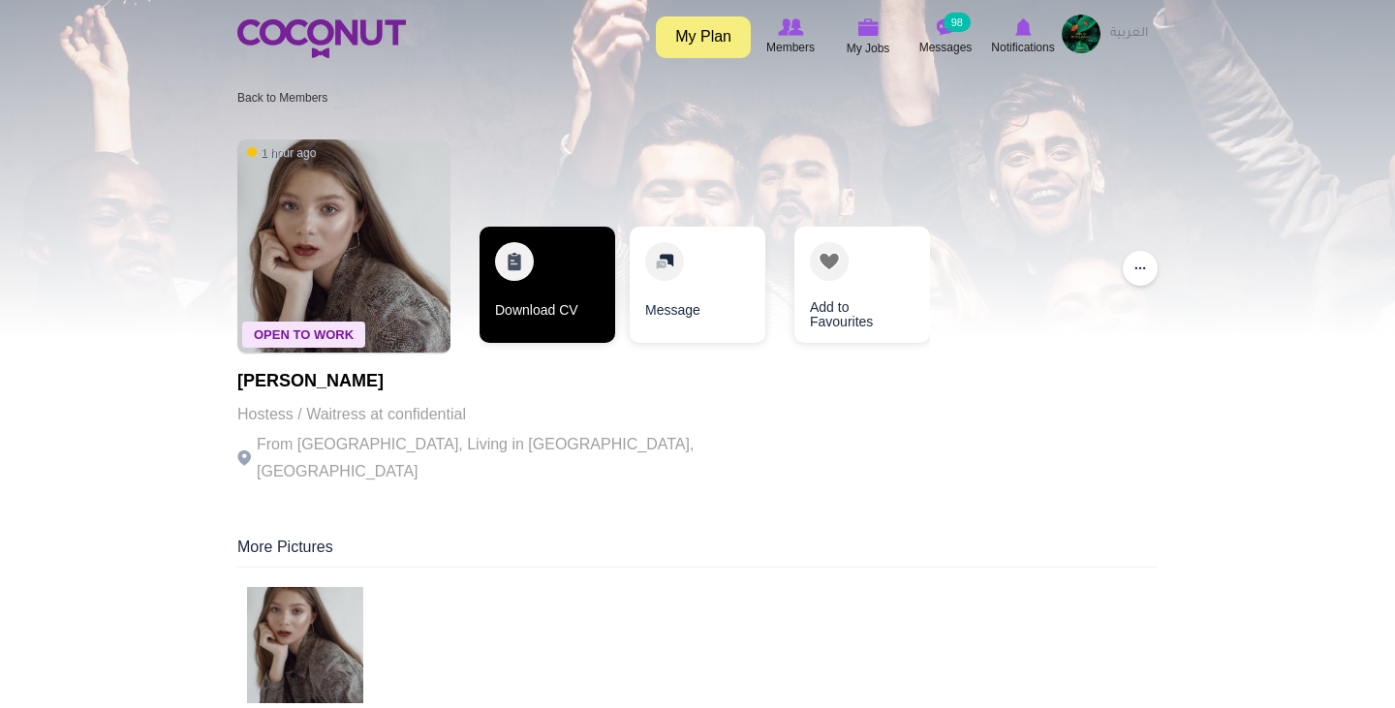
click at [521, 266] on link "Download CV" at bounding box center [547, 285] width 136 height 116
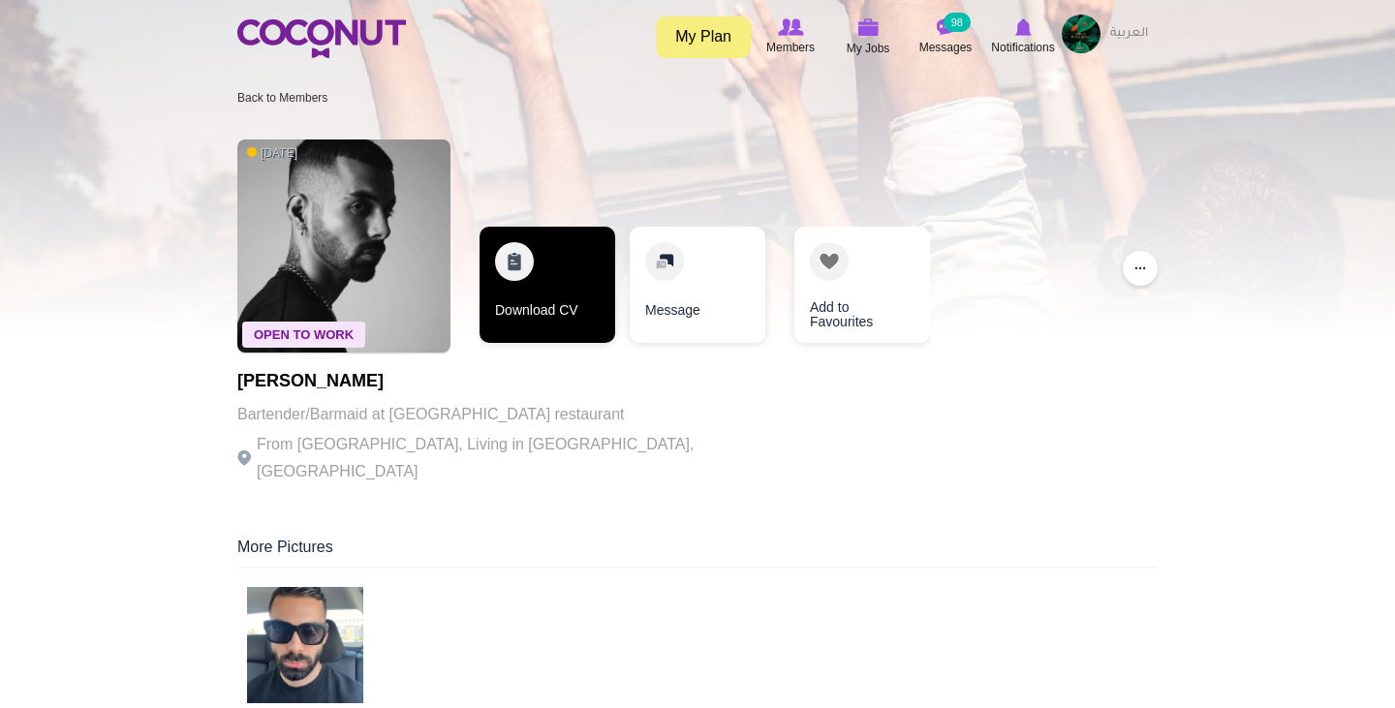
click at [534, 276] on link "Download CV" at bounding box center [547, 285] width 136 height 116
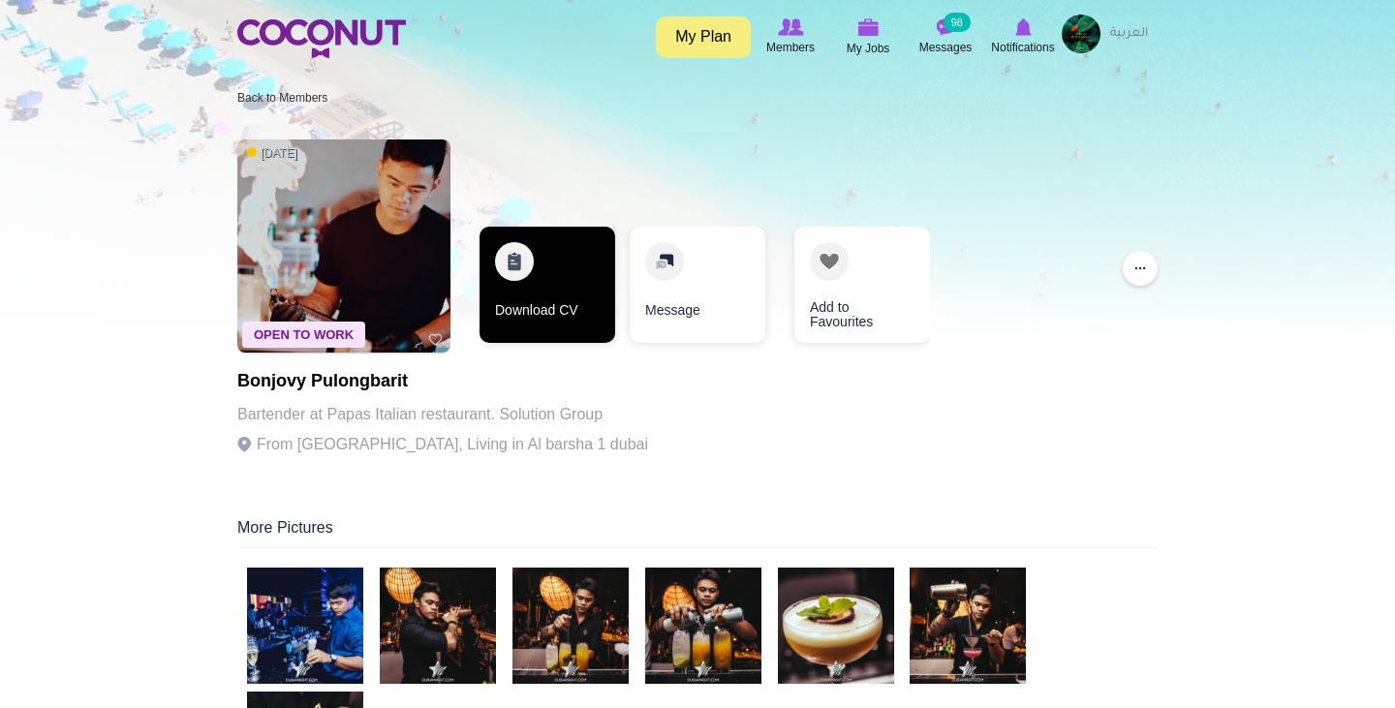
click at [557, 269] on link "Download CV" at bounding box center [547, 285] width 136 height 116
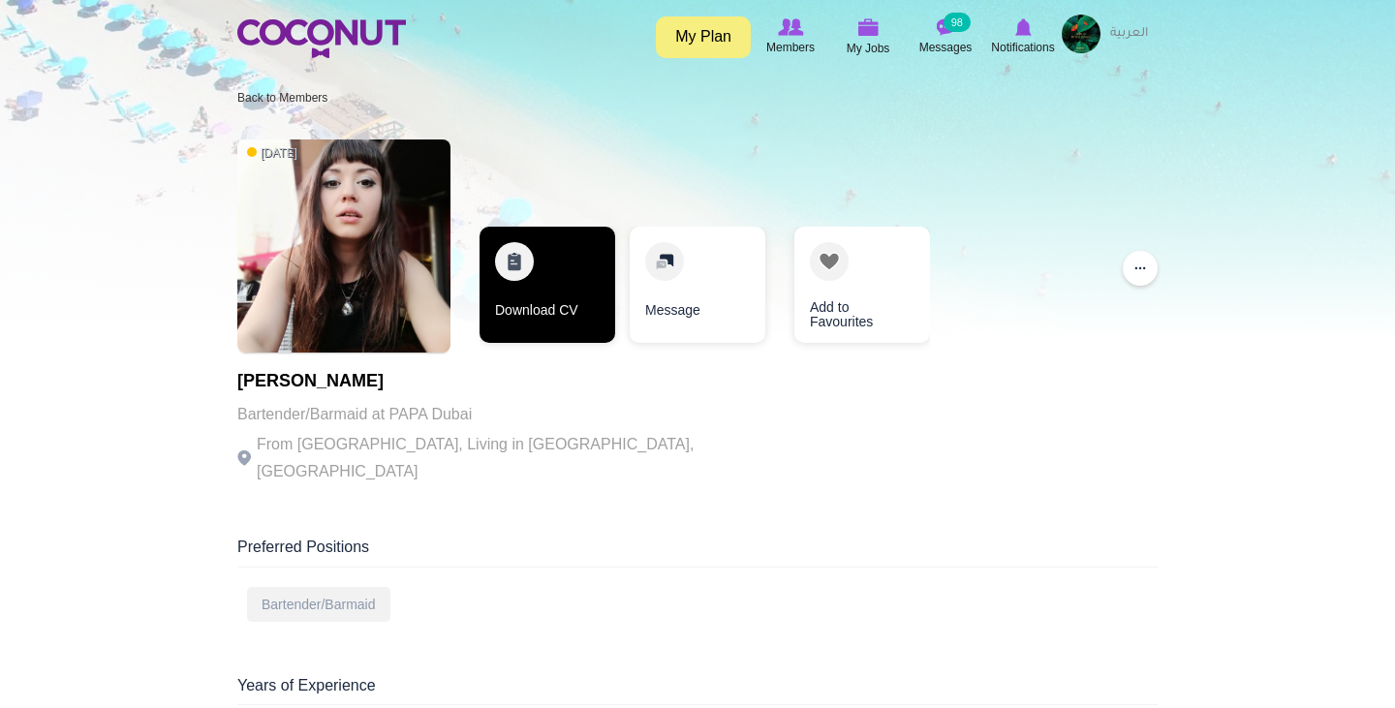
click at [567, 274] on link "Download CV" at bounding box center [547, 285] width 136 height 116
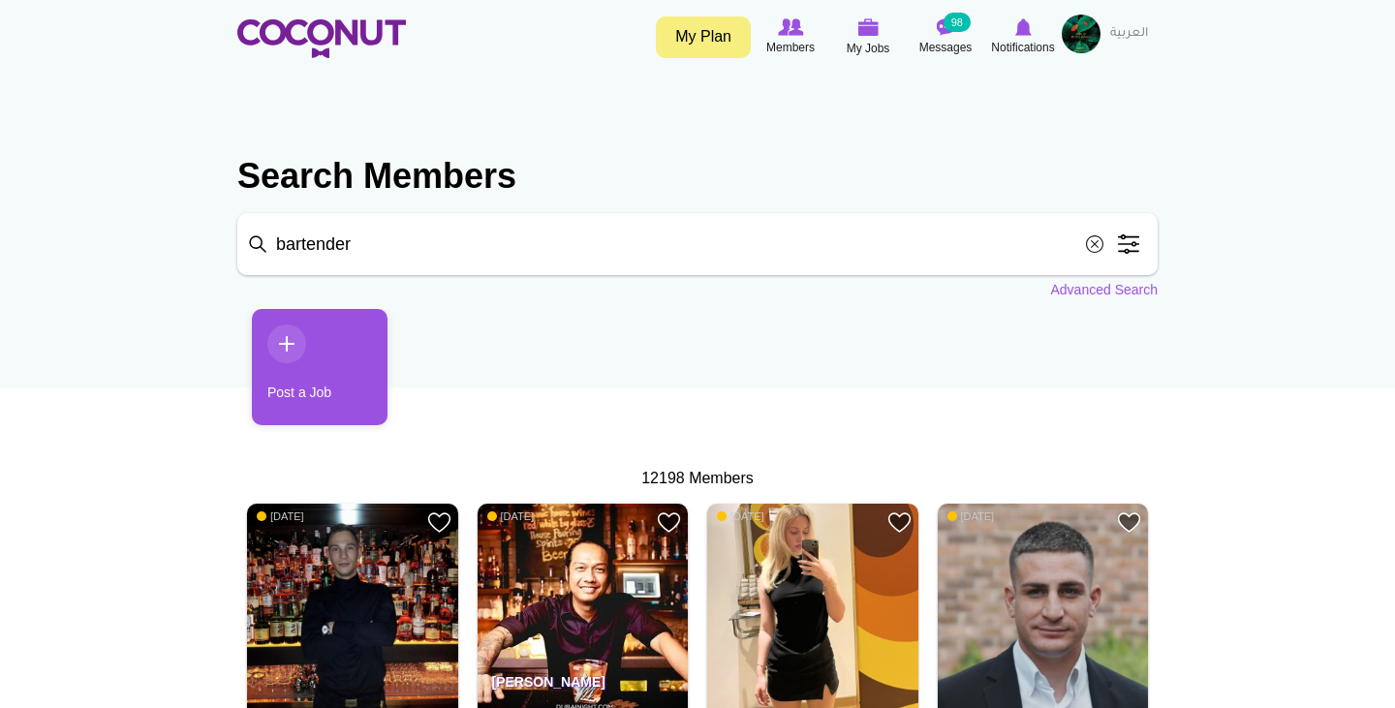
click at [371, 245] on input "bartender" at bounding box center [697, 244] width 920 height 62
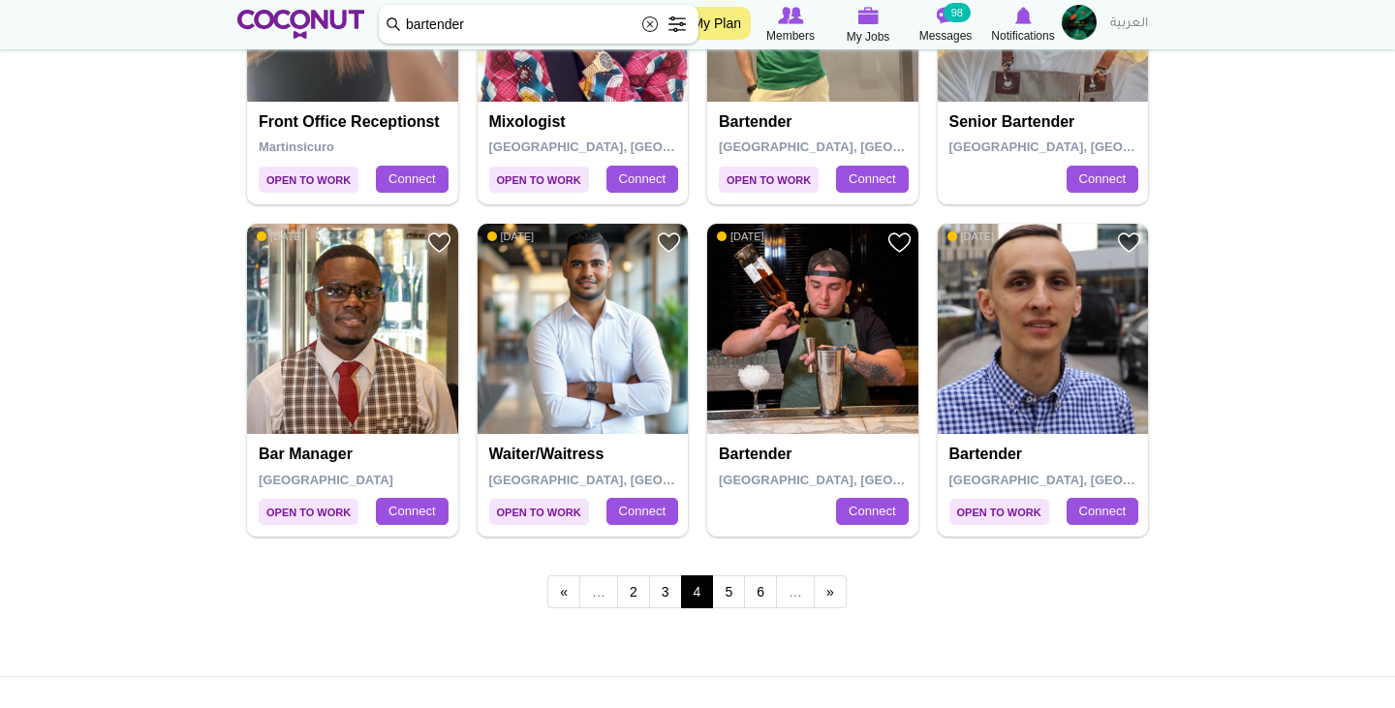
scroll to position [3272, 0]
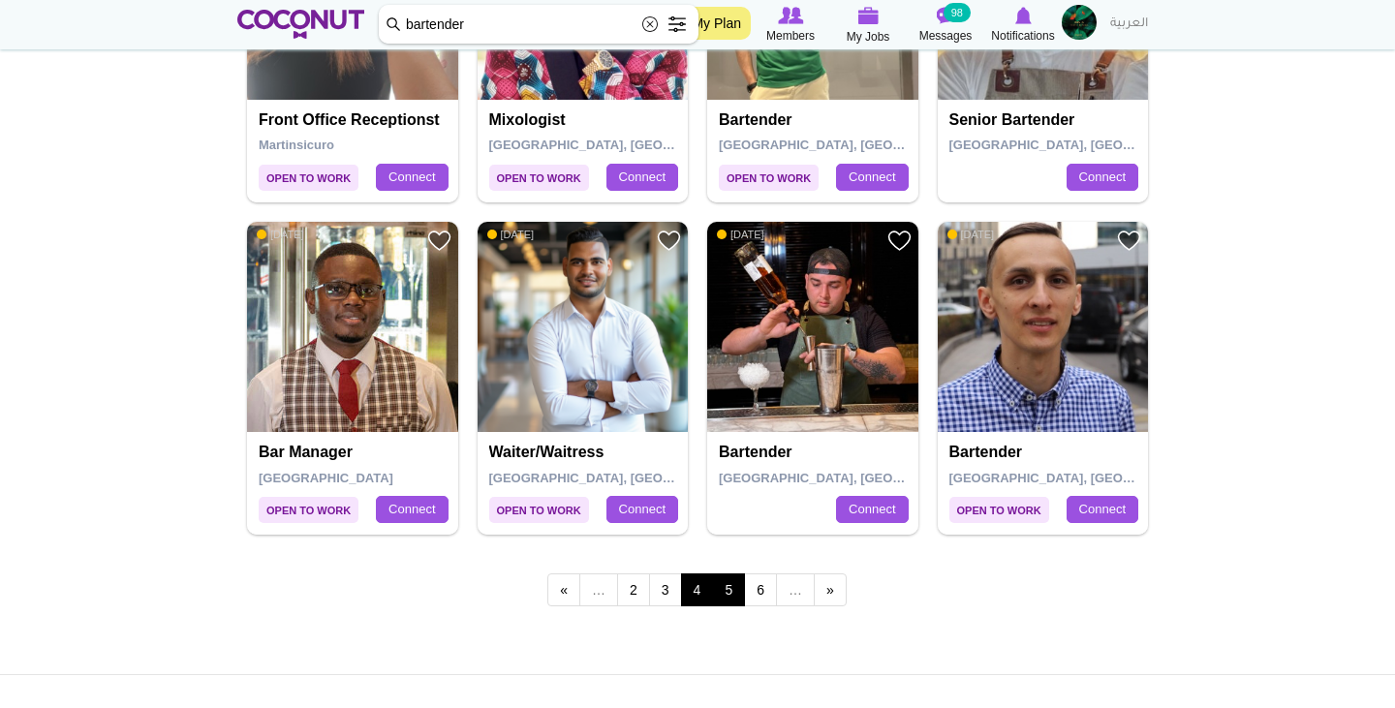
click at [735, 575] on link "5" at bounding box center [728, 589] width 33 height 33
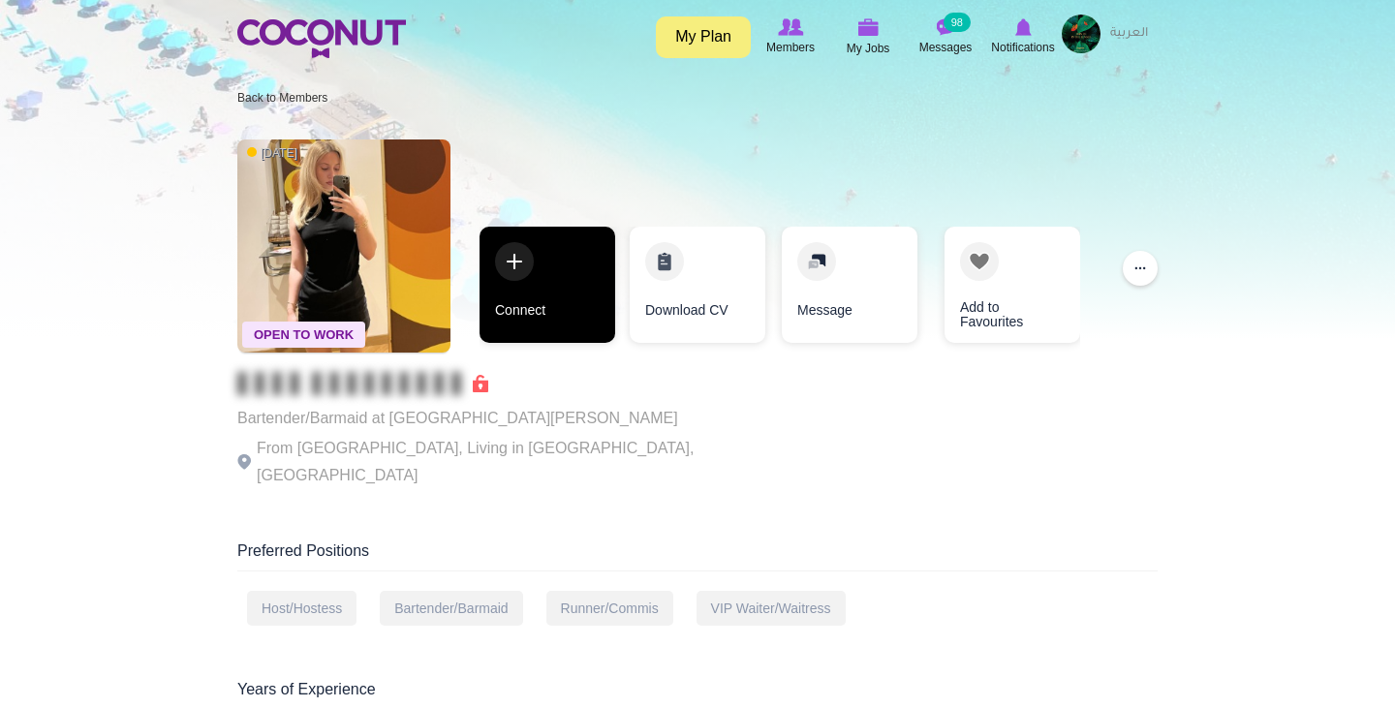
click at [540, 287] on link "Connect" at bounding box center [547, 285] width 136 height 116
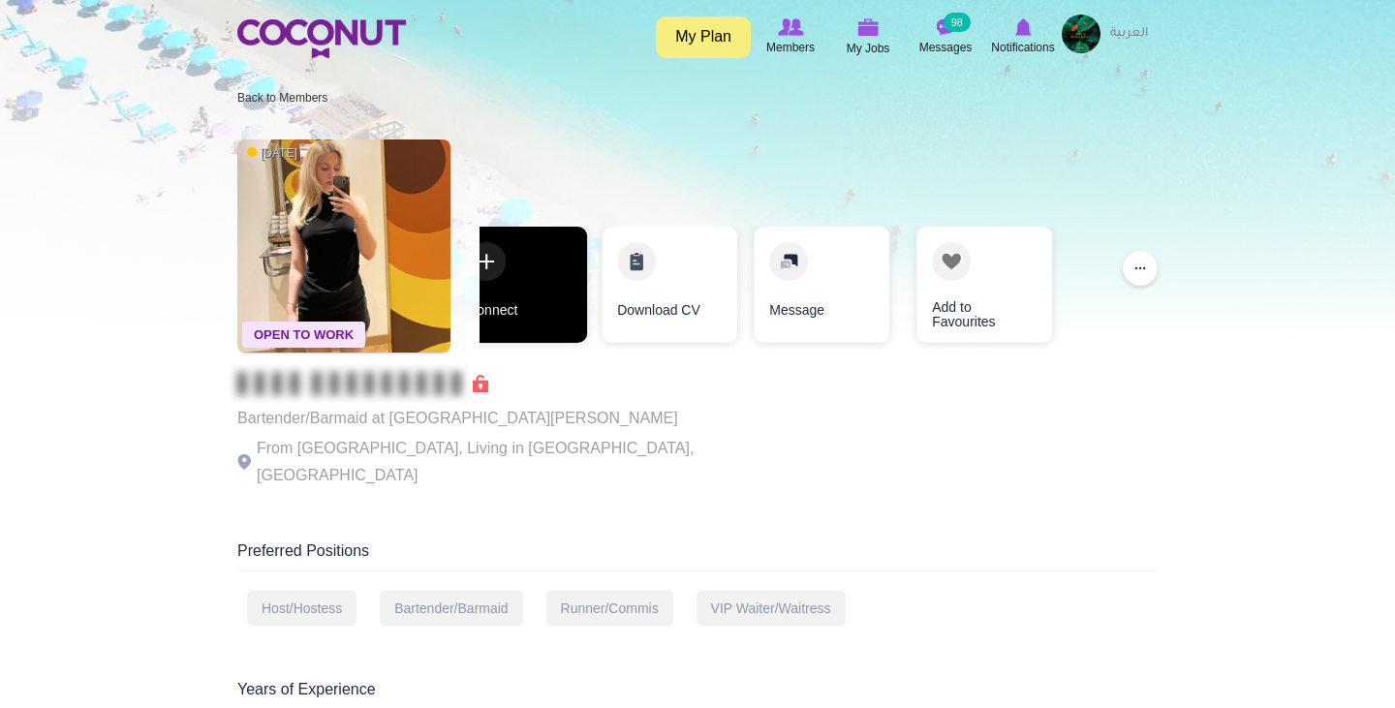
click at [494, 262] on link "Connect" at bounding box center [519, 285] width 136 height 116
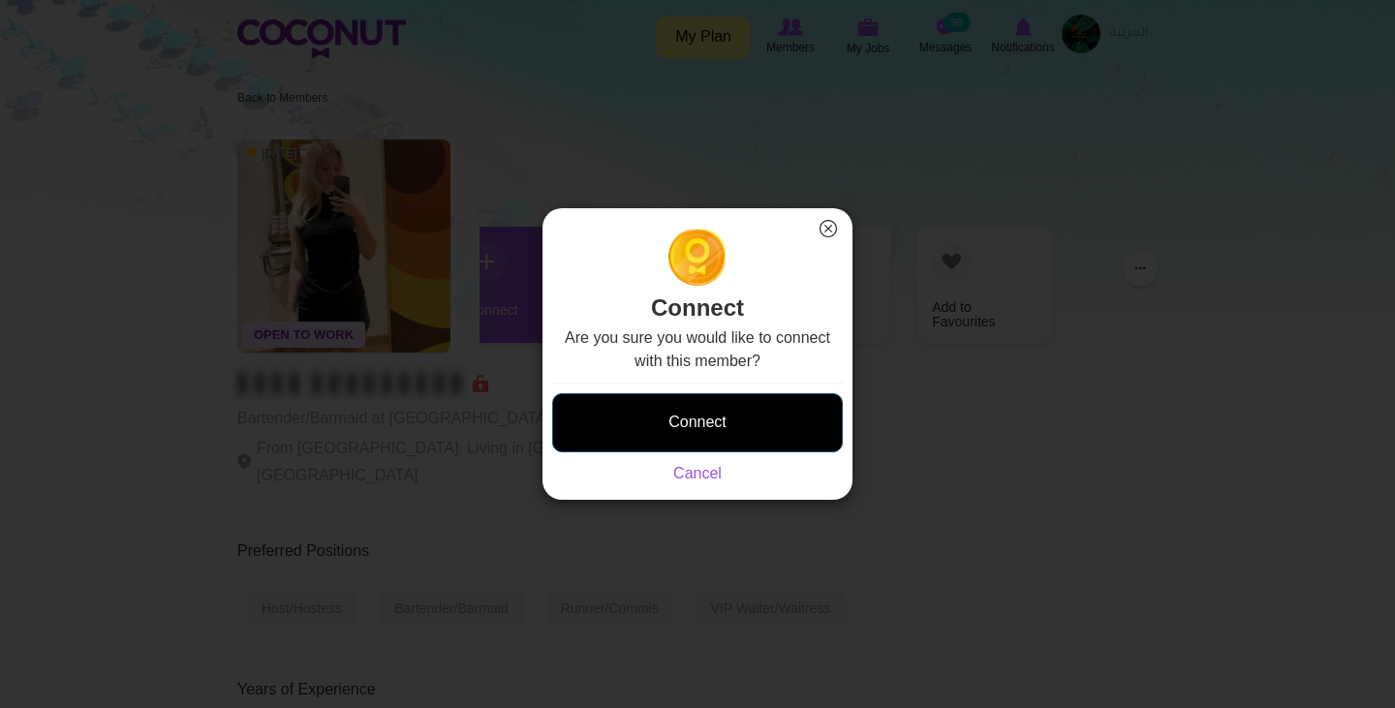
click at [682, 415] on button "Connect" at bounding box center [697, 422] width 291 height 59
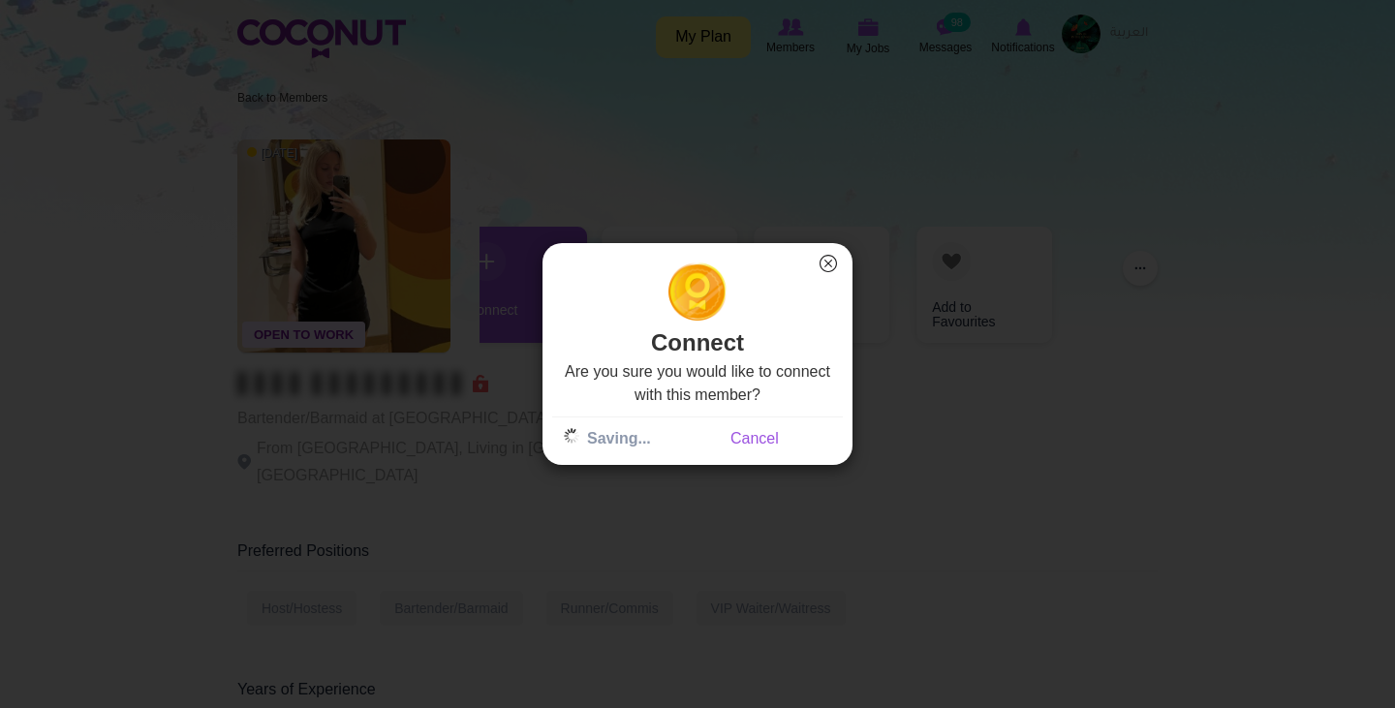
click at [831, 268] on button "×" at bounding box center [827, 263] width 25 height 25
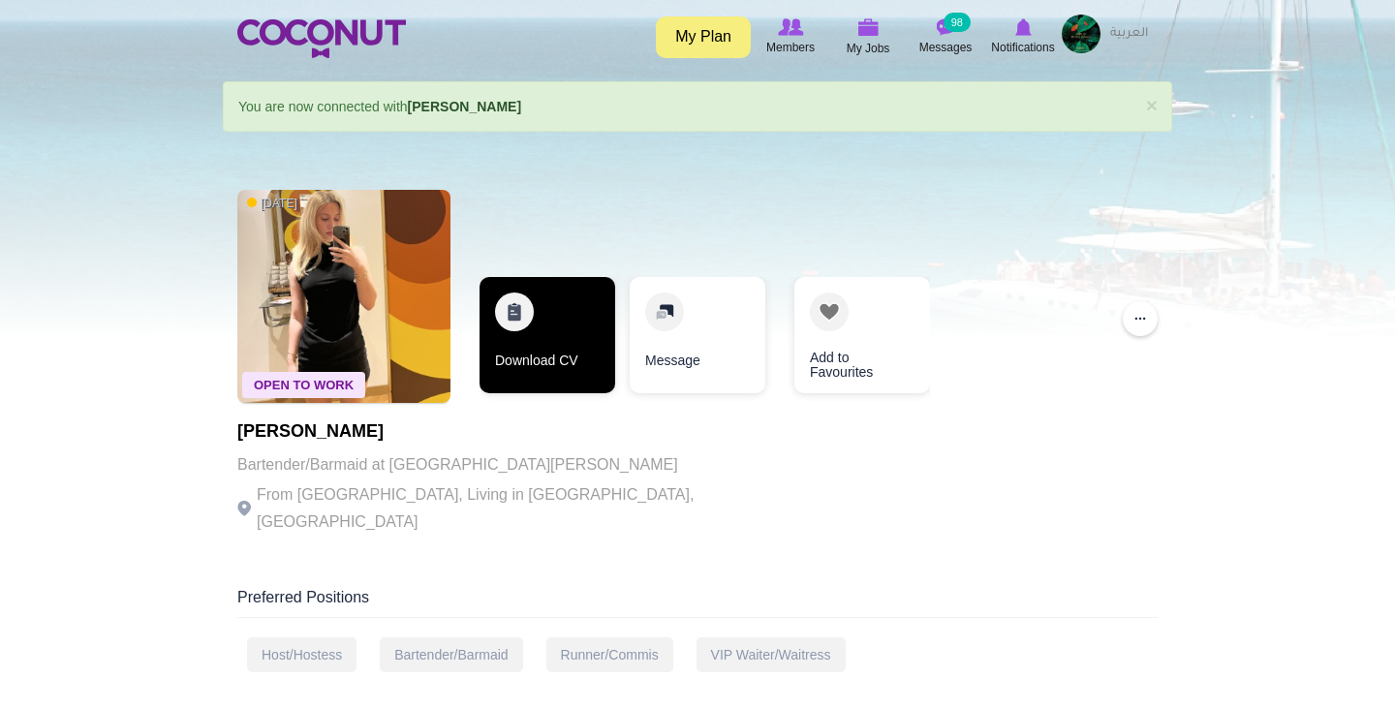
click at [531, 346] on link "Download CV" at bounding box center [547, 335] width 136 height 116
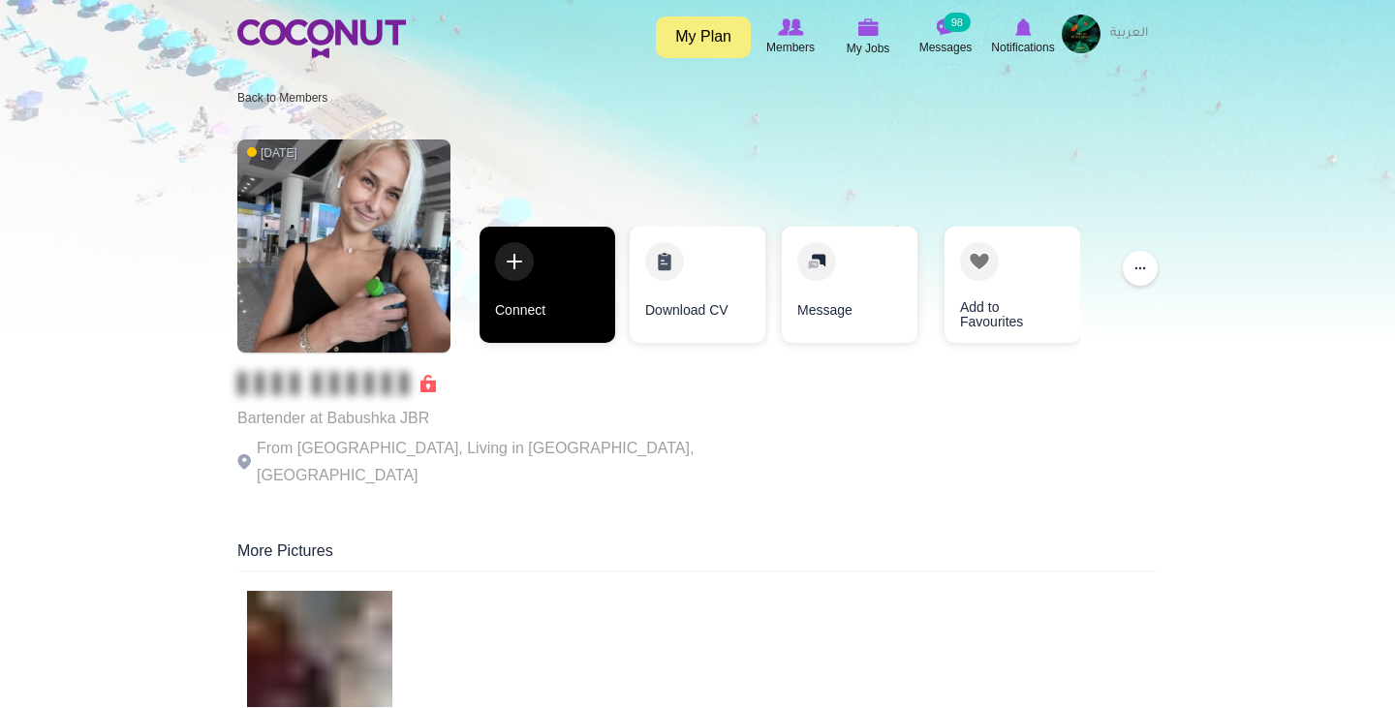
click at [524, 285] on link "Connect" at bounding box center [547, 285] width 136 height 116
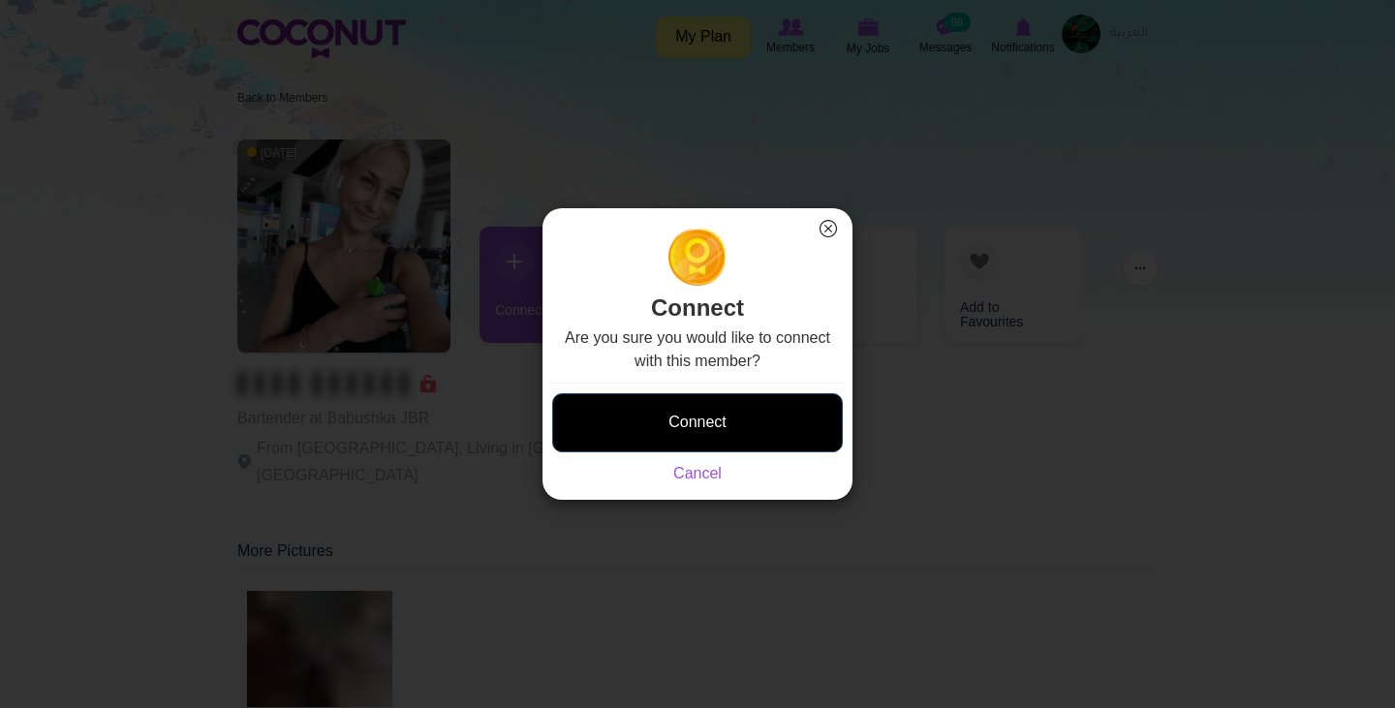
click at [678, 444] on button "Connect" at bounding box center [697, 422] width 291 height 59
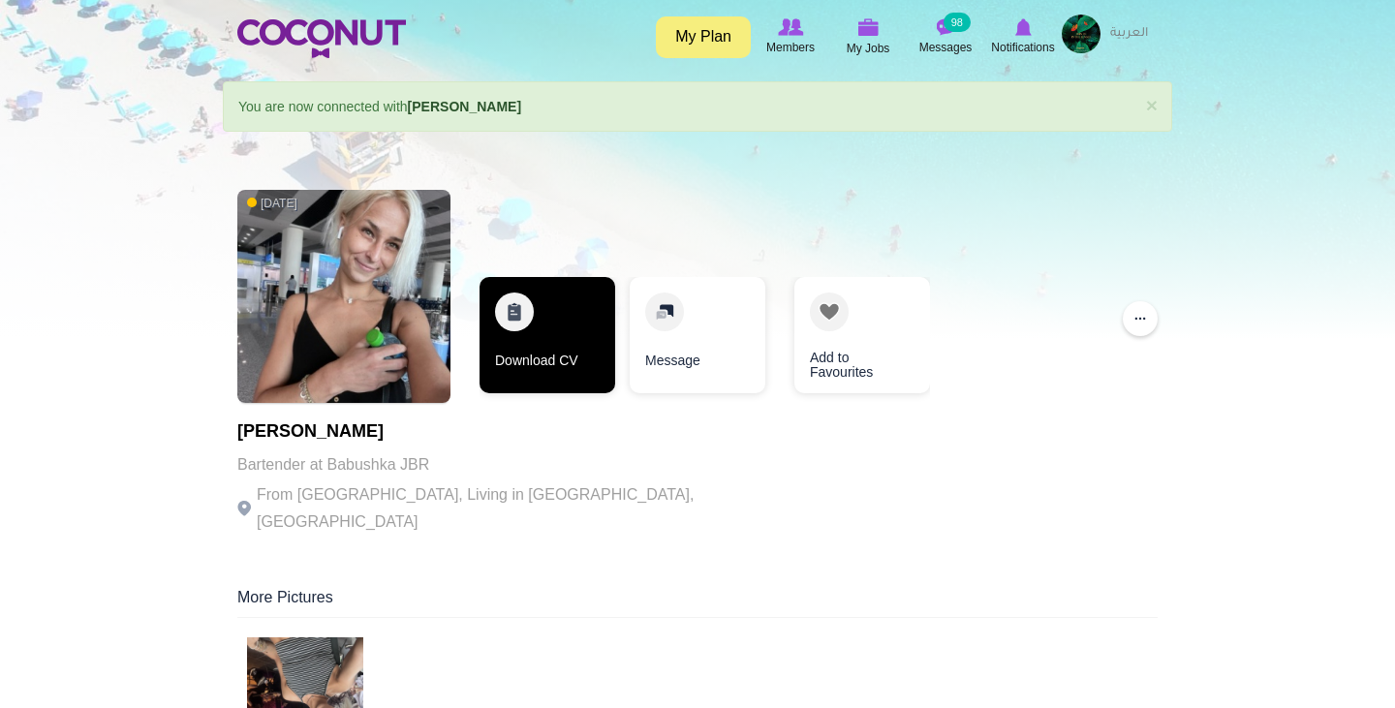
click at [541, 316] on link "Download CV" at bounding box center [547, 335] width 136 height 116
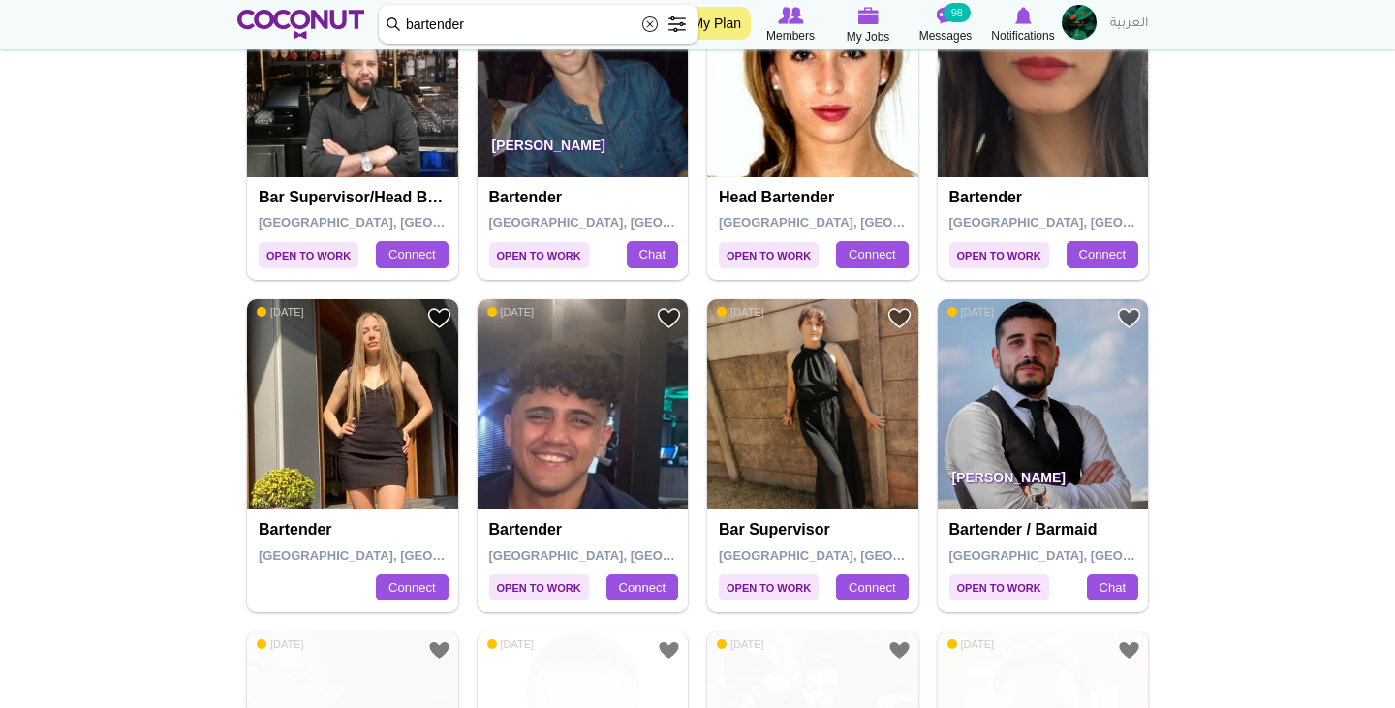
scroll to position [2530, 0]
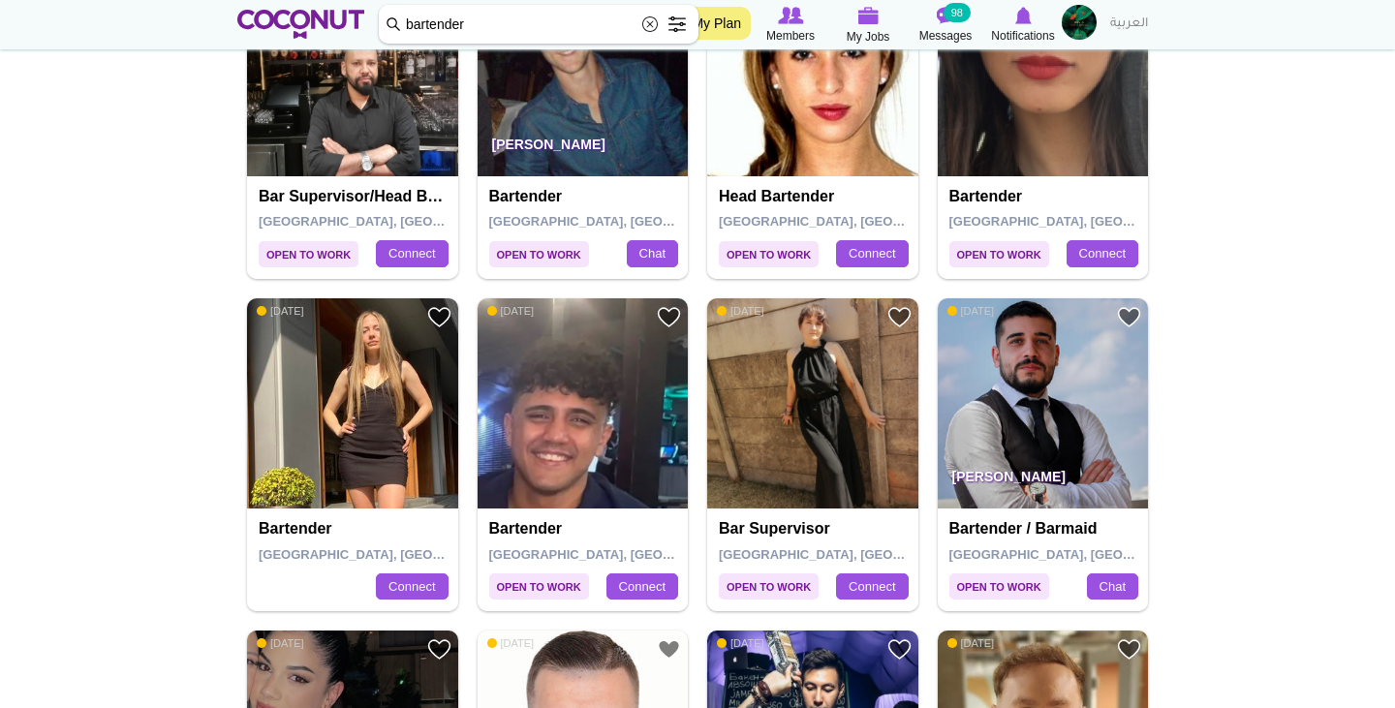
click at [1346, 6] on div "Toggle navigation My Plan Members My Jobs Post a Job Messages 98 Notifications …" at bounding box center [697, 24] width 1395 height 49
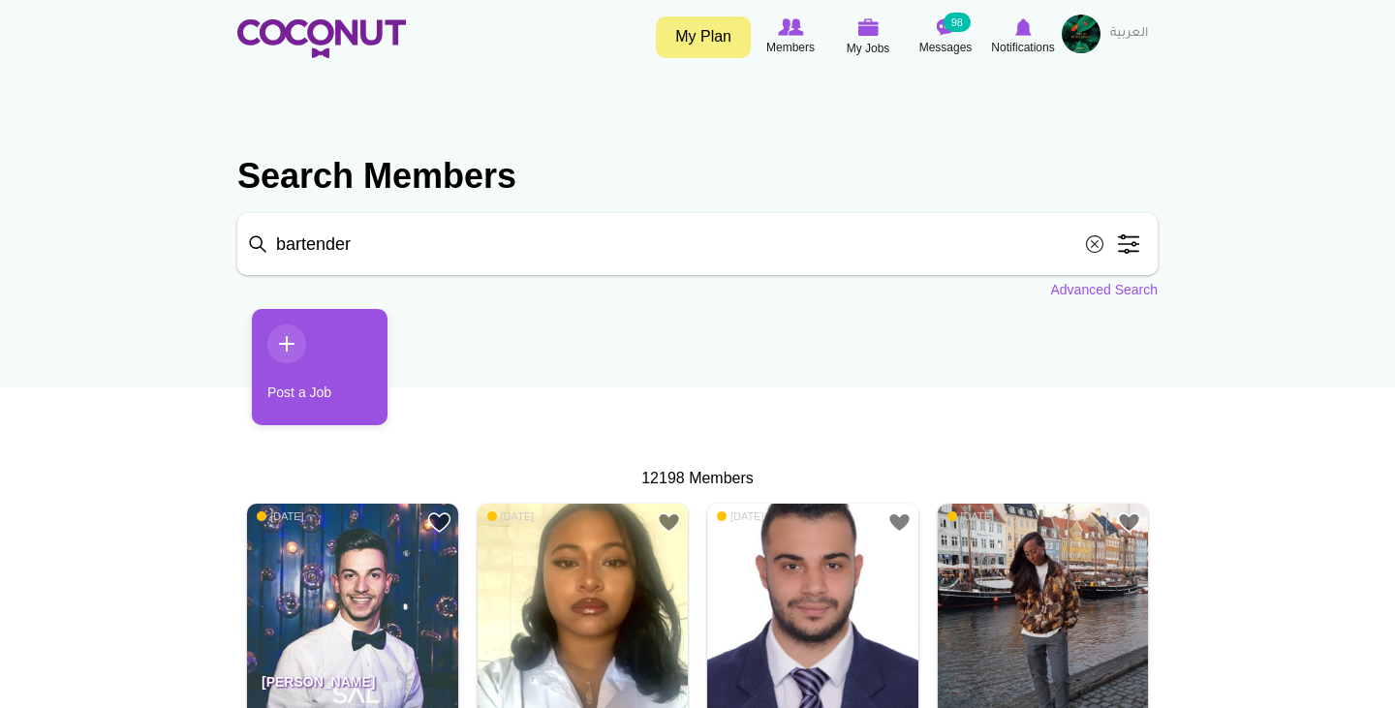
scroll to position [0, 0]
click at [396, 256] on input "bartender" at bounding box center [697, 244] width 920 height 62
drag, startPoint x: 396, startPoint y: 256, endPoint x: 146, endPoint y: 255, distance: 249.9
type input "hostess"
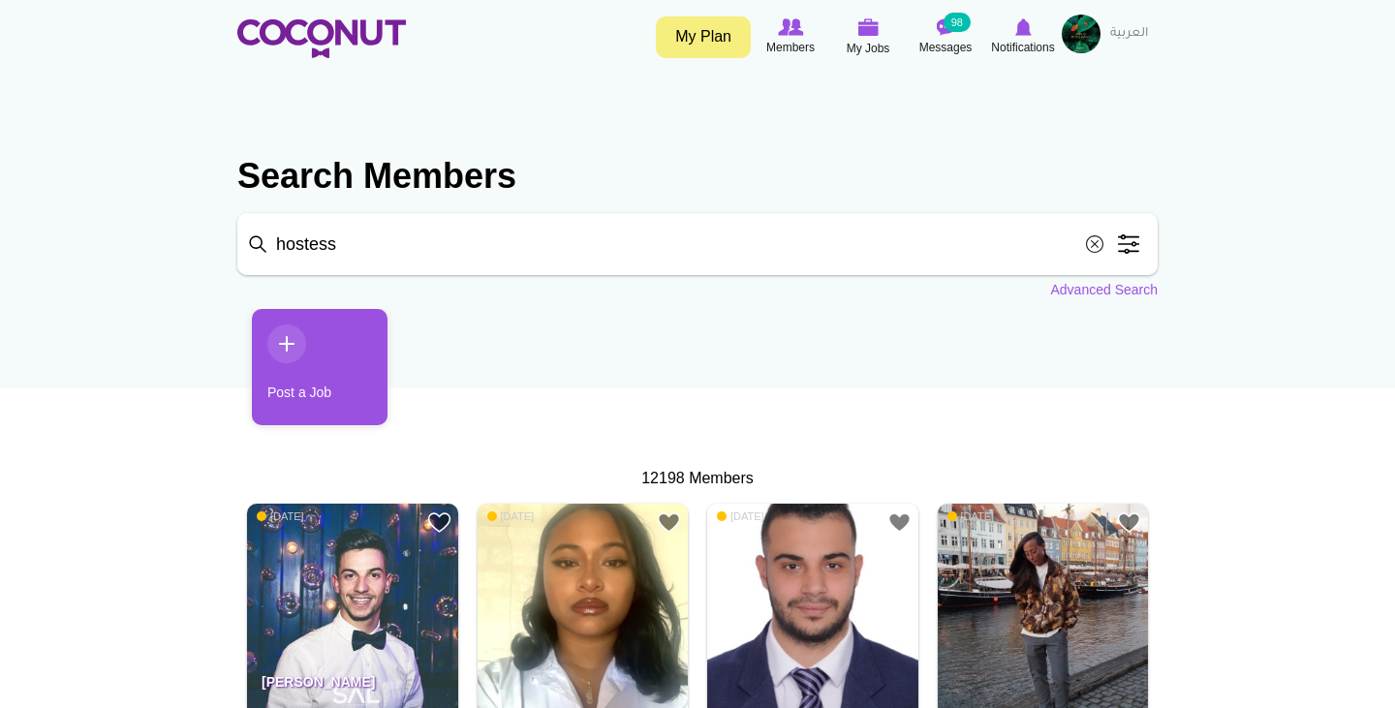
click button "Search" at bounding box center [0, 0] width 0 height 0
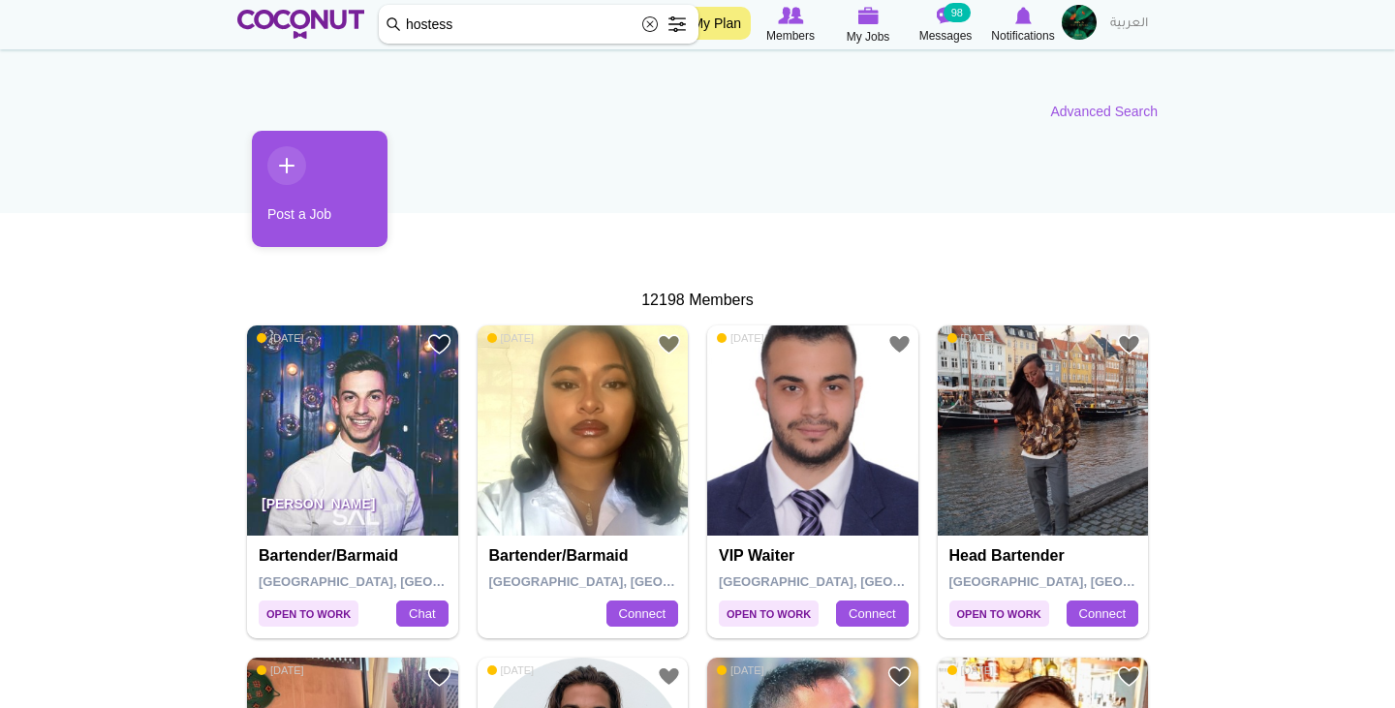
scroll to position [174, 0]
click at [540, 24] on input "hostess" at bounding box center [539, 24] width 320 height 39
click button "Search" at bounding box center [0, 0] width 0 height 0
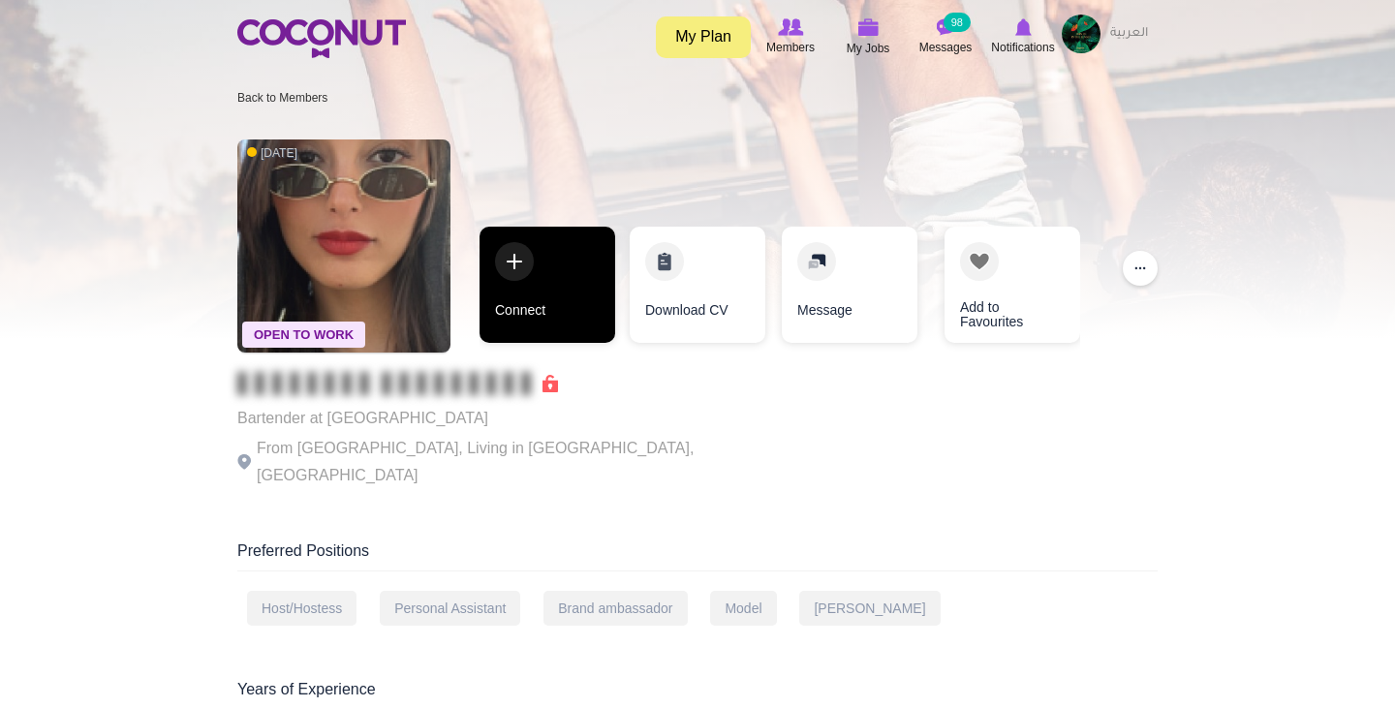
click at [514, 282] on link "Connect" at bounding box center [547, 285] width 136 height 116
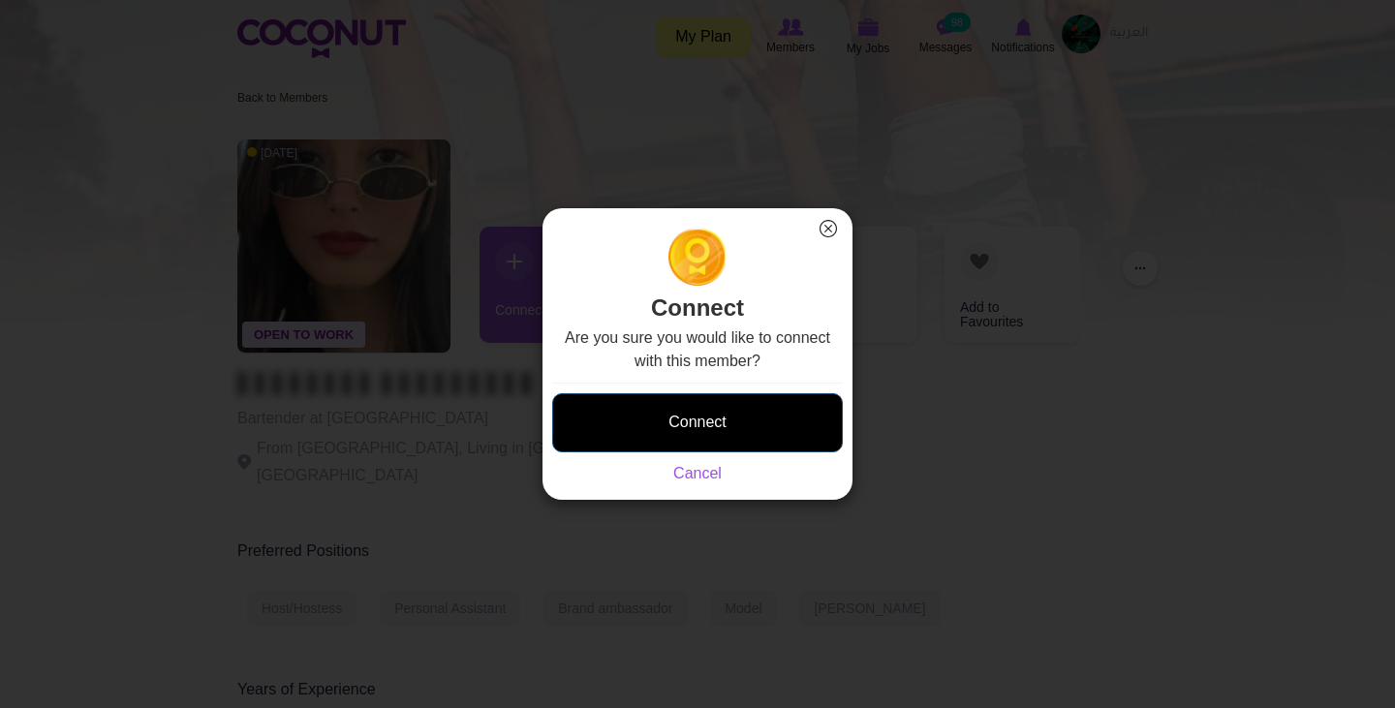
click at [665, 440] on button "Connect" at bounding box center [697, 422] width 291 height 59
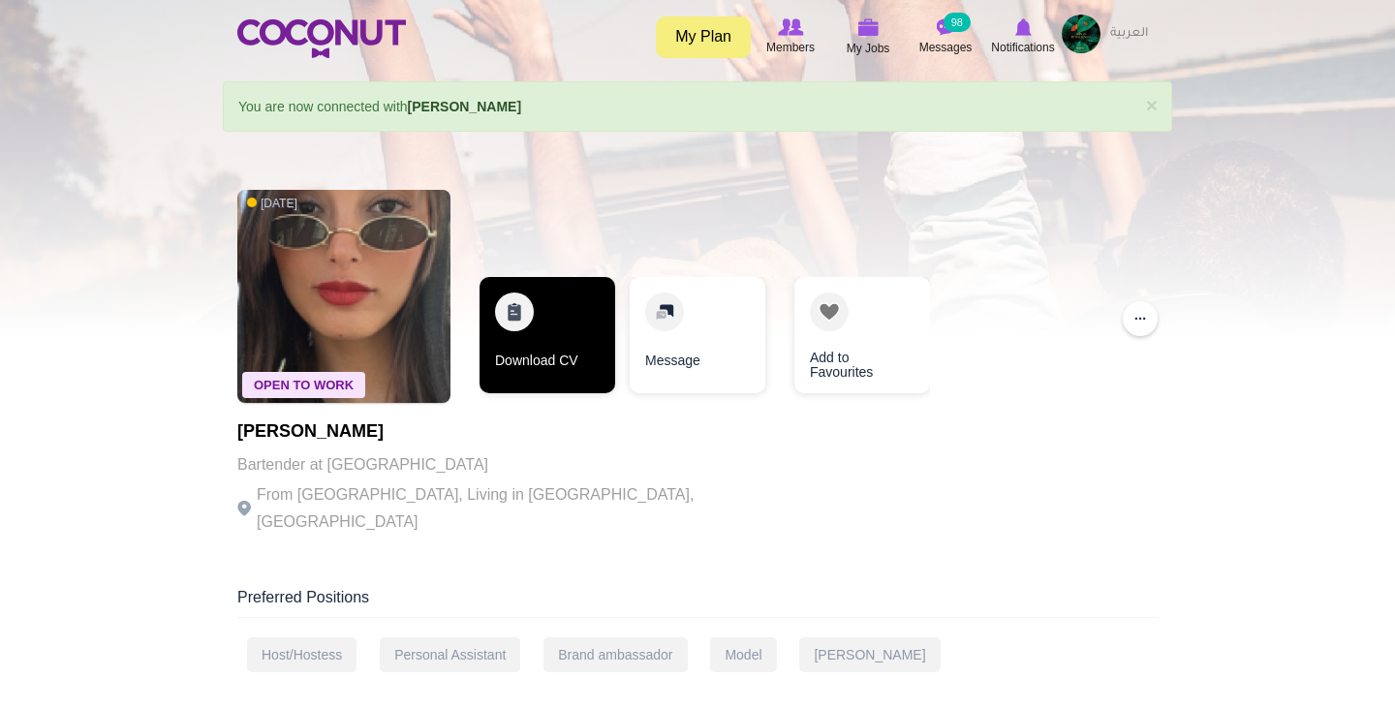
click at [558, 321] on link "Download CV" at bounding box center [547, 335] width 136 height 116
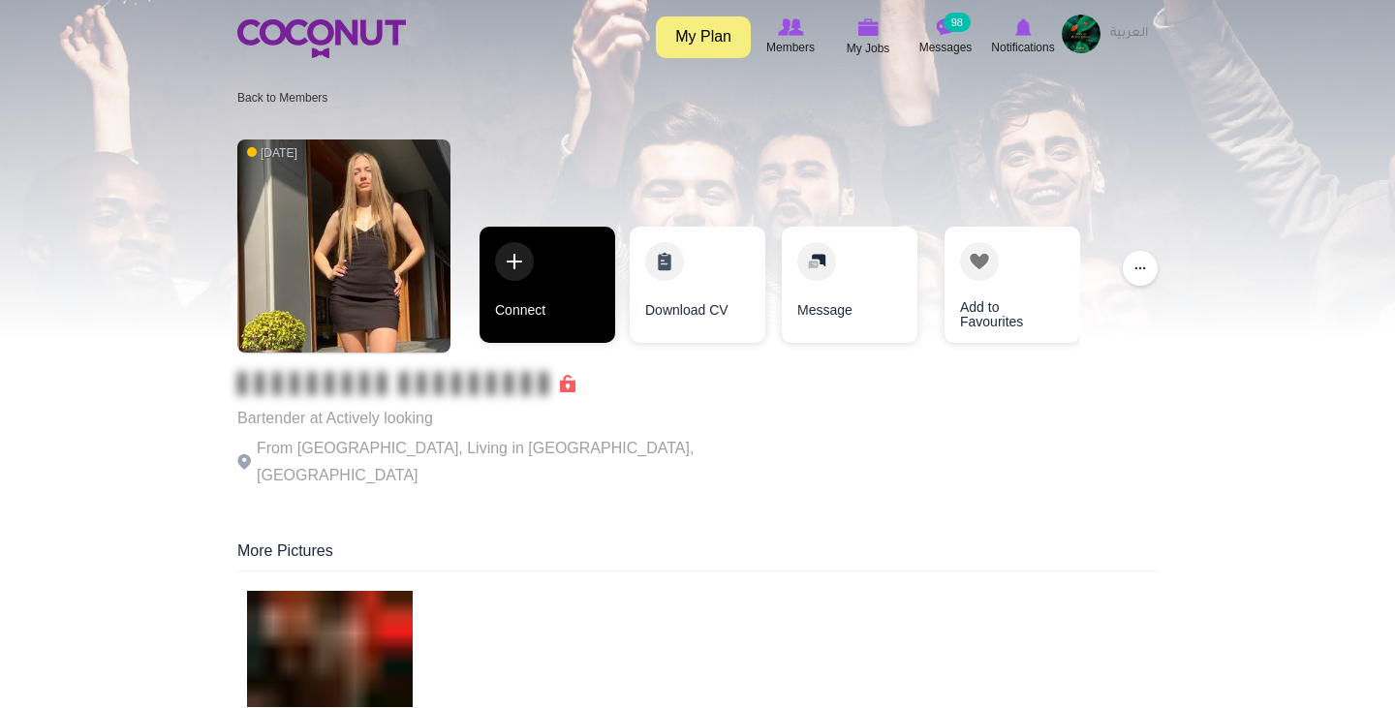
click at [536, 276] on link "Connect" at bounding box center [547, 285] width 136 height 116
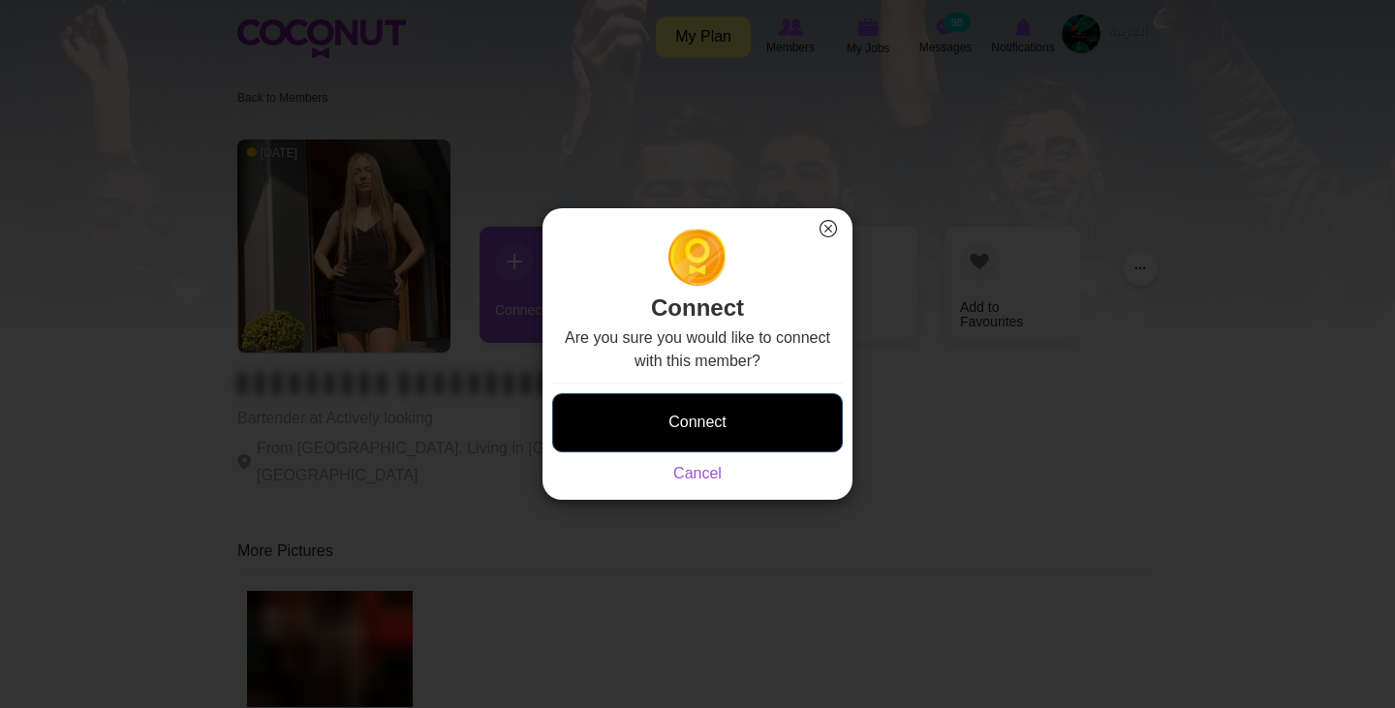
click at [756, 435] on button "Connect" at bounding box center [697, 422] width 291 height 59
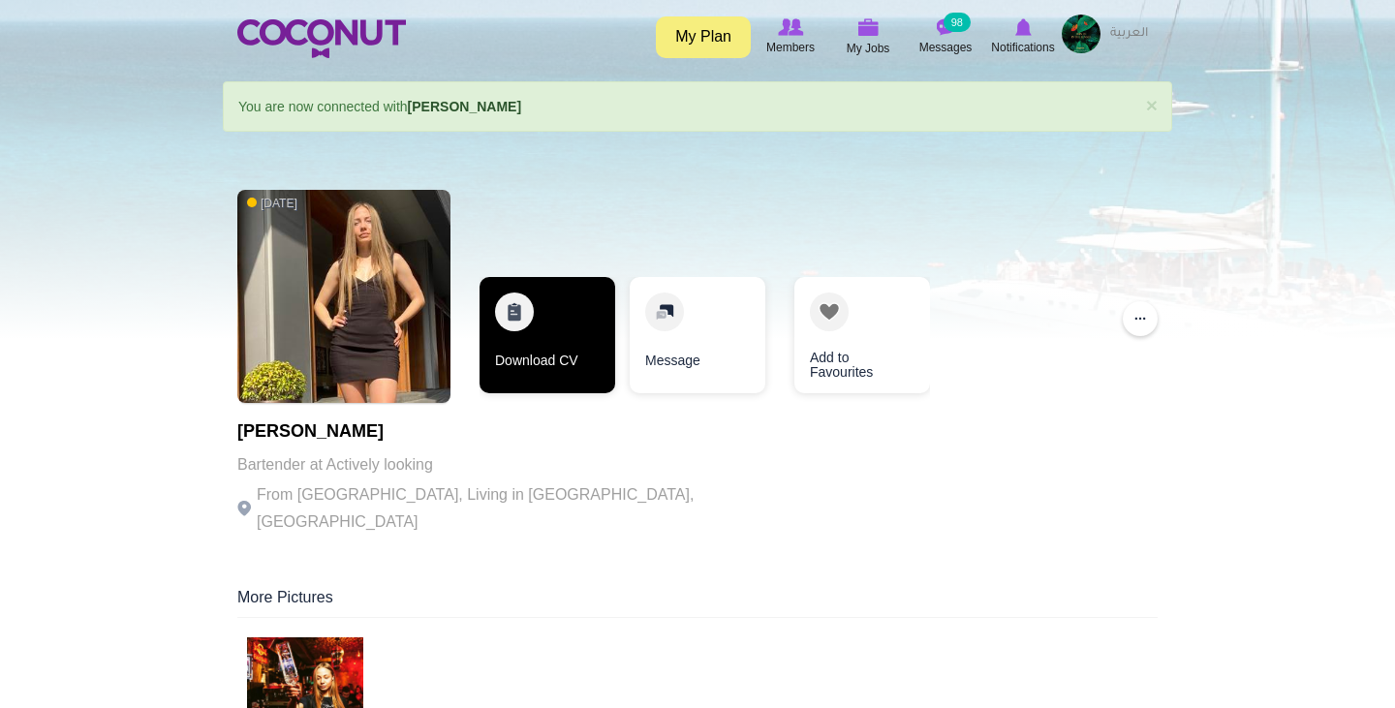
click at [564, 338] on link "Download CV" at bounding box center [547, 335] width 136 height 116
click at [527, 332] on link "Download CV" at bounding box center [547, 335] width 136 height 116
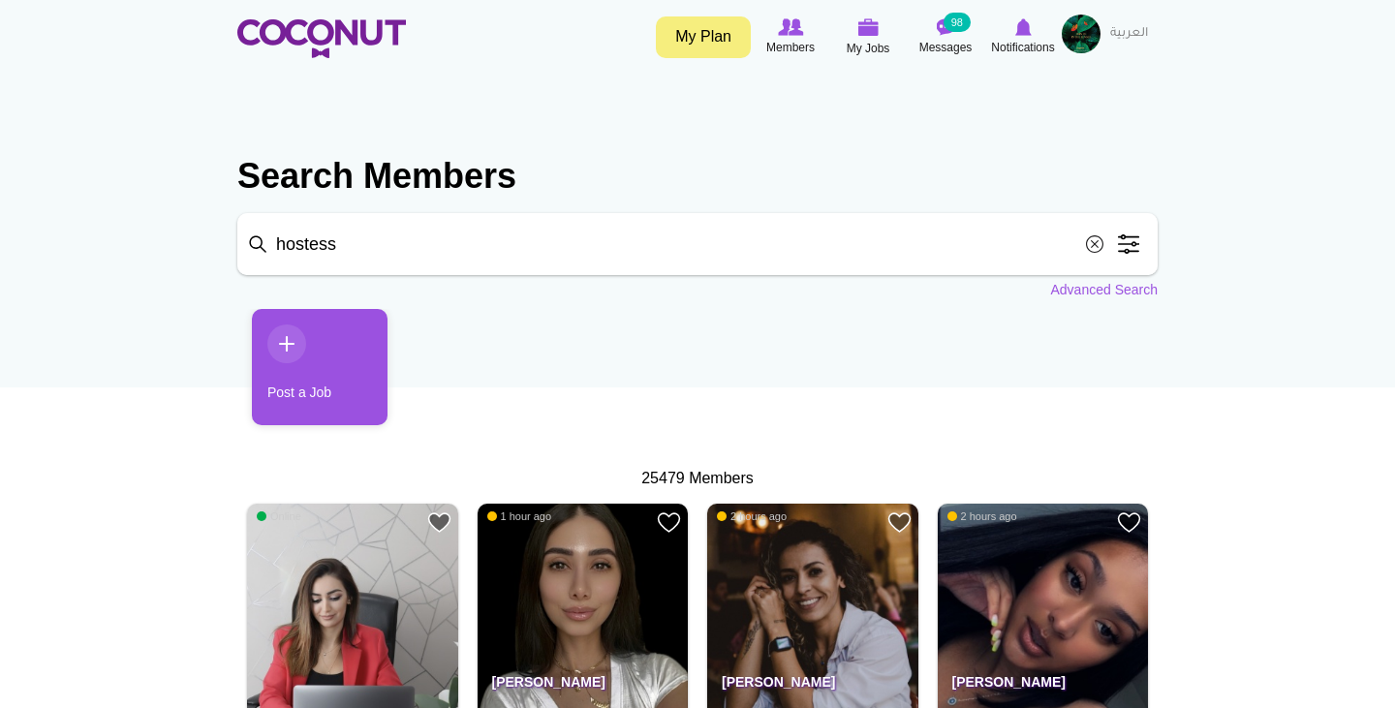
click at [402, 253] on input "hostess" at bounding box center [697, 244] width 920 height 62
click button "Search" at bounding box center [0, 0] width 0 height 0
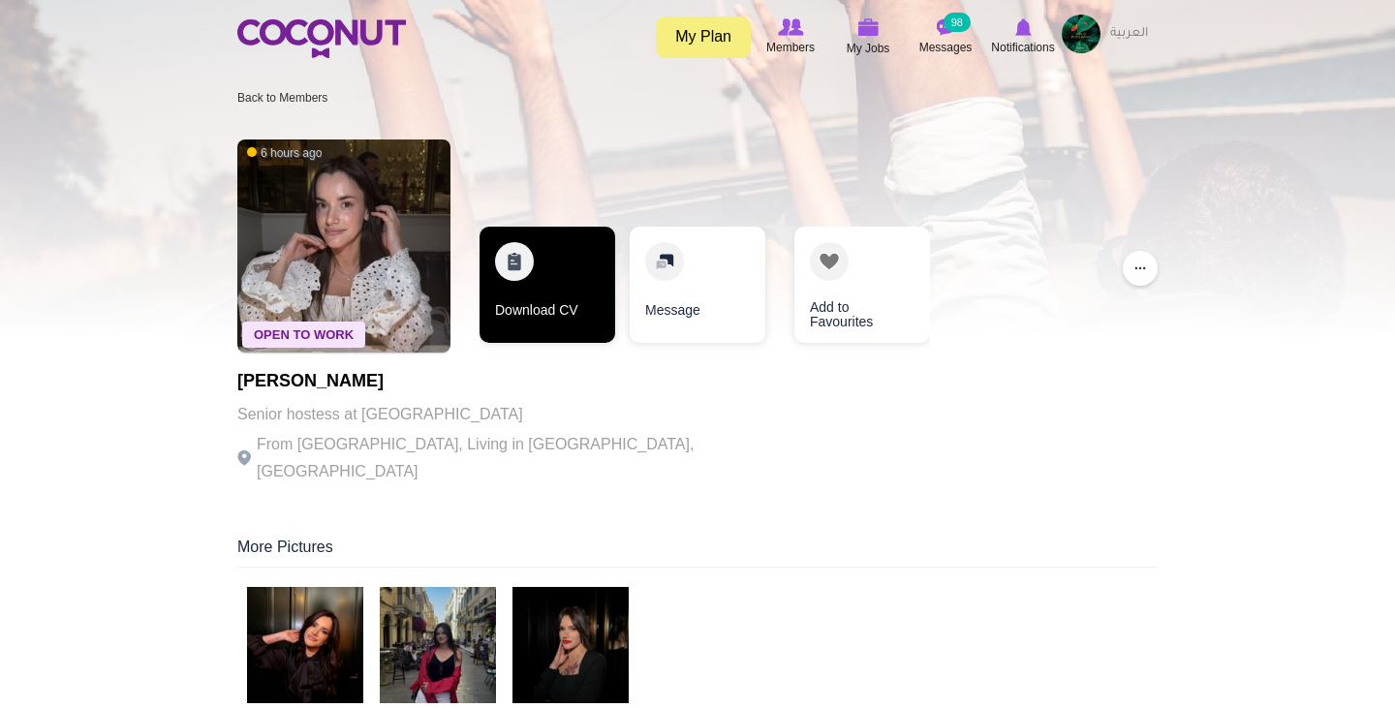
click at [541, 279] on link "Download CV" at bounding box center [547, 285] width 136 height 116
